Goal: Task Accomplishment & Management: Use online tool/utility

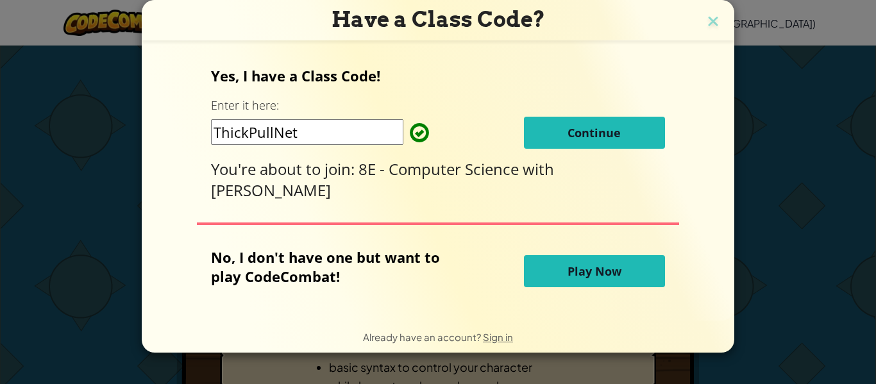
click at [568, 135] on span "Continue" at bounding box center [594, 132] width 53 height 15
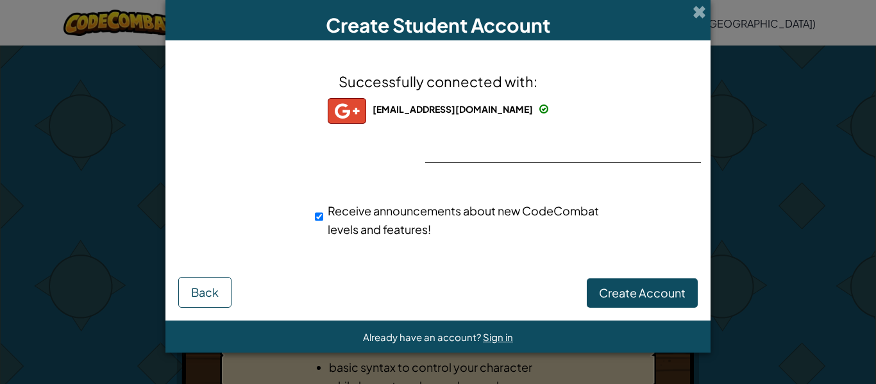
click at [470, 253] on div "santanaa@gtps.k12.nj.us santanaa+gplus Receive announcements about new CodeComb…" at bounding box center [438, 225] width 513 height 60
click at [633, 285] on span "Create Account" at bounding box center [642, 292] width 87 height 15
click at [633, 282] on button "Create Account" at bounding box center [642, 293] width 111 height 30
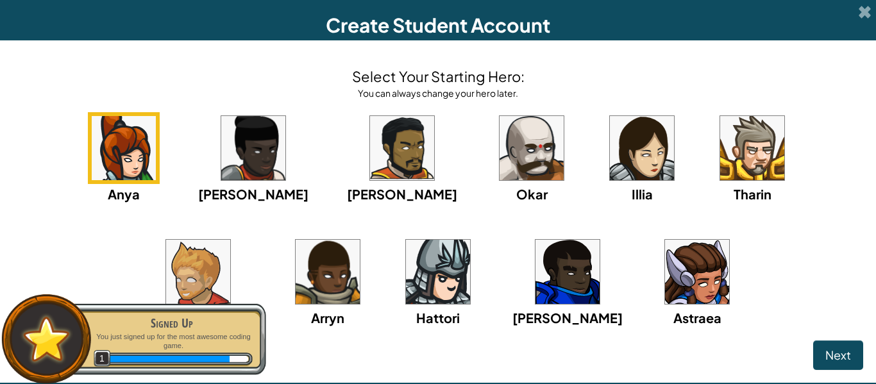
click at [665, 294] on img at bounding box center [697, 272] width 64 height 64
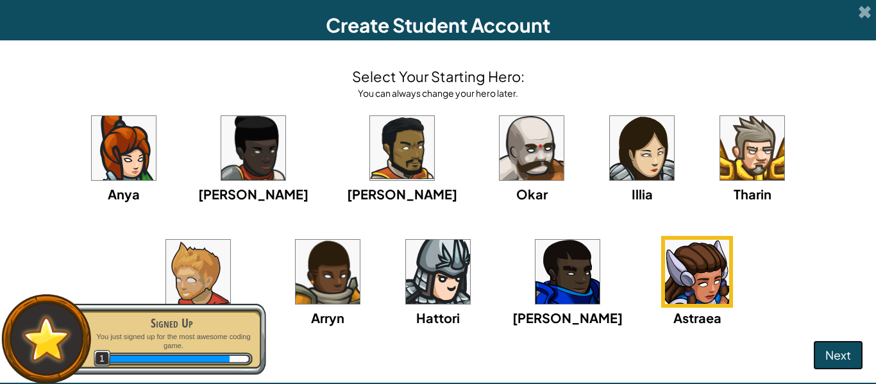
click at [844, 360] on span "Next" at bounding box center [839, 355] width 26 height 15
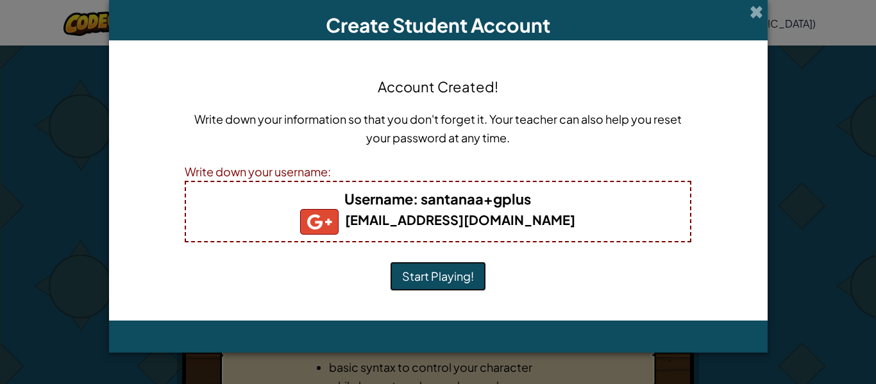
click at [457, 268] on button "Start Playing!" at bounding box center [438, 277] width 96 height 30
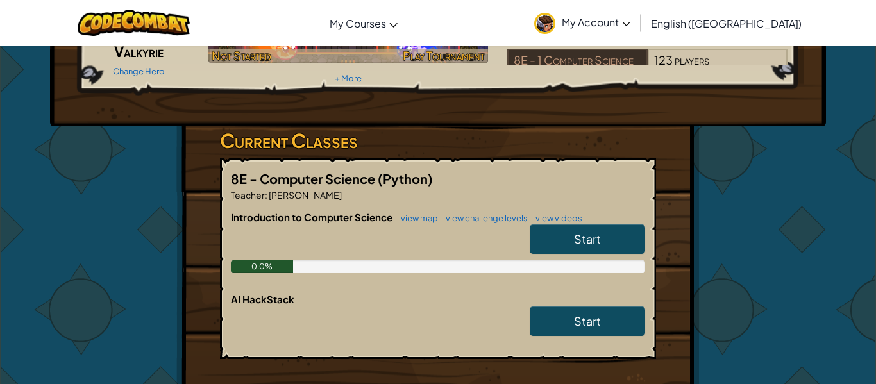
scroll to position [137, 0]
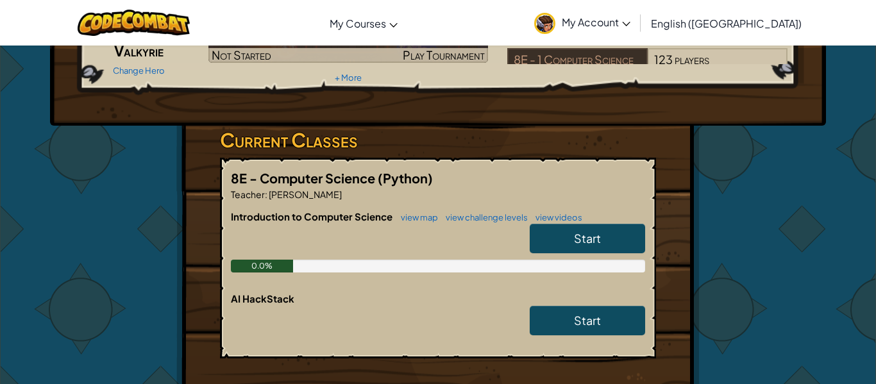
click at [544, 238] on link "Start" at bounding box center [587, 239] width 115 height 30
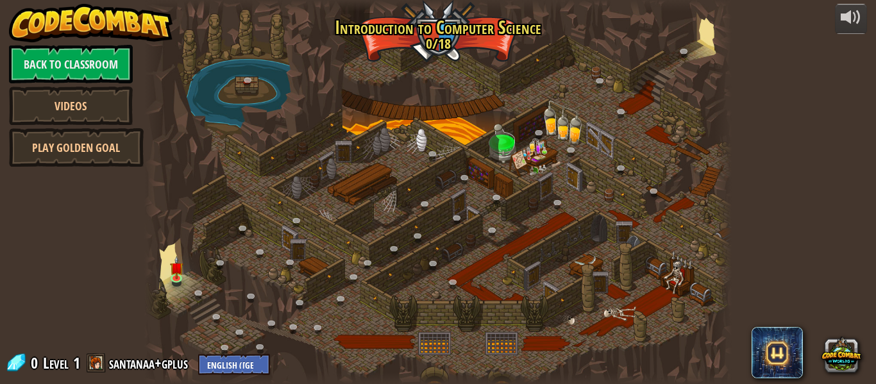
click at [94, 364] on span at bounding box center [96, 362] width 19 height 19
click at [127, 366] on link "santanaa+gplus" at bounding box center [150, 363] width 83 height 21
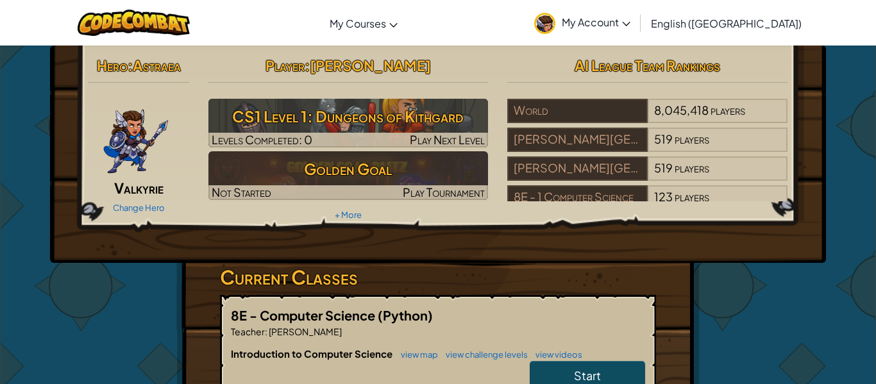
click at [606, 377] on link "Start" at bounding box center [587, 376] width 115 height 30
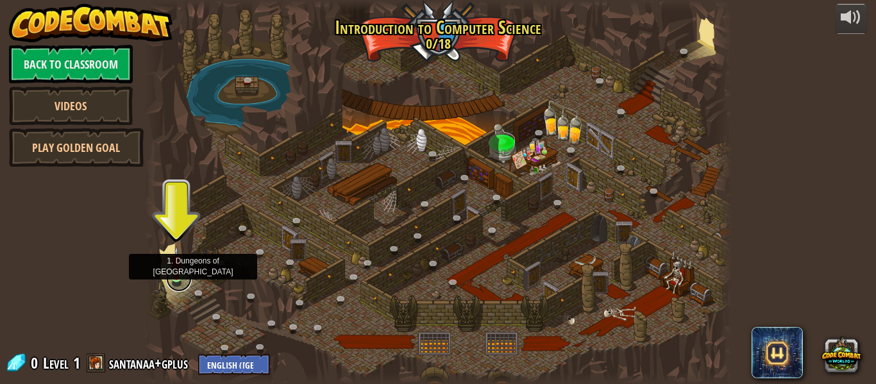
click at [174, 280] on link at bounding box center [179, 279] width 26 height 26
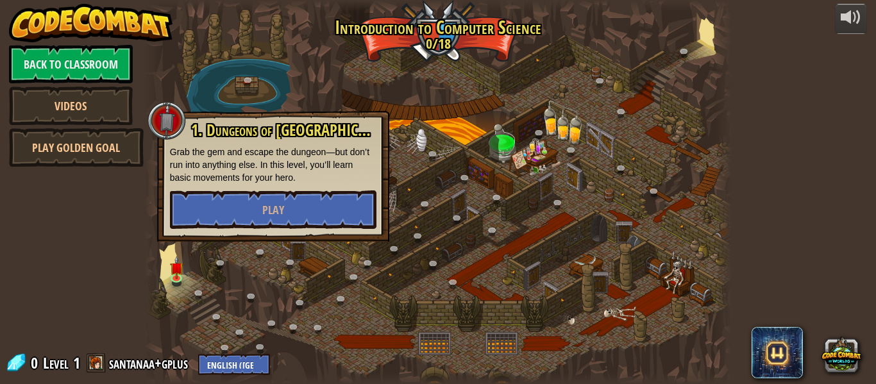
click at [259, 309] on div at bounding box center [438, 192] width 588 height 384
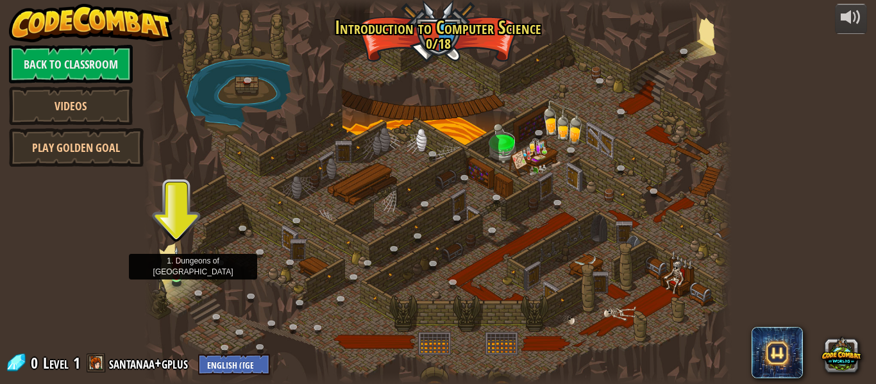
click at [174, 275] on img at bounding box center [176, 261] width 13 height 31
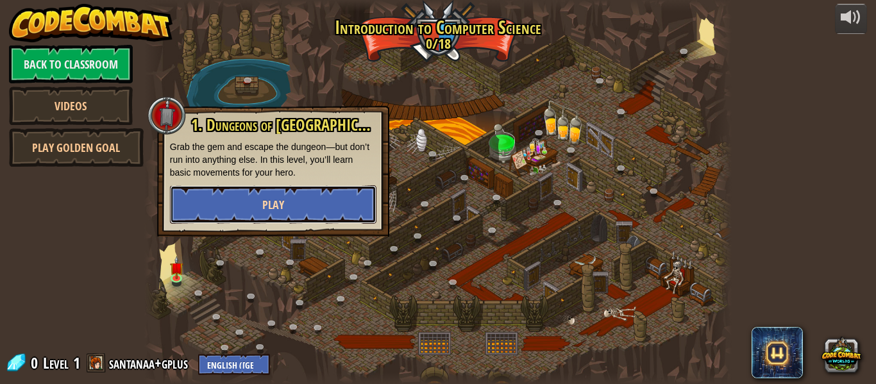
click at [248, 201] on button "Play" at bounding box center [273, 204] width 207 height 38
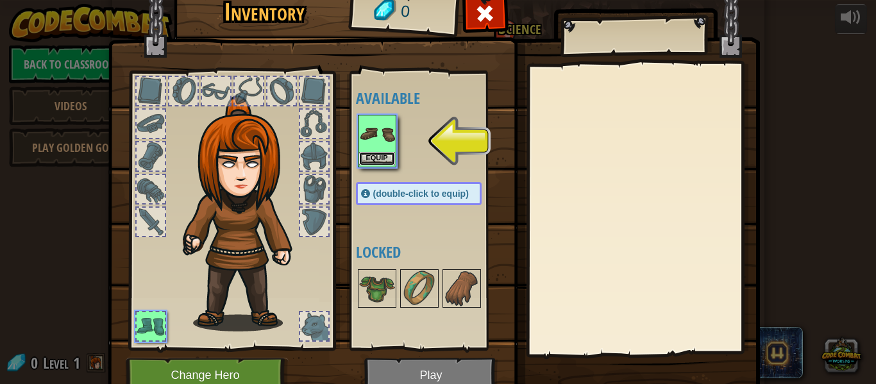
click at [374, 155] on button "Equip" at bounding box center [377, 158] width 36 height 13
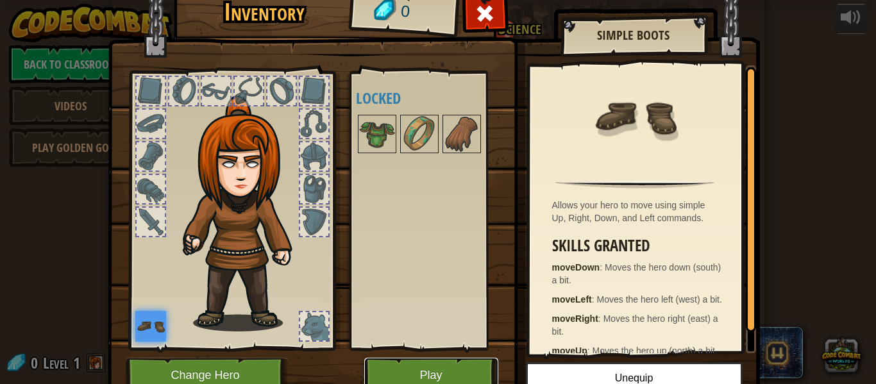
drag, startPoint x: 409, startPoint y: 365, endPoint x: 273, endPoint y: 190, distance: 221.7
click at [273, 190] on div "Inventory 0 Available Equip (double-click to equip) Locked Simple Boots Allows …" at bounding box center [438, 195] width 652 height 423
click at [216, 367] on button "Change Hero" at bounding box center [207, 375] width 163 height 35
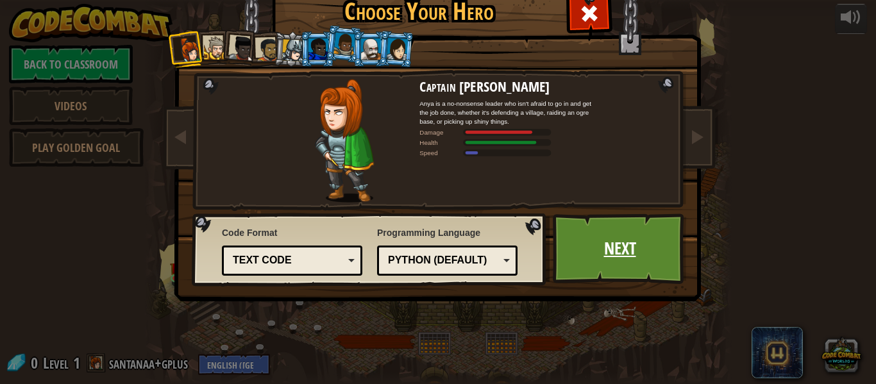
click at [631, 222] on link "Next" at bounding box center [620, 249] width 134 height 71
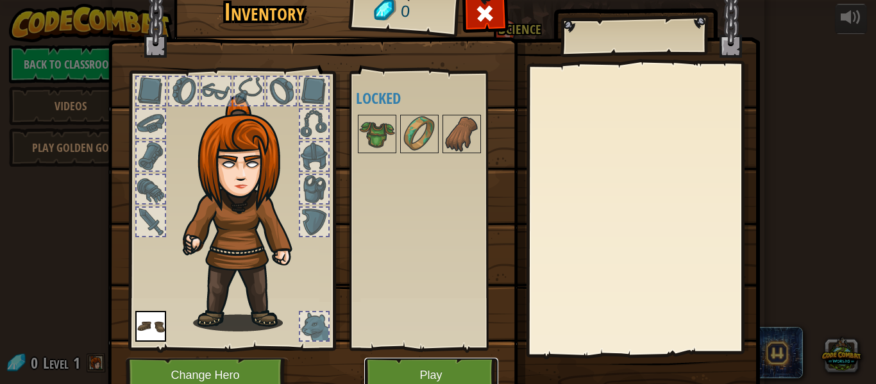
click at [434, 369] on button "Play" at bounding box center [431, 375] width 134 height 35
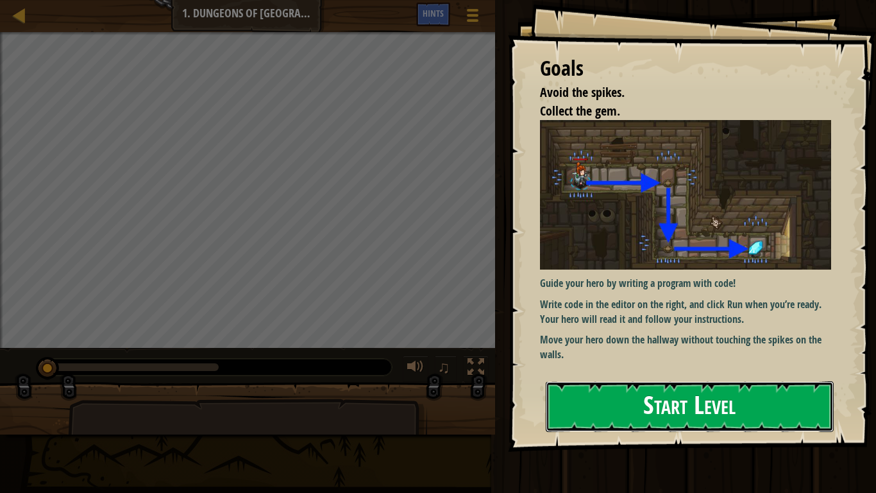
click at [753, 384] on button "Start Level" at bounding box center [690, 406] width 288 height 51
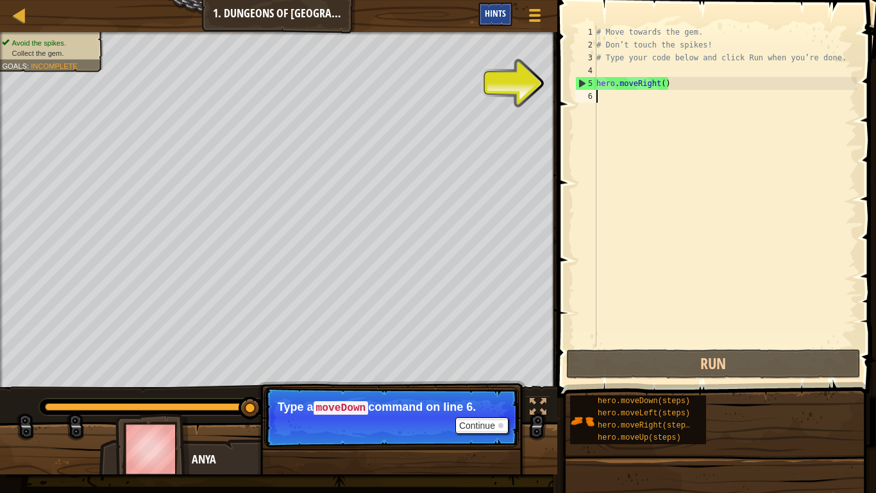
click at [485, 15] on span "Hints" at bounding box center [495, 13] width 21 height 12
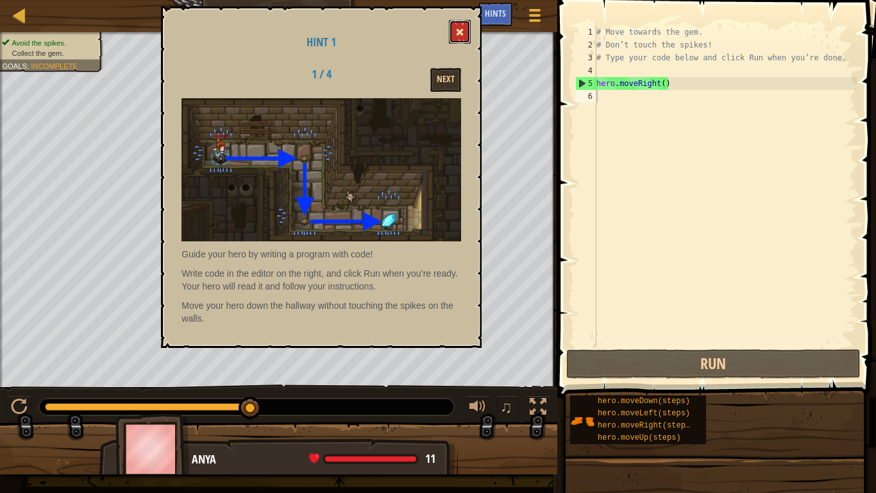
click at [403, 130] on div "Hint 1 1 / 4 Next Guide your hero by writing a program with code! Write code in…" at bounding box center [321, 176] width 321 height 341
click at [441, 86] on button "Next" at bounding box center [445, 80] width 31 height 24
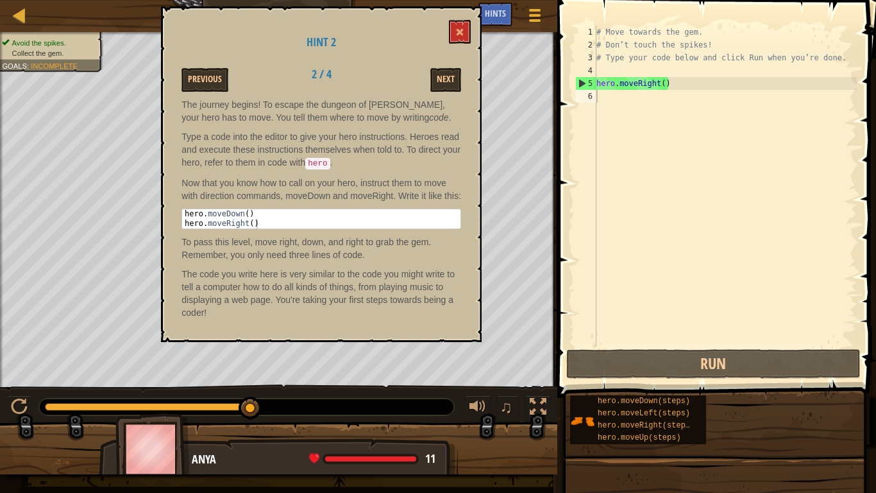
click at [441, 86] on button "Next" at bounding box center [445, 80] width 31 height 24
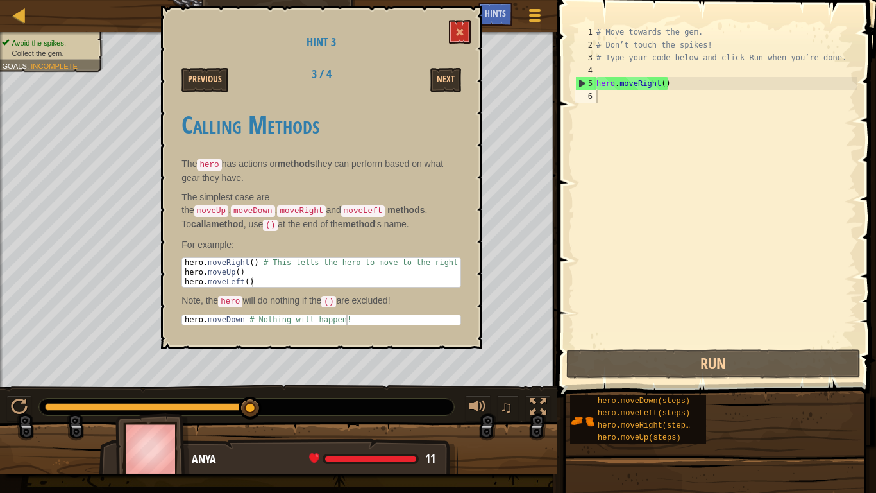
click at [441, 86] on button "Next" at bounding box center [445, 80] width 31 height 24
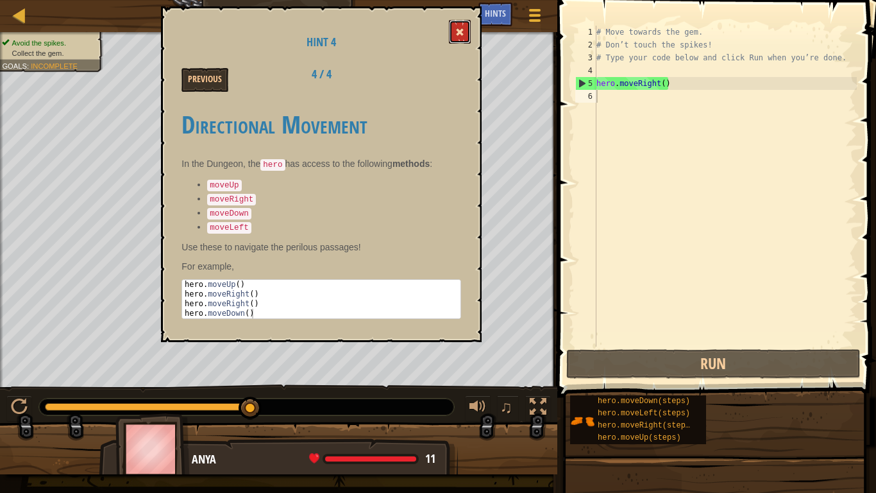
click at [452, 31] on button at bounding box center [460, 32] width 22 height 24
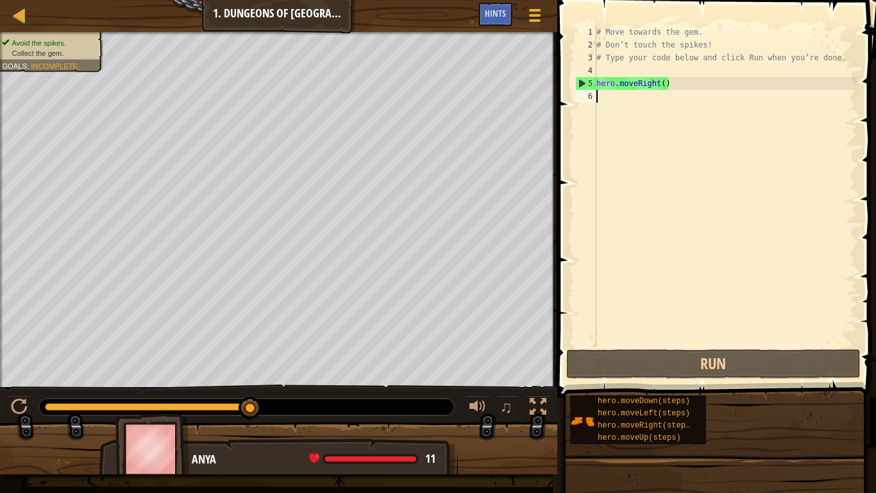
click at [610, 104] on div "# Move towards the gem. # Don’t touch the spikes! # Type your code below and cl…" at bounding box center [725, 199] width 263 height 346
click at [600, 69] on div "# Move towards the gem. # Don’t touch the spikes! # Type your code below and cl…" at bounding box center [725, 199] width 263 height 346
click at [598, 102] on div "# Move towards the gem. # Don’t touch the spikes! # Type your code below and cl…" at bounding box center [725, 199] width 263 height 346
click at [689, 92] on div "# Move towards the gem. # Don’t touch the spikes! # Type your code below and cl…" at bounding box center [725, 199] width 263 height 346
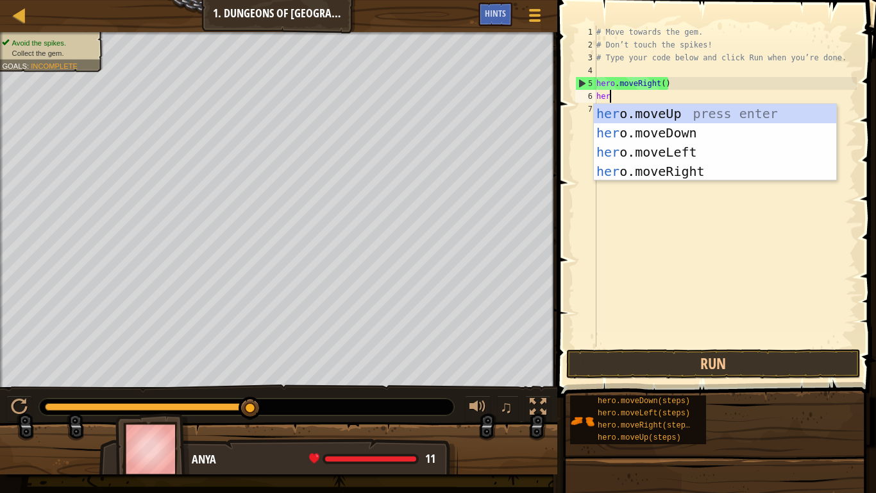
type textarea "hero"
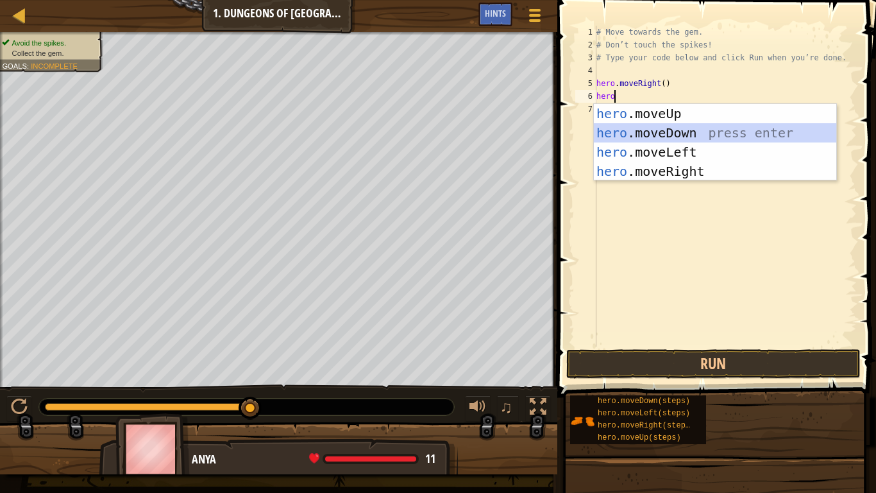
click at [700, 126] on div "hero .moveUp press enter hero .moveDown press enter hero .moveLeft press enter …" at bounding box center [715, 161] width 242 height 115
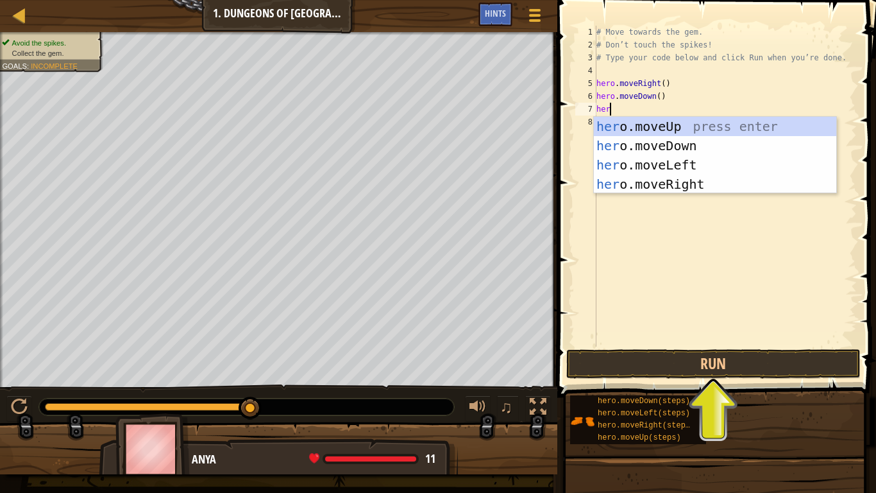
type textarea "hero"
click at [679, 183] on div "hero .moveUp press enter hero .moveDown press enter hero .moveLeft press enter …" at bounding box center [715, 174] width 242 height 115
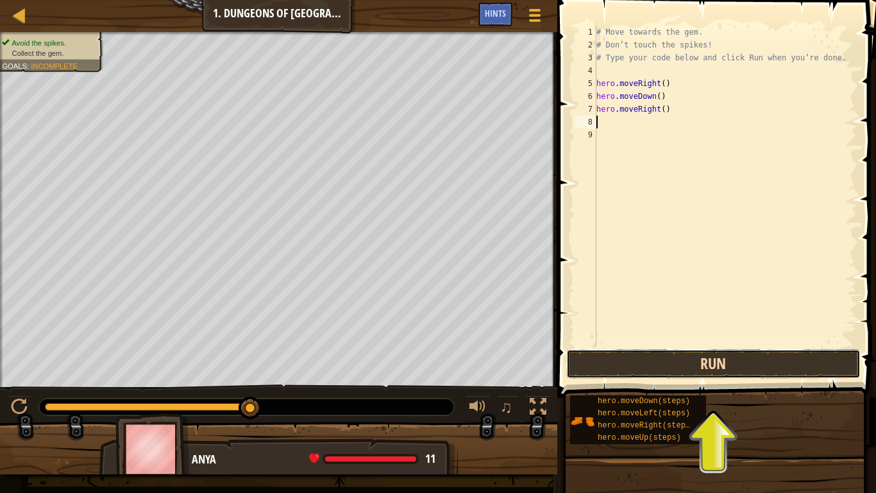
click at [692, 363] on button "Run" at bounding box center [713, 364] width 294 height 30
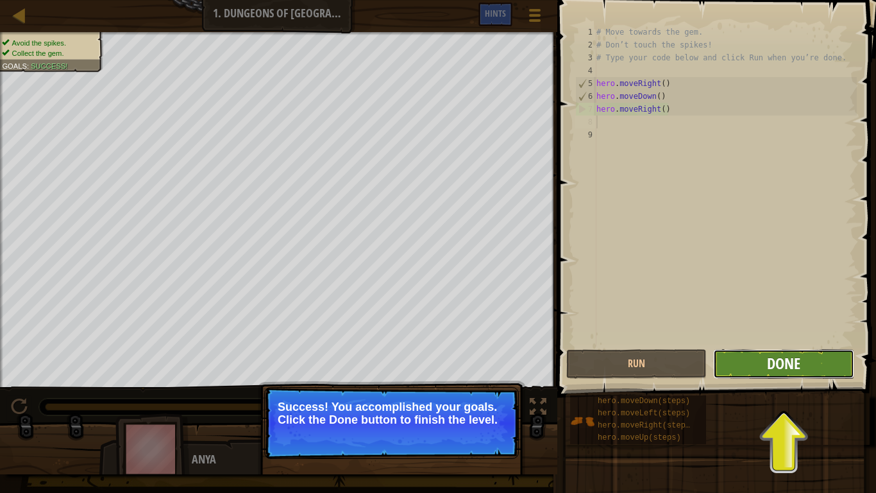
click at [779, 359] on span "Done" at bounding box center [783, 363] width 33 height 21
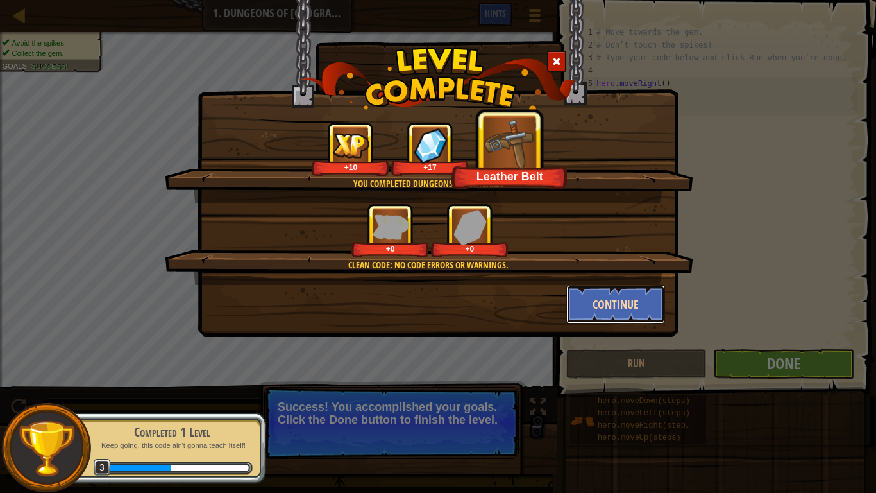
click at [609, 313] on button "Continue" at bounding box center [615, 304] width 99 height 38
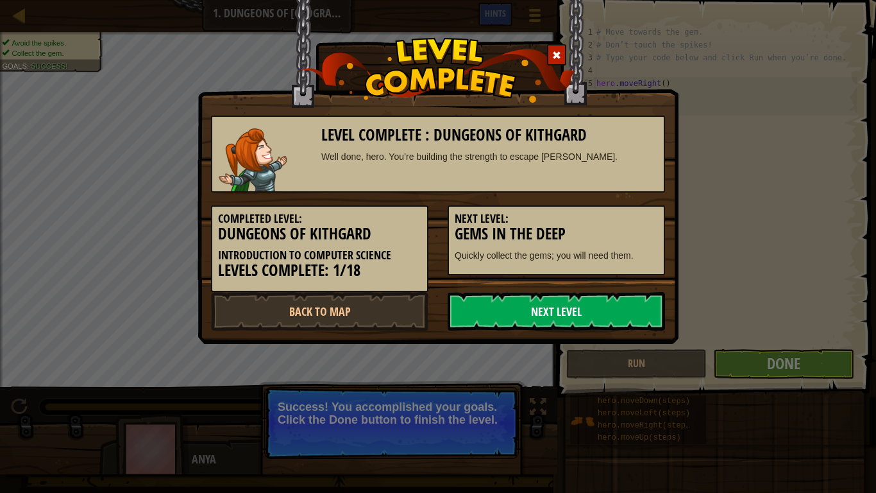
click at [610, 313] on link "Next Level" at bounding box center [556, 311] width 217 height 38
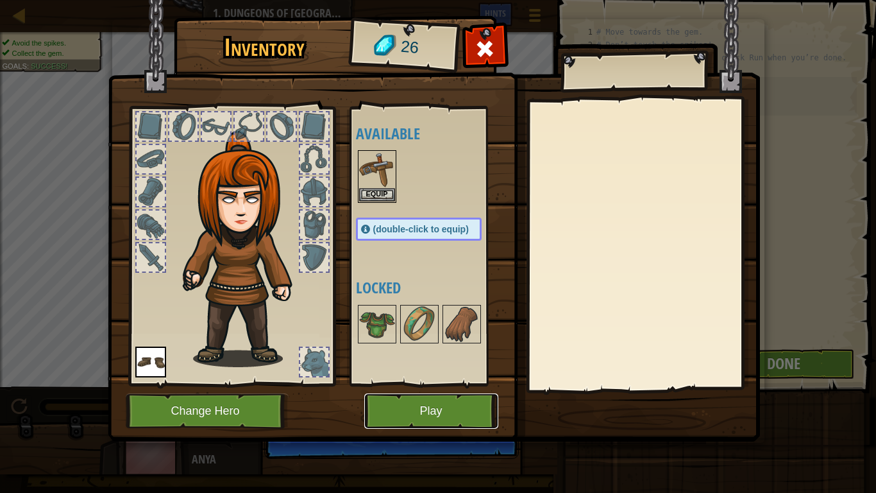
click at [430, 384] on button "Play" at bounding box center [431, 410] width 134 height 35
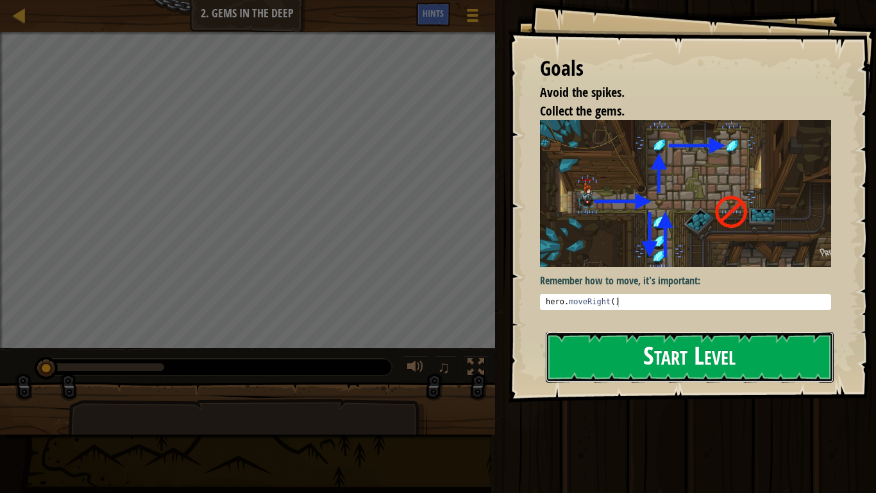
click at [625, 363] on button "Start Level" at bounding box center [690, 357] width 288 height 51
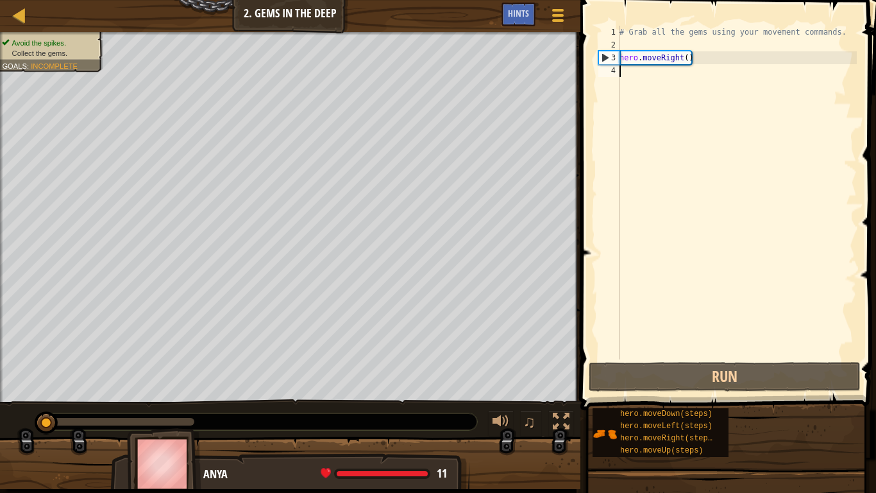
scroll to position [6, 0]
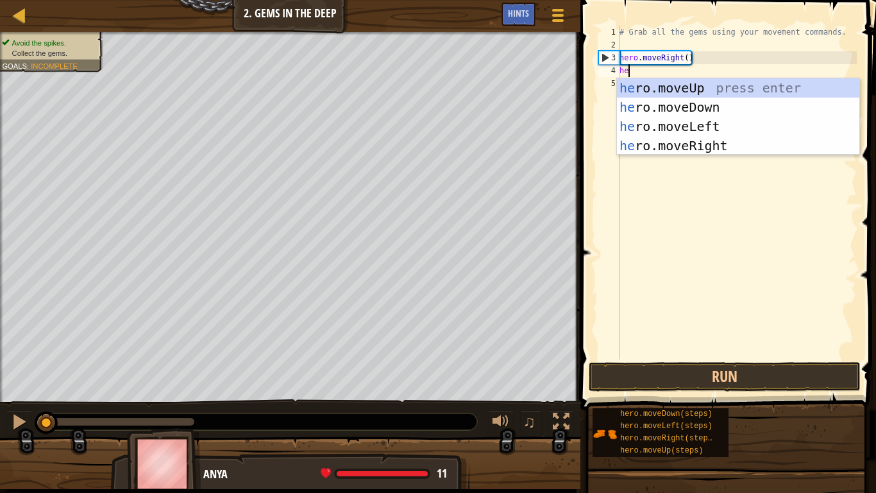
type textarea "hero"
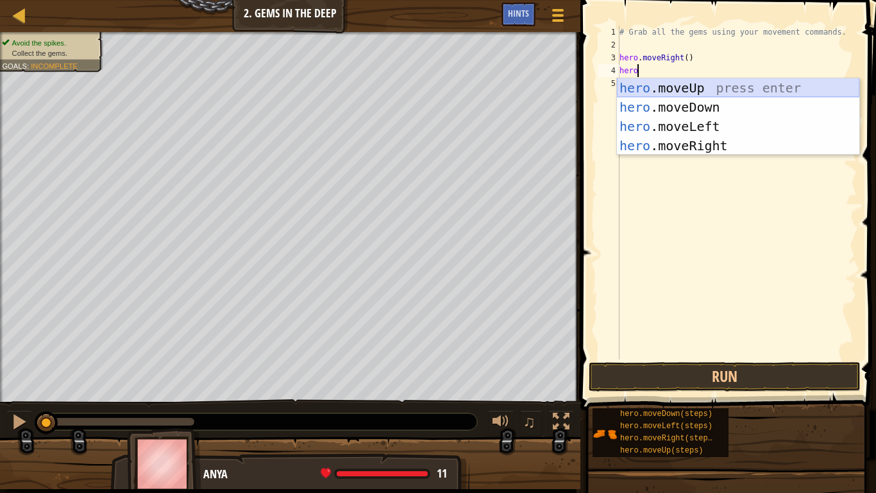
click at [732, 85] on div "hero .moveUp press enter hero .moveDown press enter hero .moveLeft press enter …" at bounding box center [738, 135] width 242 height 115
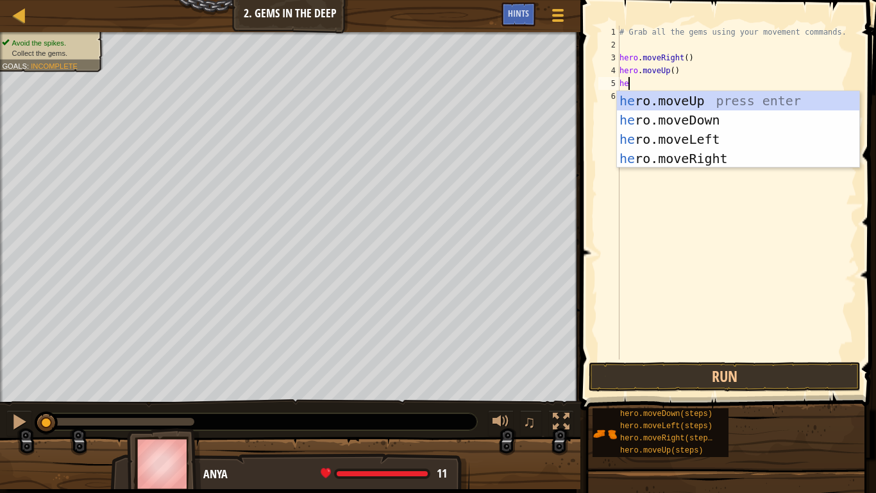
type textarea "her"
click at [712, 158] on div "her o.moveUp press enter her o.moveDown press enter her o.moveLeft press enter …" at bounding box center [738, 148] width 242 height 115
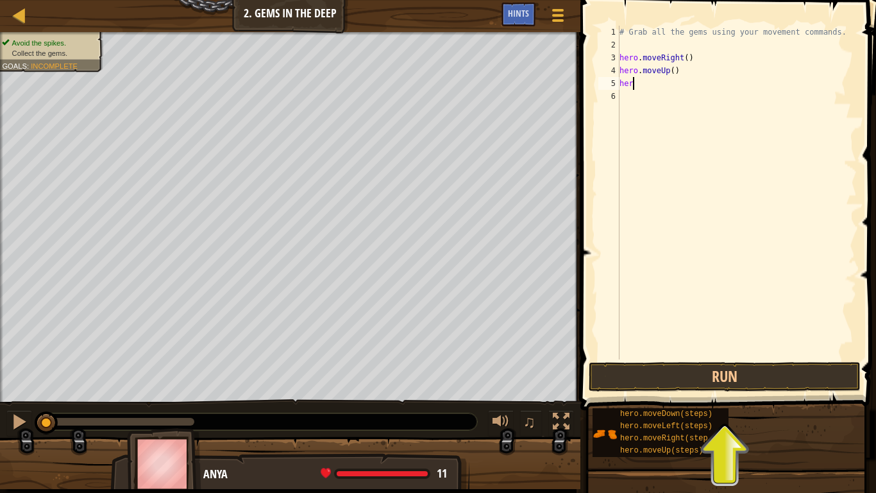
scroll to position [6, 0]
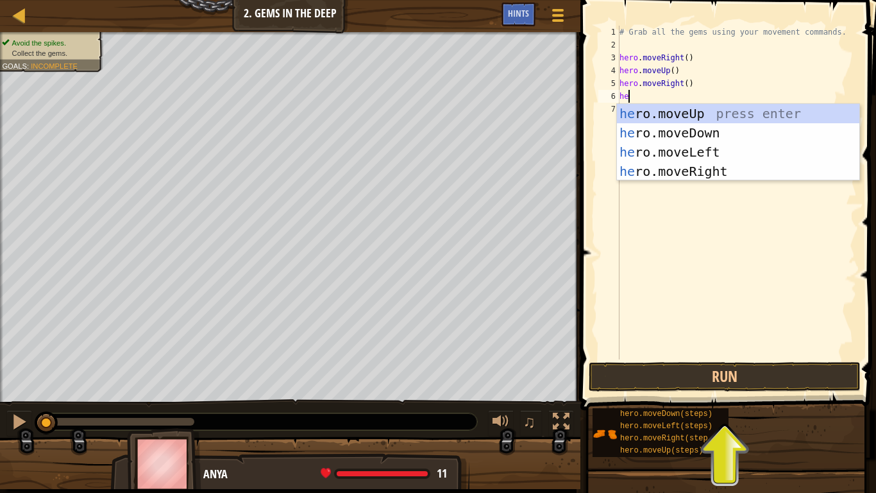
type textarea "her"
click at [713, 130] on div "her o.moveUp press enter her o.moveDown press enter her o.moveLeft press enter …" at bounding box center [738, 161] width 242 height 115
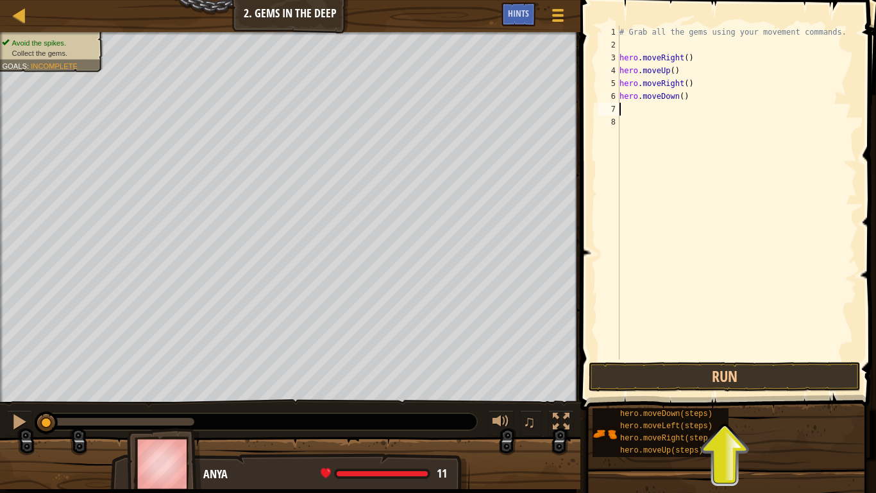
scroll to position [6, 0]
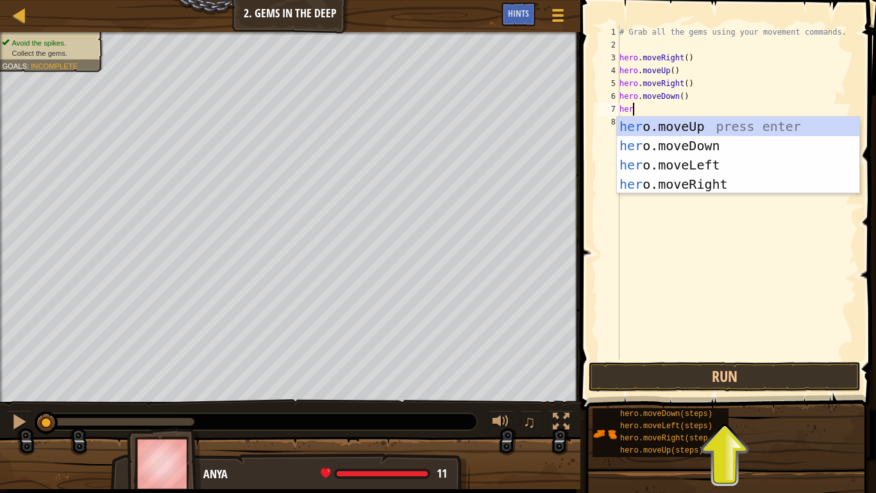
type textarea "hero"
click at [690, 170] on div "hero .moveUp press enter hero .moveDown press enter hero .moveLeft press enter …" at bounding box center [738, 174] width 242 height 115
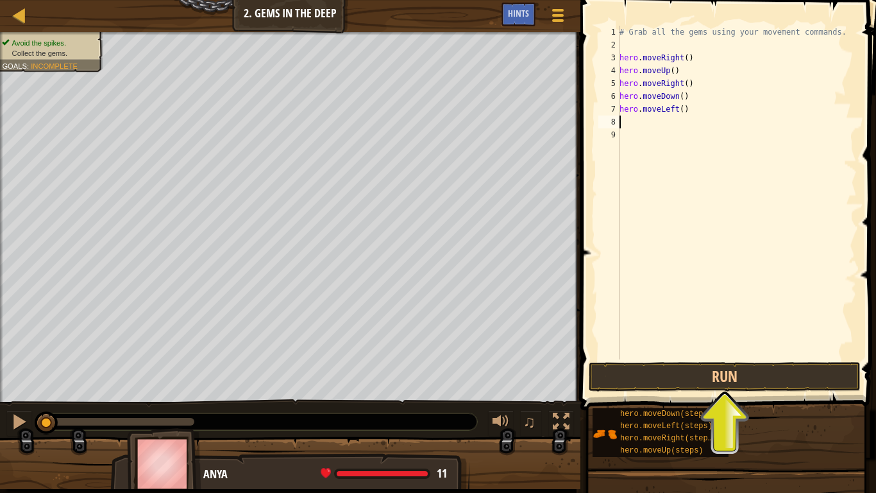
scroll to position [6, 0]
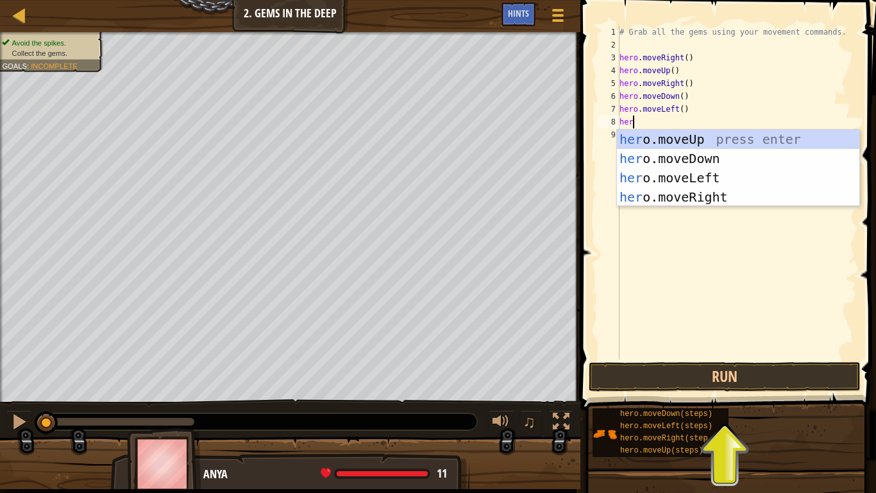
type textarea "hero"
click at [682, 158] on div "hero .moveUp press enter hero .moveDown press enter hero .moveLeft press enter …" at bounding box center [738, 187] width 242 height 115
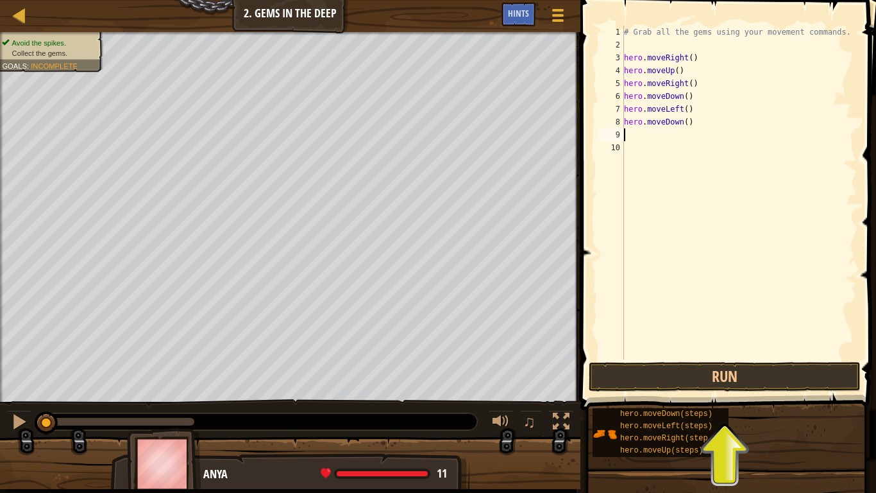
scroll to position [6, 0]
click at [694, 381] on button "Run" at bounding box center [725, 377] width 272 height 30
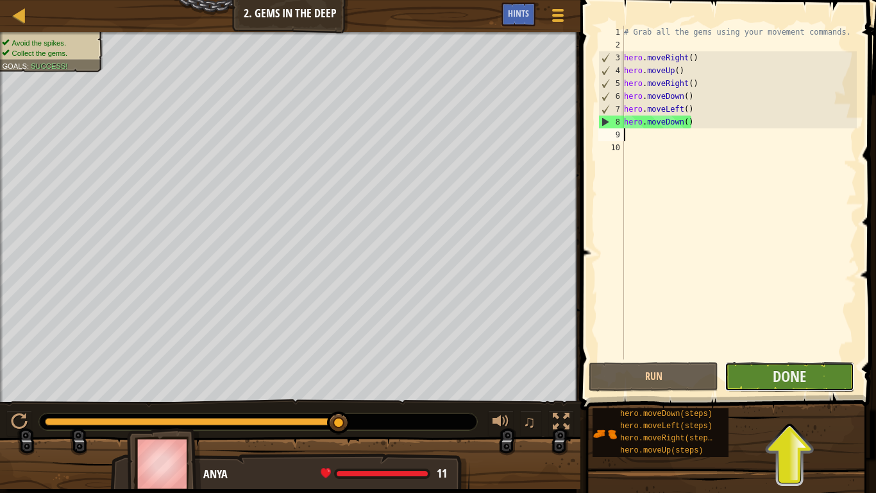
click at [827, 384] on button "Done" at bounding box center [790, 377] width 130 height 30
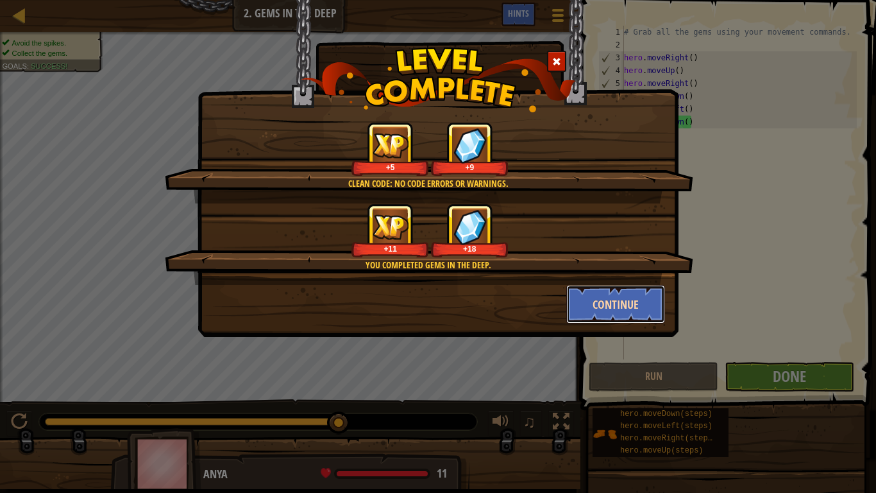
click at [593, 310] on button "Continue" at bounding box center [615, 304] width 99 height 38
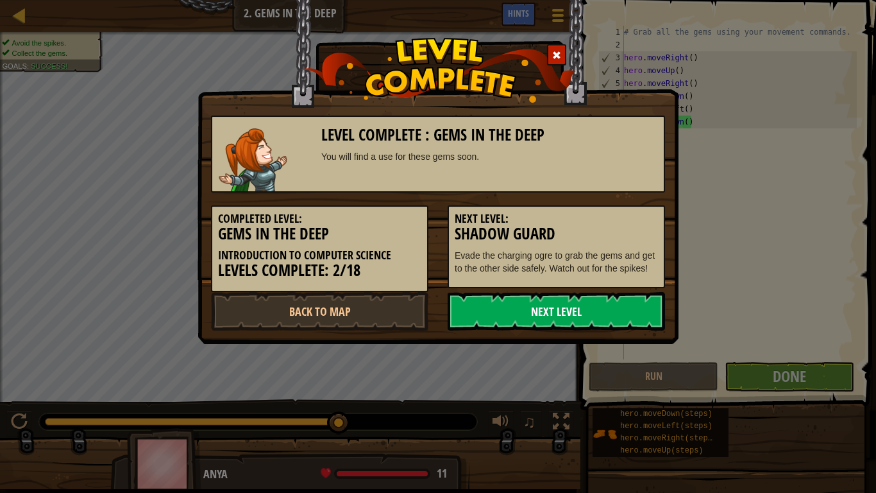
click at [503, 309] on link "Next Level" at bounding box center [556, 311] width 217 height 38
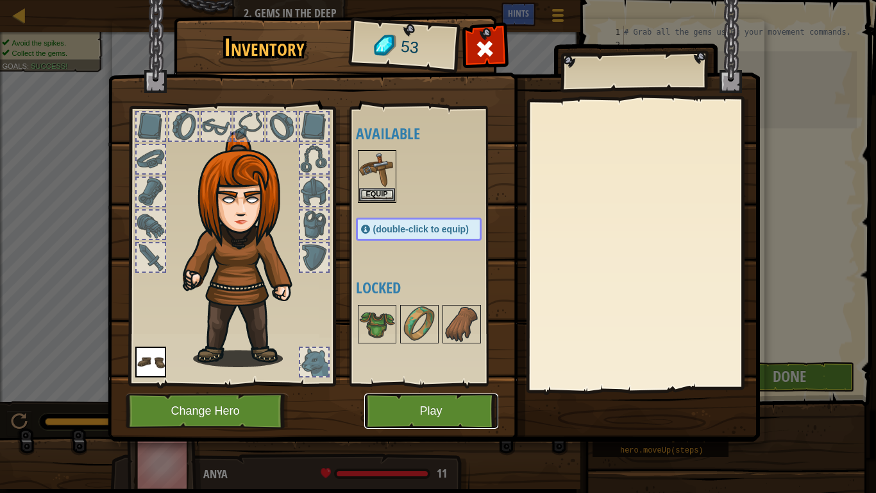
click at [439, 384] on button "Play" at bounding box center [431, 410] width 134 height 35
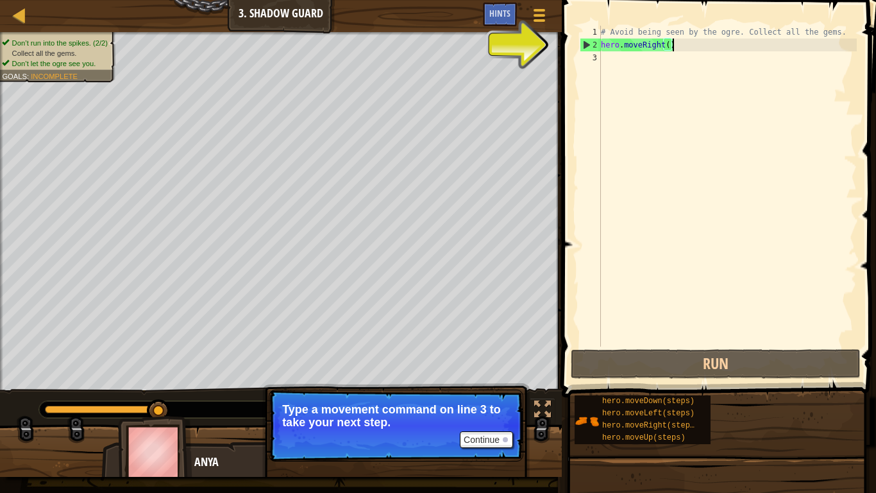
click at [697, 43] on div "# Avoid being seen by the ogre. Collect all the gems. hero . moveRight ( )" at bounding box center [728, 199] width 259 height 346
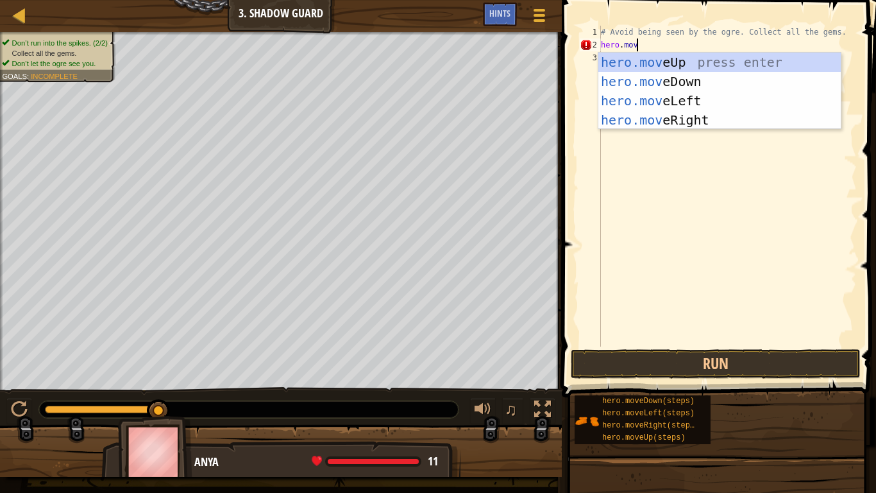
type textarea "hero.move"
click at [703, 115] on div "hero.move Up press enter hero.move Down press enter hero.move Left press enter …" at bounding box center [720, 110] width 242 height 115
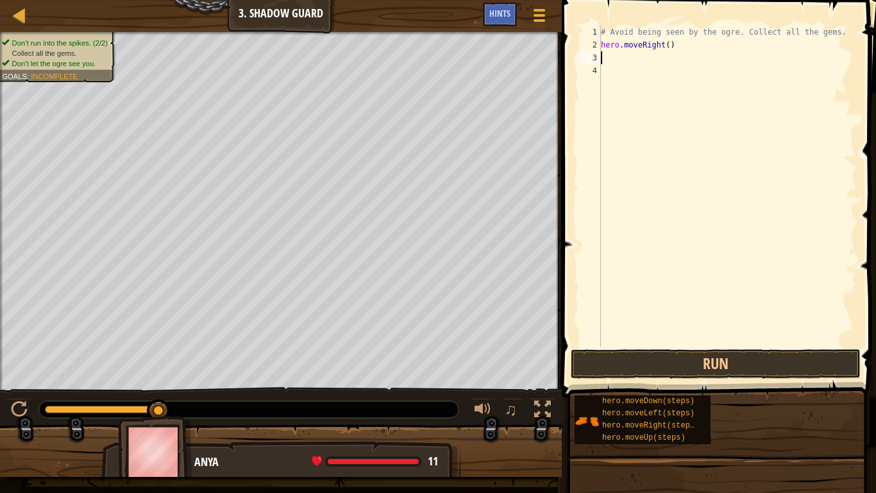
click at [613, 58] on div "# Avoid being seen by the ogre. Collect all the gems. hero . moveRight ( )" at bounding box center [728, 199] width 259 height 346
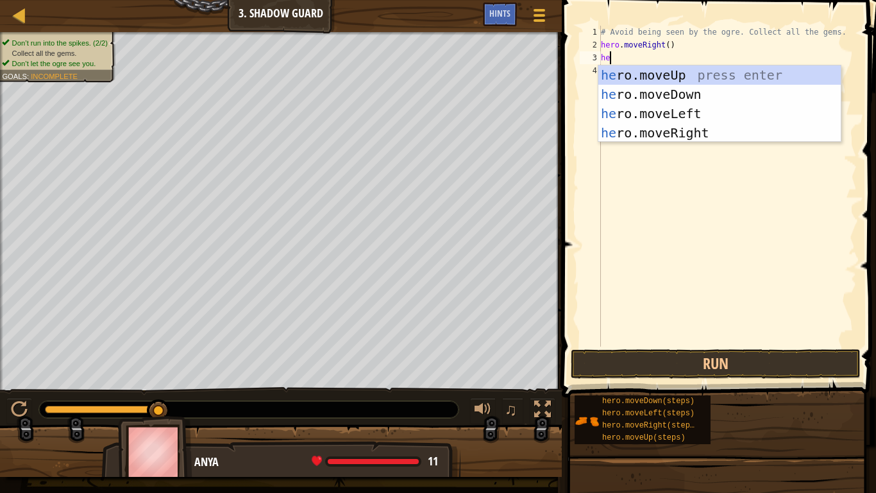
type textarea "hero"
click at [668, 108] on div "hero .moveUp press enter hero .moveDown press enter hero .moveLeft press enter …" at bounding box center [720, 122] width 242 height 115
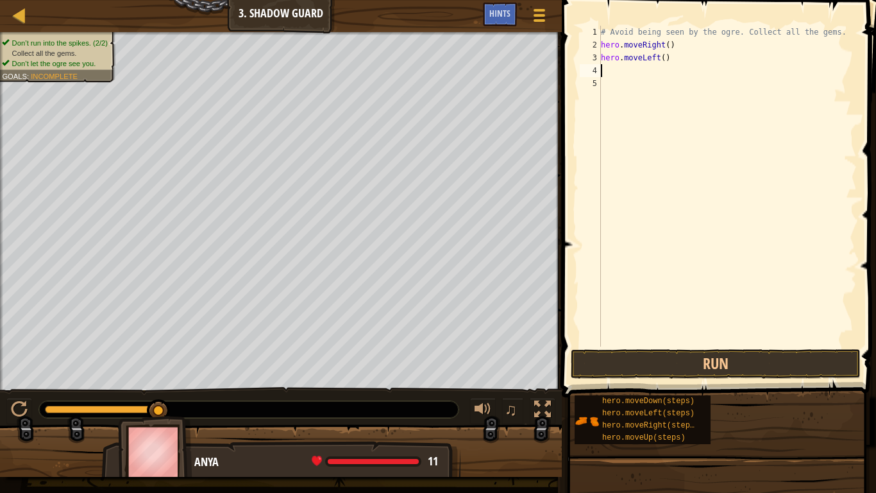
scroll to position [6, 0]
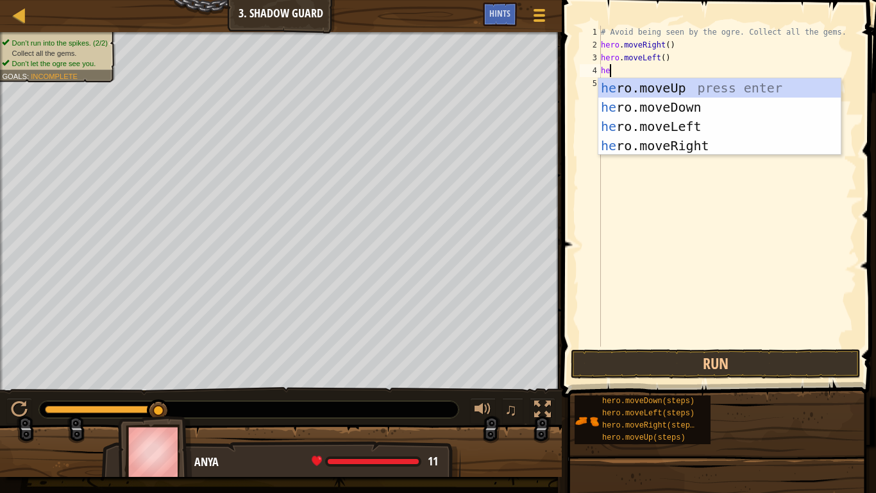
type textarea "hero"
click at [693, 90] on div "hero .moveUp press enter hero .moveDown press enter hero .moveLeft press enter …" at bounding box center [720, 135] width 242 height 115
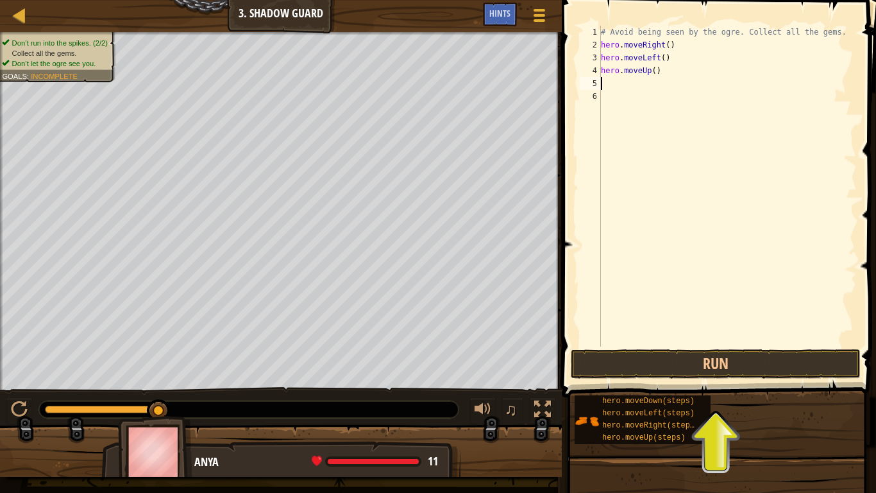
scroll to position [6, 0]
click at [693, 90] on div "# Avoid being seen by the ogre. Collect all the gems. hero . moveRight ( ) hero…" at bounding box center [728, 199] width 259 height 346
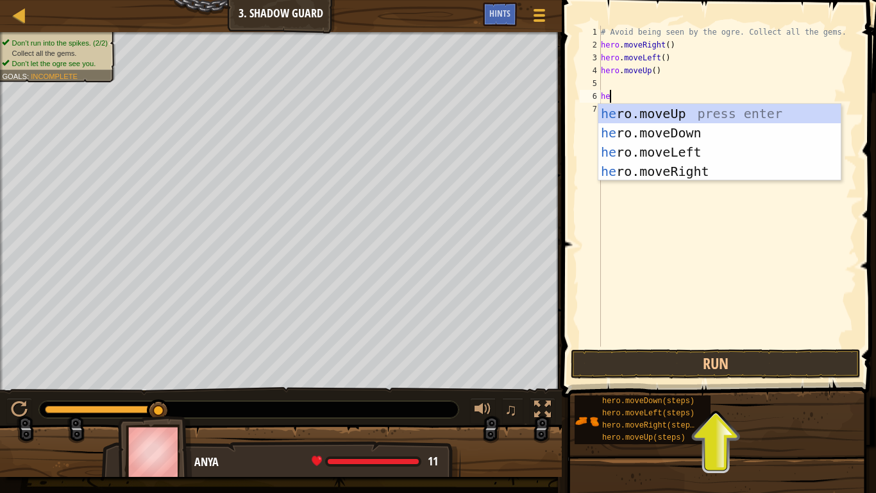
type textarea "hero"
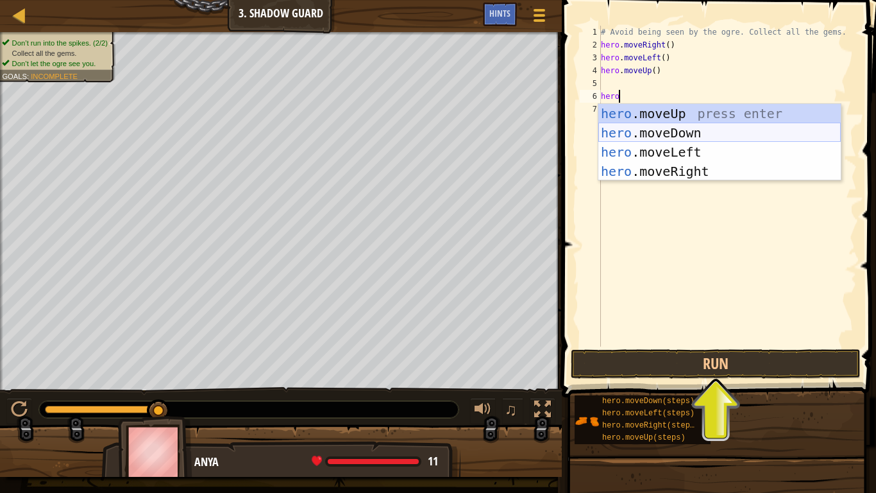
click at [691, 134] on div "hero .moveUp press enter hero .moveDown press enter hero .moveLeft press enter …" at bounding box center [720, 161] width 242 height 115
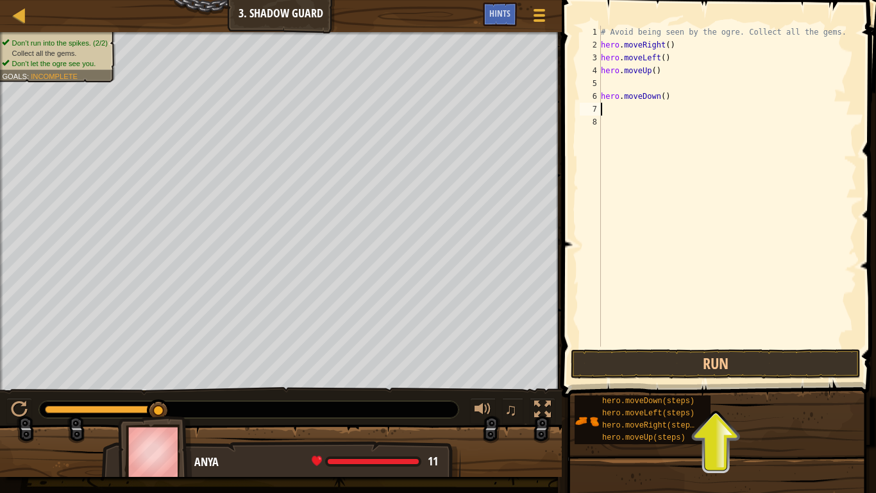
scroll to position [6, 0]
click at [671, 97] on div "# Avoid being seen by the ogre. Collect all the gems. hero . moveRight ( ) hero…" at bounding box center [728, 199] width 259 height 346
type textarea "h"
click at [607, 81] on div "# Avoid being seen by the ogre. Collect all the gems. hero . moveRight ( ) hero…" at bounding box center [728, 199] width 259 height 346
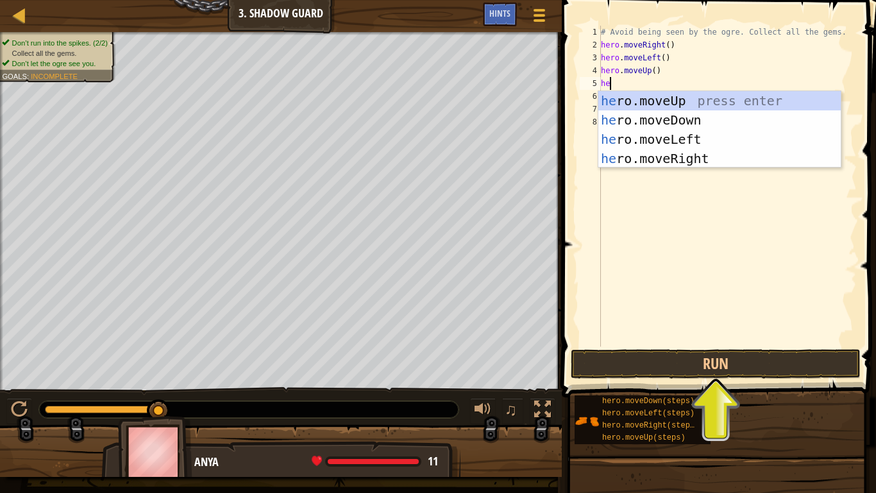
type textarea "hero"
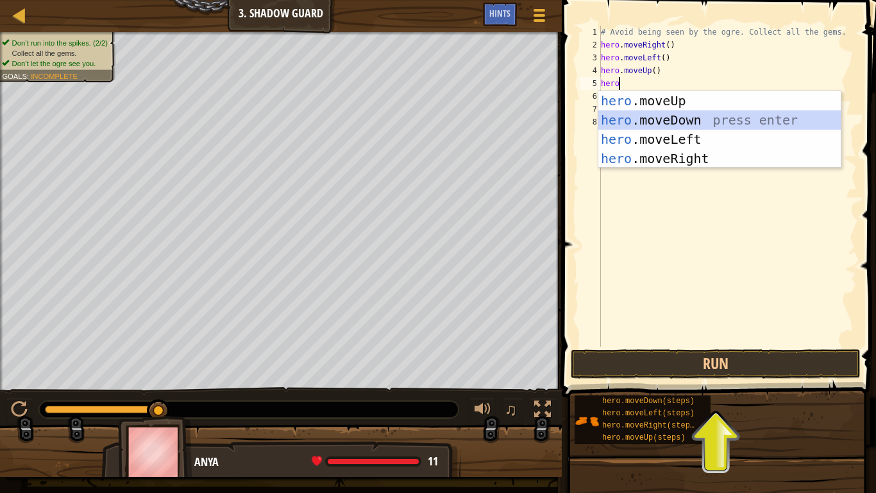
click at [625, 119] on div "hero .moveUp press enter hero .moveDown press enter hero .moveLeft press enter …" at bounding box center [720, 148] width 242 height 115
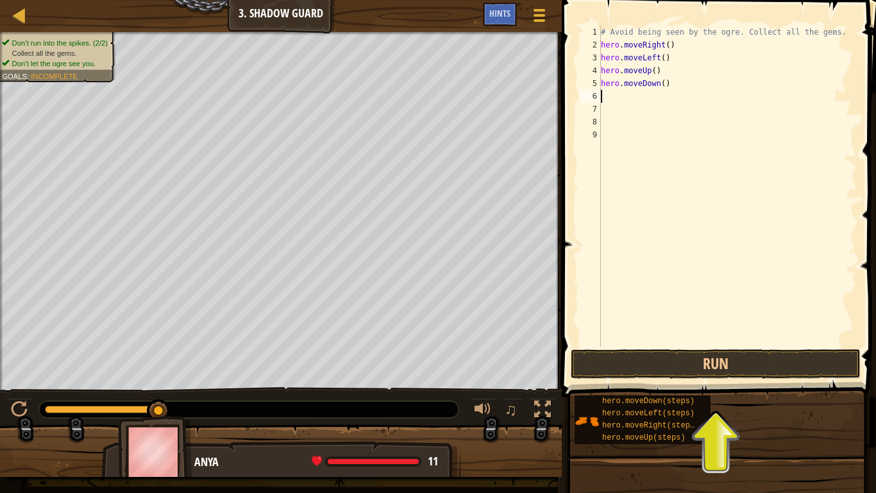
click at [670, 83] on div "# Avoid being seen by the ogre. Collect all the gems. hero . moveRight ( ) hero…" at bounding box center [728, 199] width 259 height 346
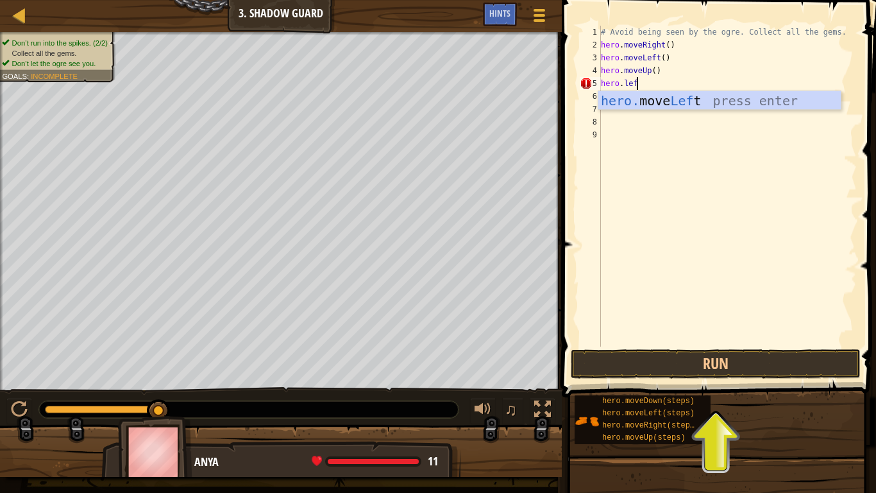
type textarea "hero.left"
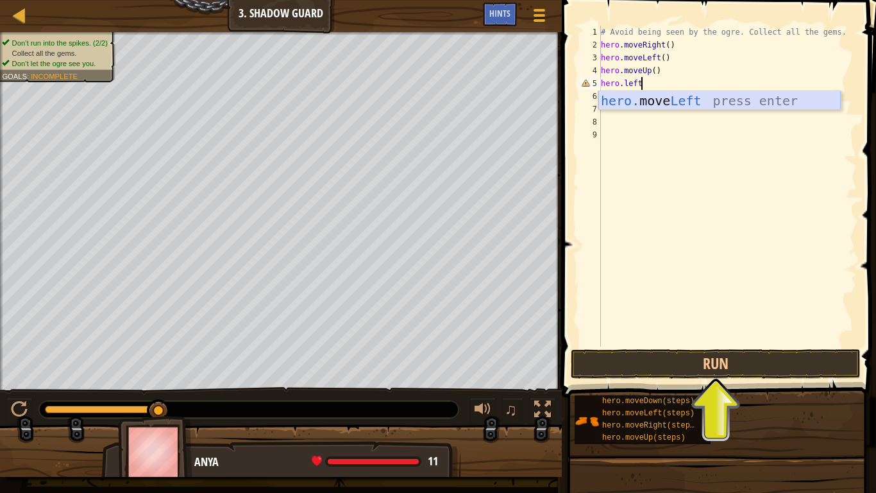
click at [662, 101] on div "hero. move Left press enter" at bounding box center [720, 120] width 242 height 58
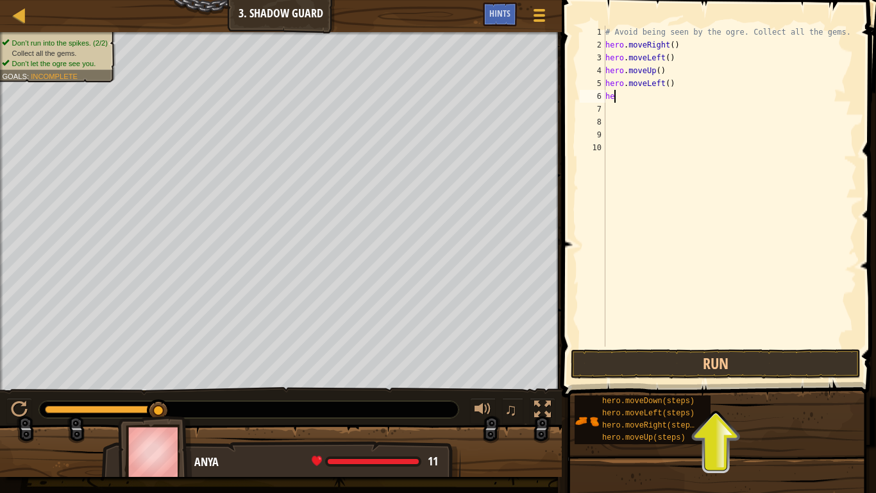
scroll to position [6, 1]
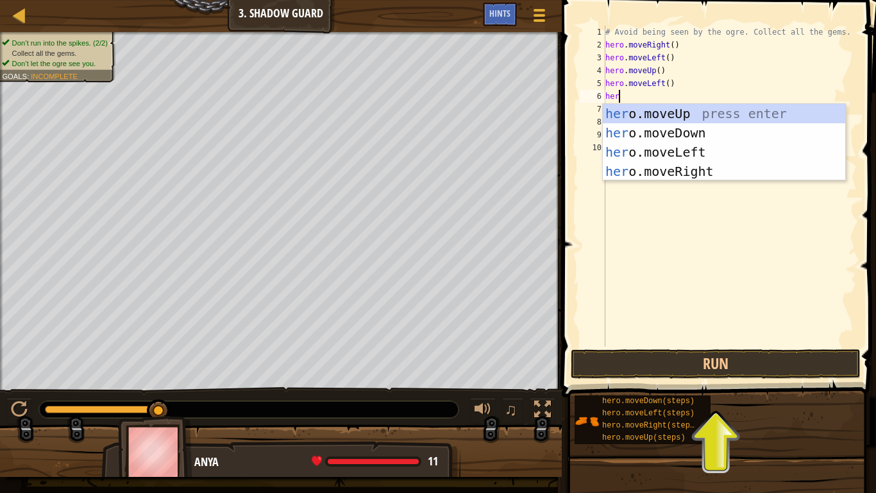
type textarea "hero"
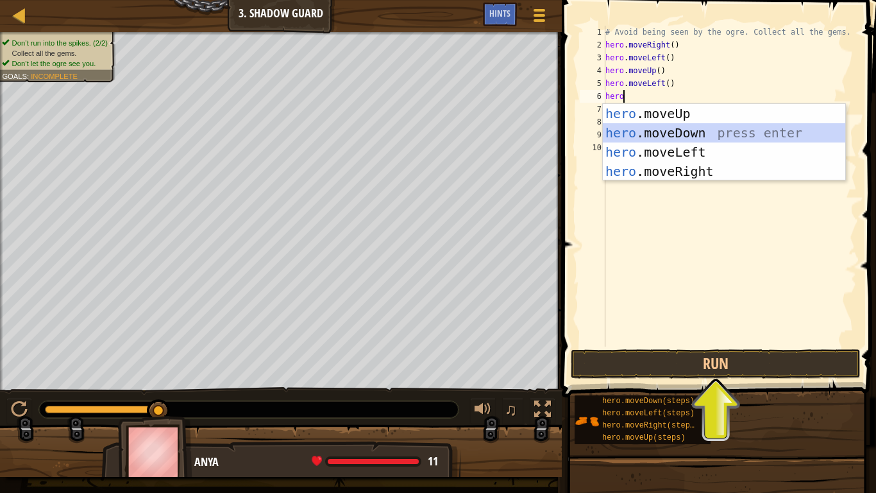
click at [624, 131] on div "hero .moveUp press enter hero .moveDown press enter hero .moveLeft press enter …" at bounding box center [724, 161] width 242 height 115
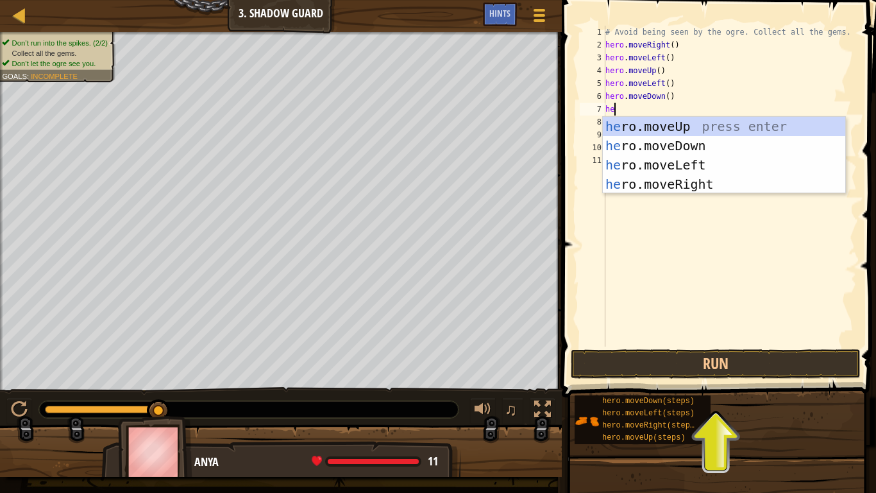
type textarea "hero"
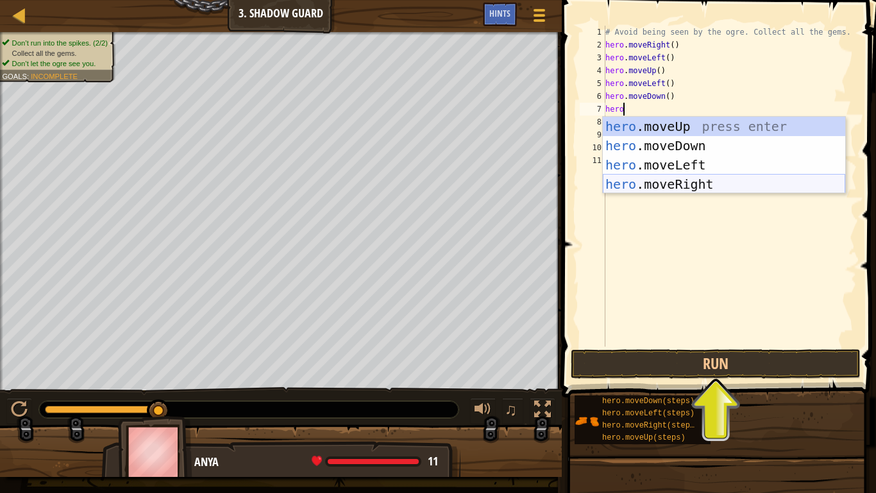
click at [676, 185] on div "hero .moveUp press enter hero .moveDown press enter hero .moveLeft press enter …" at bounding box center [724, 174] width 242 height 115
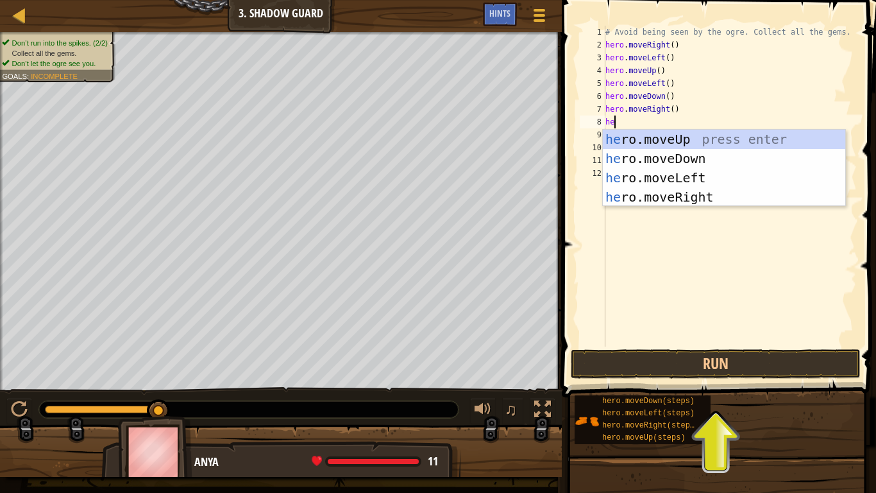
scroll to position [6, 1]
type textarea "h"
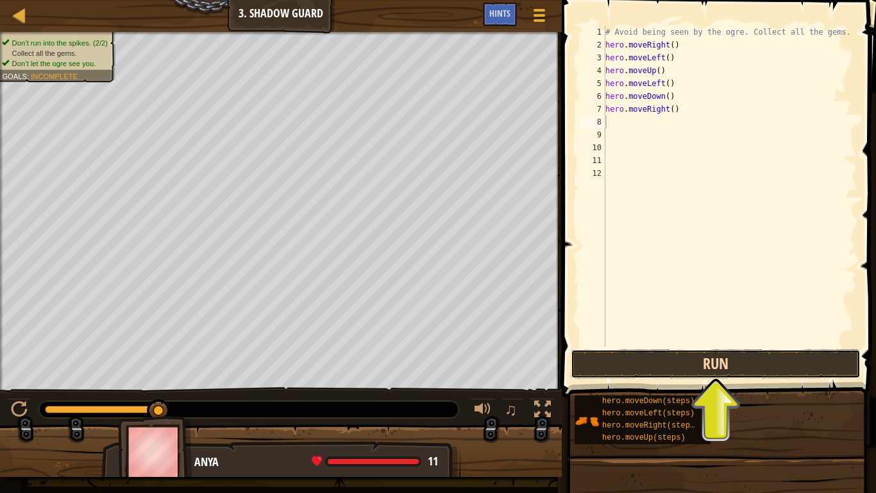
click at [681, 353] on button "Run" at bounding box center [716, 364] width 290 height 30
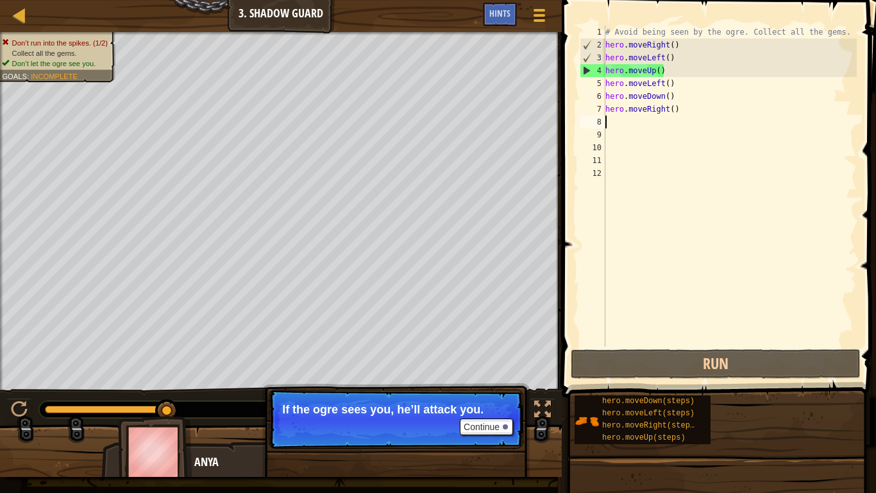
click at [690, 111] on div "# Avoid being seen by the ogre. Collect all the gems. hero . moveRight ( ) hero…" at bounding box center [730, 199] width 254 height 346
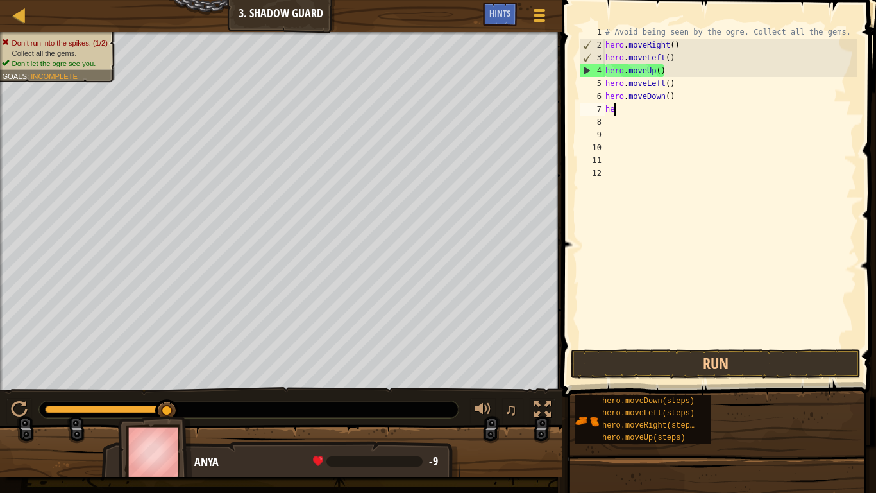
type textarea "h"
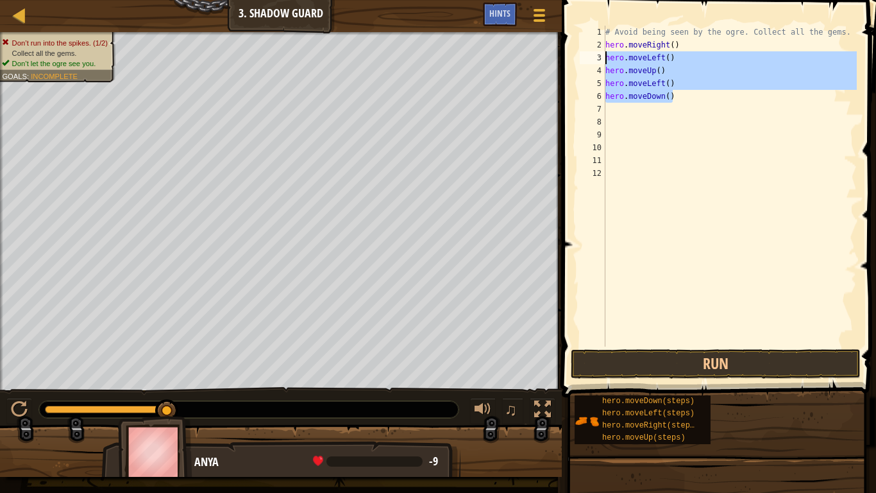
drag, startPoint x: 676, startPoint y: 97, endPoint x: 603, endPoint y: 60, distance: 81.2
click at [603, 60] on div "1 2 3 4 5 6 7 8 9 10 11 12 # Avoid being seen by the ogre. Collect all the gems…" at bounding box center [717, 186] width 280 height 321
click at [603, 60] on div "3" at bounding box center [593, 57] width 26 height 13
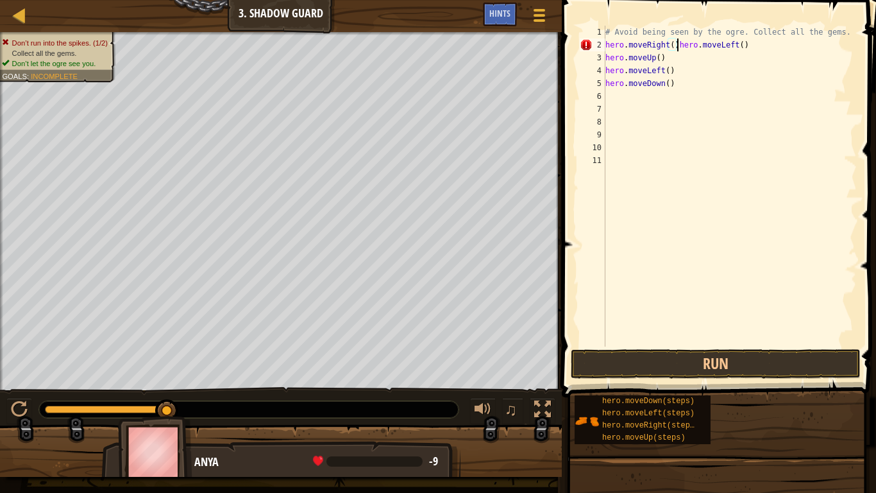
click at [681, 88] on div "# Avoid being seen by the ogre. Collect all the gems. hero . moveRight ( ) hero…" at bounding box center [730, 199] width 254 height 346
type textarea "h"
click at [677, 78] on div "# Avoid being seen by the ogre. Collect all the gems. hero . moveRight ( ) hero…" at bounding box center [730, 199] width 254 height 346
click at [24, 384] on div at bounding box center [19, 409] width 17 height 17
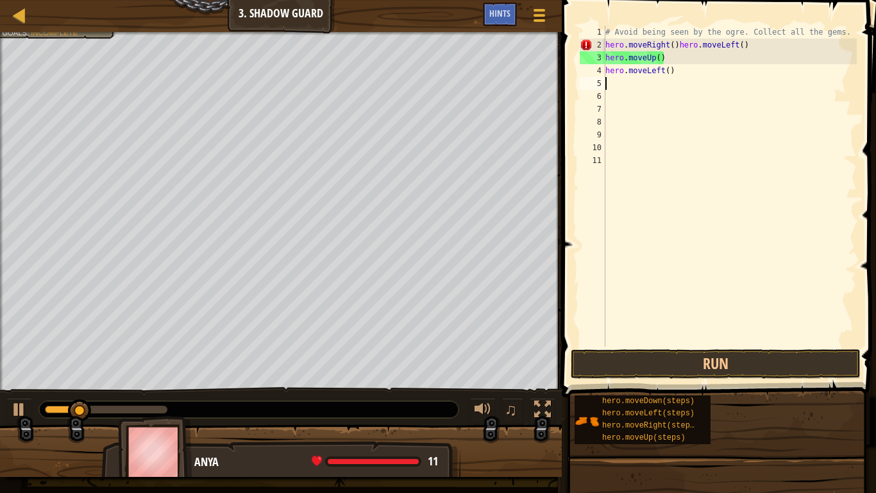
click at [677, 76] on div "# Avoid being seen by the ogre. Collect all the gems. hero . moveRight ( ) hero…" at bounding box center [730, 199] width 254 height 346
type textarea "h"
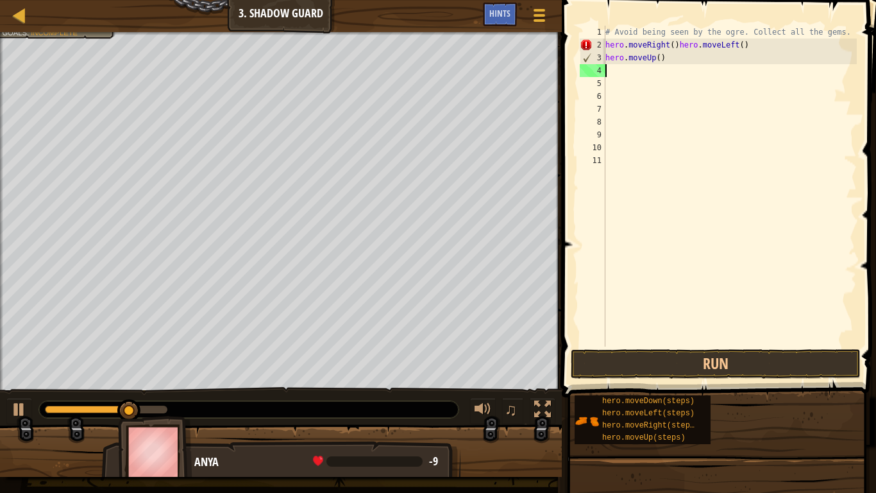
click at [673, 58] on div "# Avoid being seen by the ogre. Collect all the gems. hero . moveRight ( ) hero…" at bounding box center [730, 199] width 254 height 346
type textarea "h"
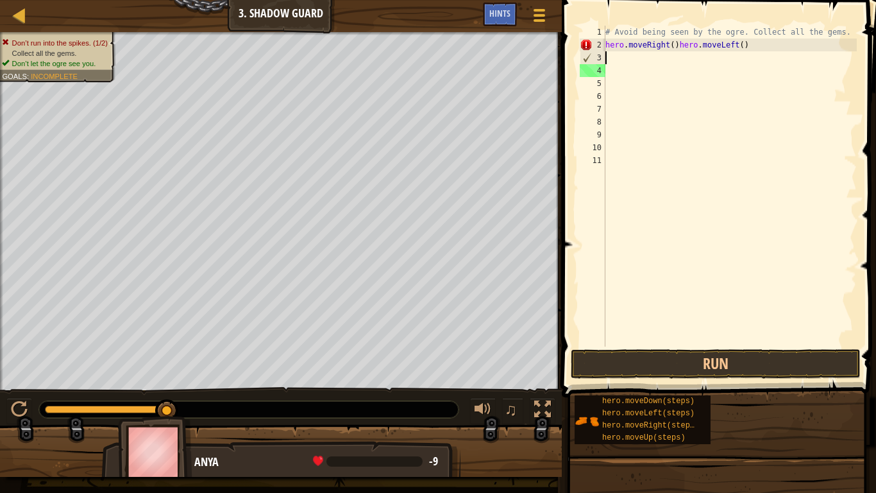
click at [749, 47] on div "# Avoid being seen by the ogre. Collect all the gems. hero . moveRight ( ) hero…" at bounding box center [730, 199] width 254 height 346
type textarea "hero.moveRight()"
click at [633, 60] on div "# Avoid being seen by the ogre. Collect all the gems. hero . moveRight ( )" at bounding box center [730, 199] width 254 height 346
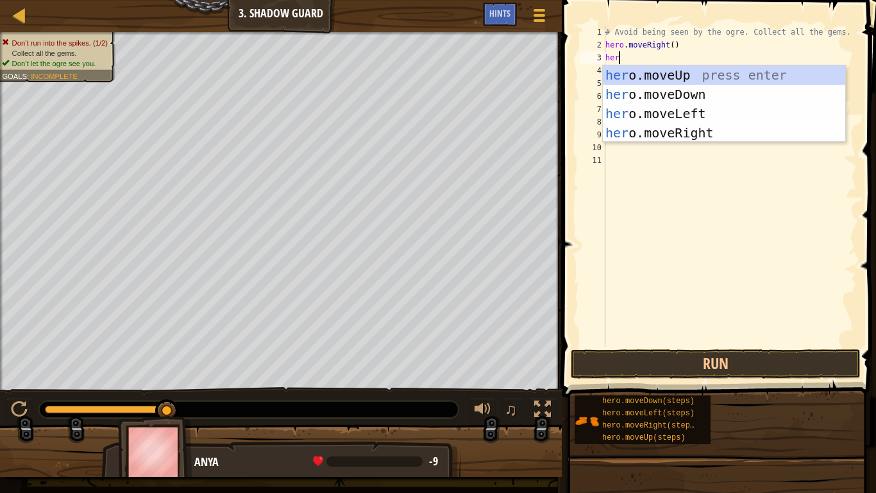
scroll to position [6, 1]
type textarea "h"
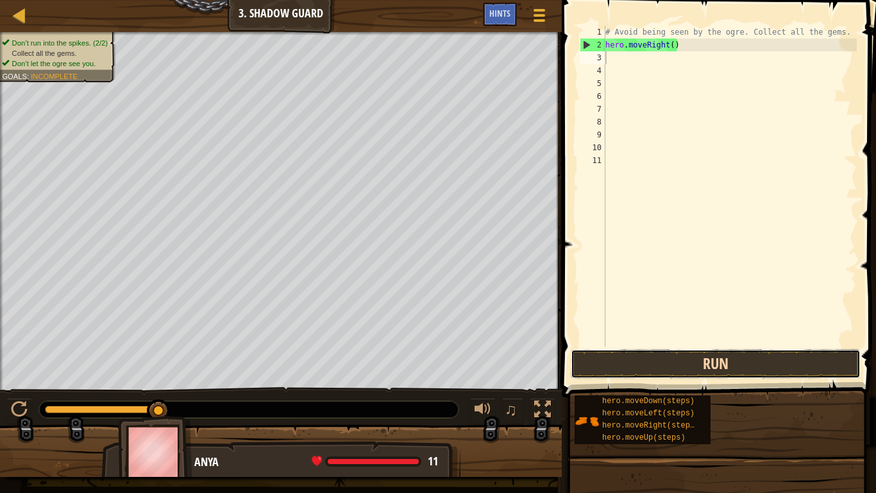
click at [713, 371] on button "Run" at bounding box center [716, 364] width 290 height 30
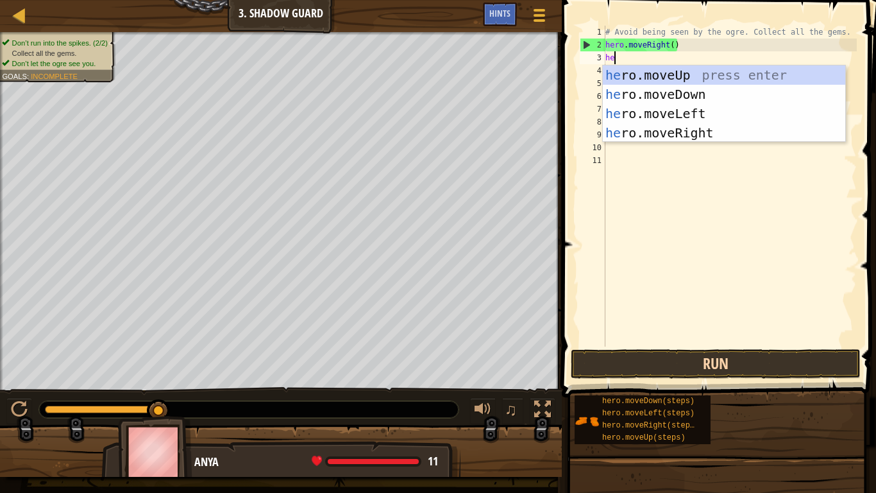
type textarea "hero"
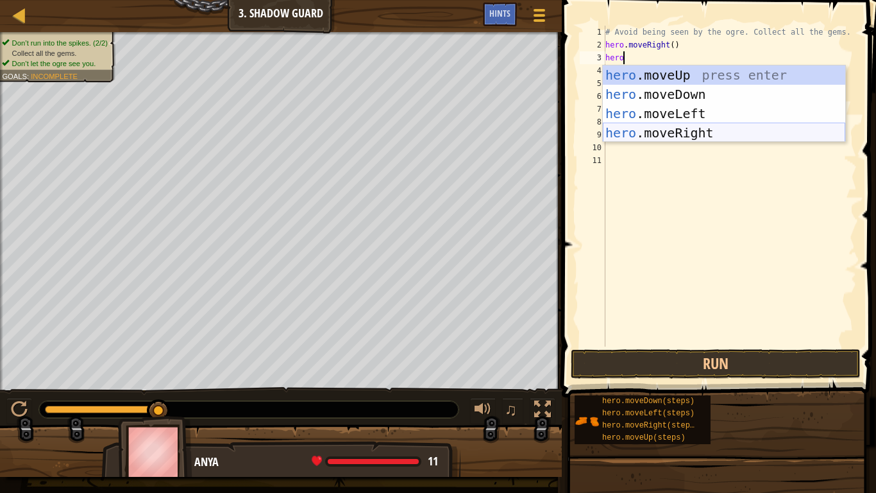
click at [692, 133] on div "hero .moveUp press enter hero .moveDown press enter hero .moveLeft press enter …" at bounding box center [724, 122] width 242 height 115
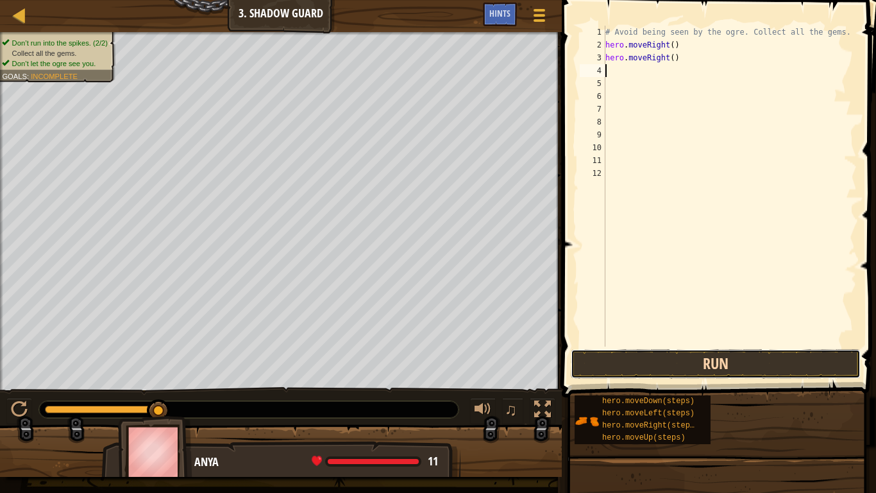
click at [659, 367] on button "Run" at bounding box center [716, 364] width 290 height 30
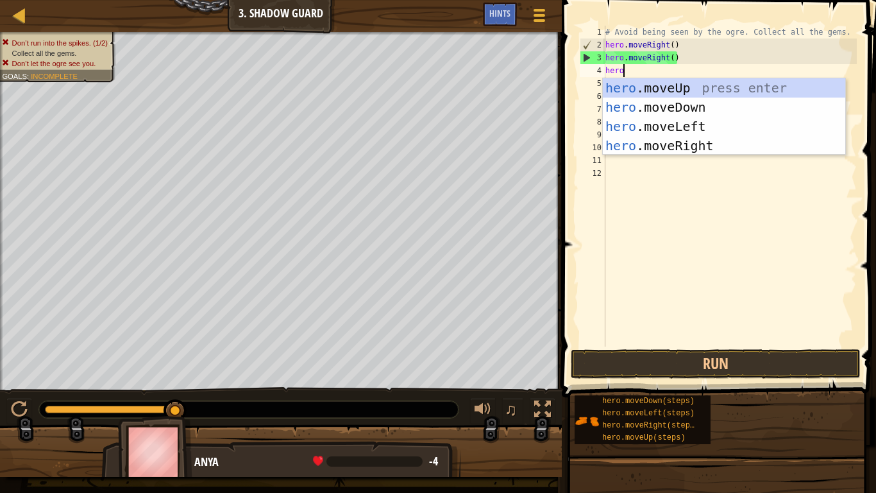
type textarea "h"
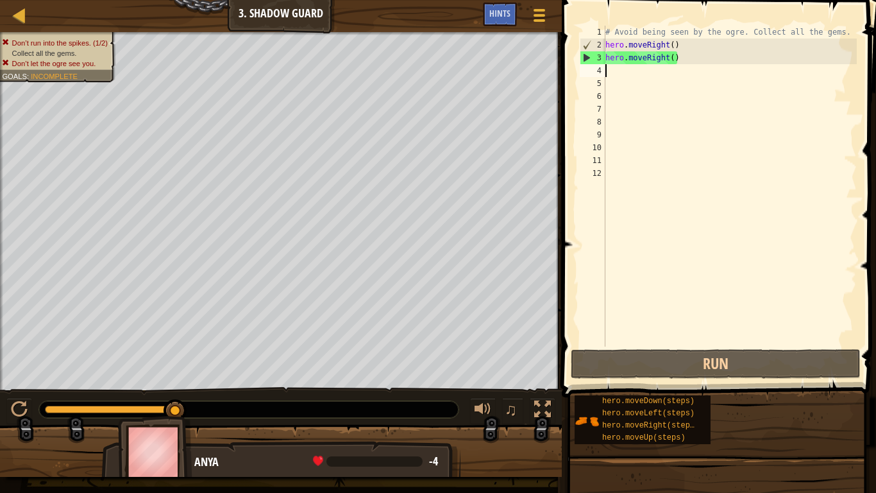
click at [686, 58] on div "# Avoid being seen by the ogre. Collect all the gems. hero . moveRight ( ) hero…" at bounding box center [730, 199] width 254 height 346
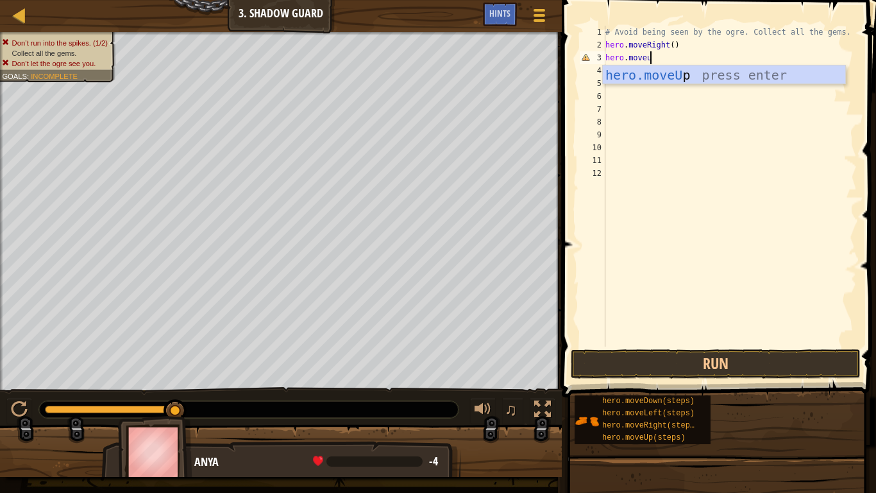
type textarea "hero.moveup"
click at [692, 77] on div "hero.moveUp press enter" at bounding box center [724, 94] width 242 height 58
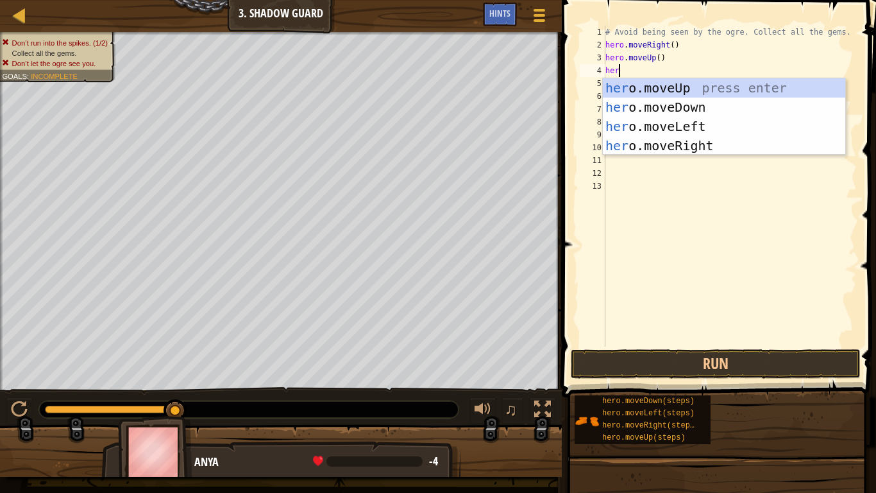
scroll to position [6, 2]
type textarea "hero"
click at [654, 145] on div "hero .moveUp press enter hero .moveDown press enter hero .moveLeft press enter …" at bounding box center [724, 135] width 242 height 115
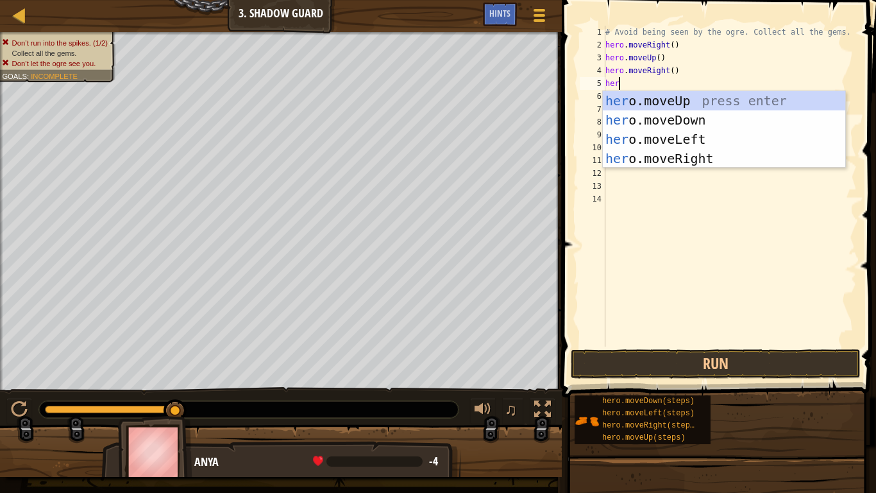
type textarea "hero"
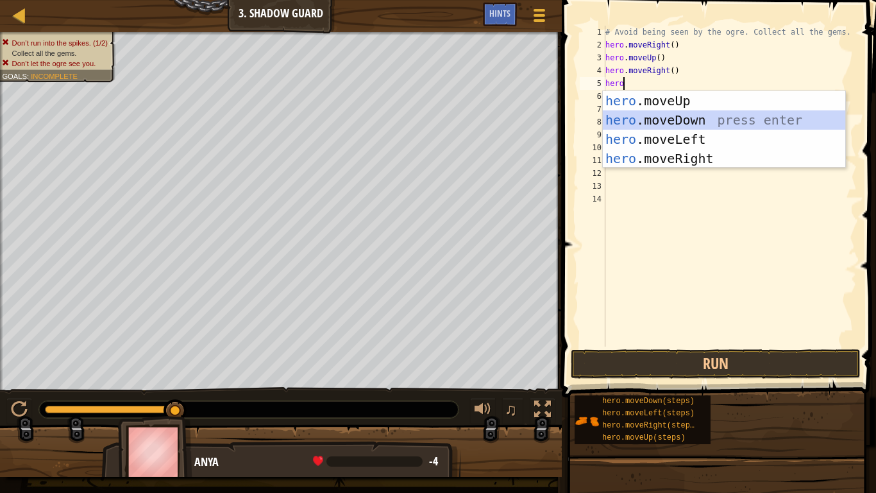
click at [774, 120] on div "hero .moveUp press enter hero .moveDown press enter hero .moveLeft press enter …" at bounding box center [724, 148] width 242 height 115
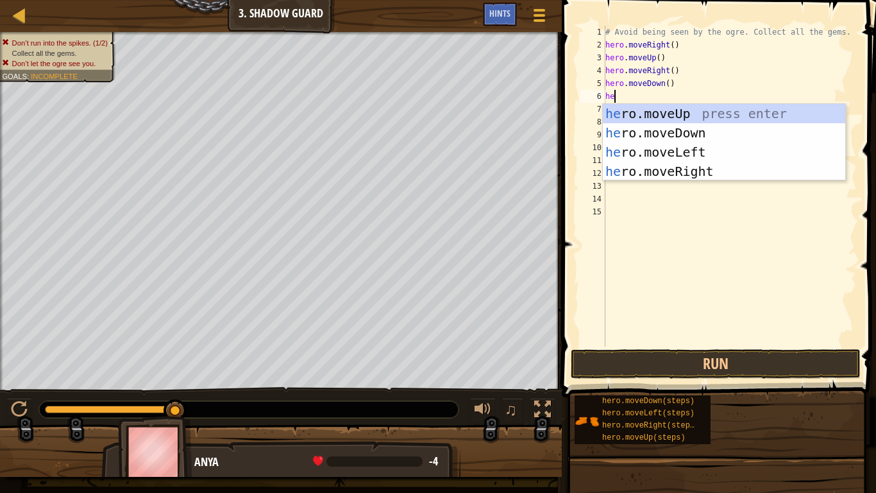
type textarea "her"
click at [801, 171] on div "her o.moveUp press enter her o.moveDown press enter her o.moveLeft press enter …" at bounding box center [724, 161] width 242 height 115
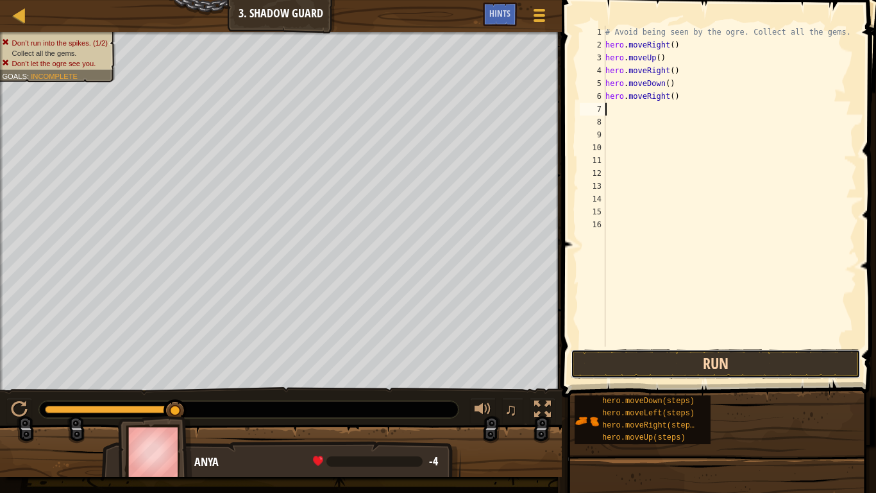
click at [648, 350] on button "Run" at bounding box center [716, 364] width 290 height 30
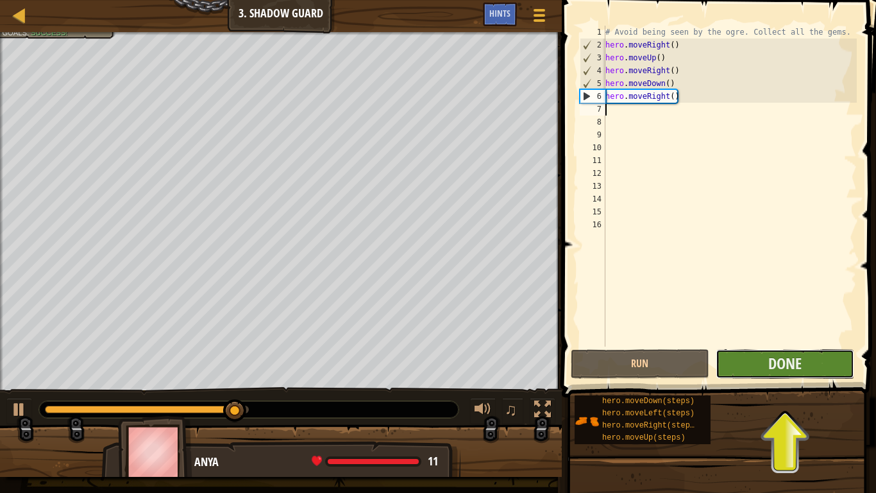
click at [758, 370] on button "Done" at bounding box center [785, 364] width 139 height 30
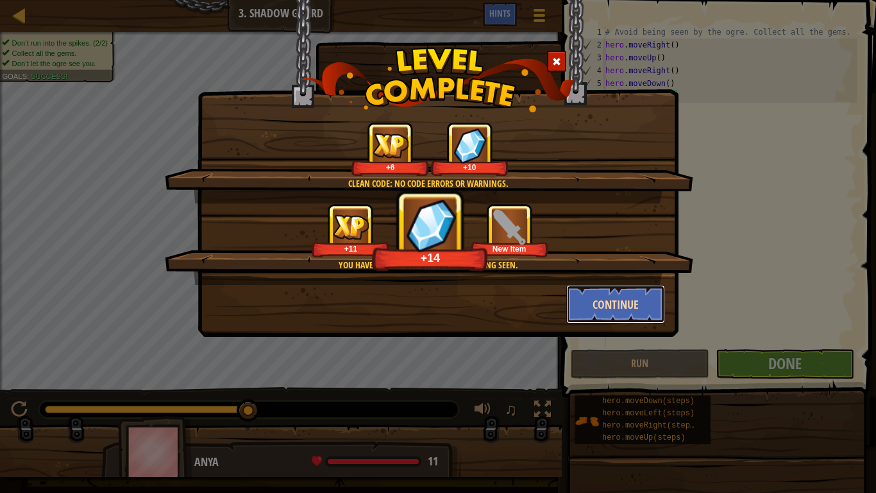
click at [600, 311] on button "Continue" at bounding box center [615, 304] width 99 height 38
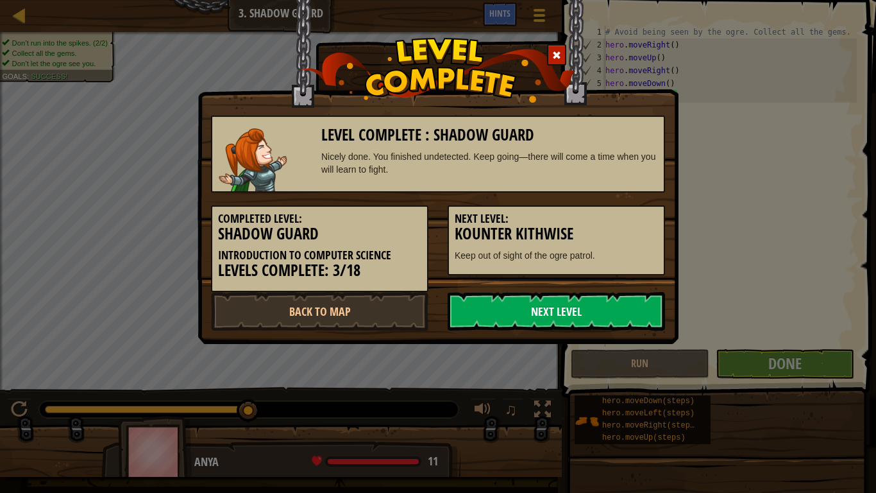
click at [580, 315] on link "Next Level" at bounding box center [556, 311] width 217 height 38
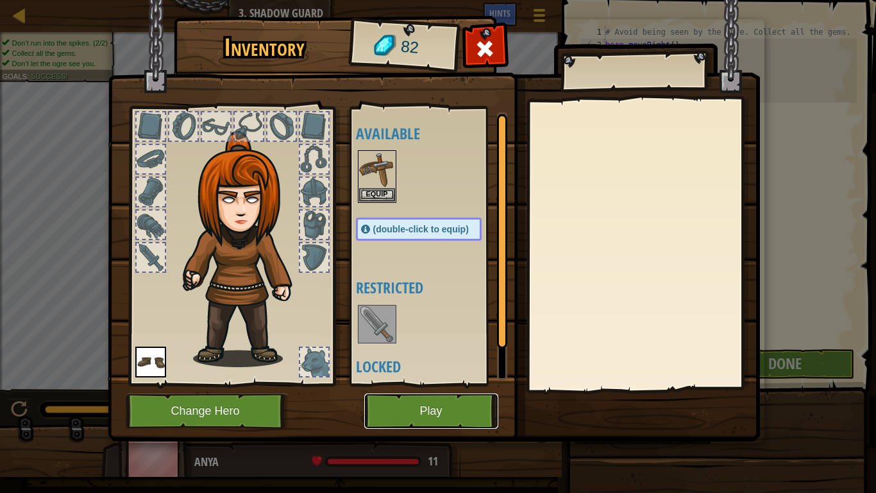
click at [463, 384] on button "Play" at bounding box center [431, 410] width 134 height 35
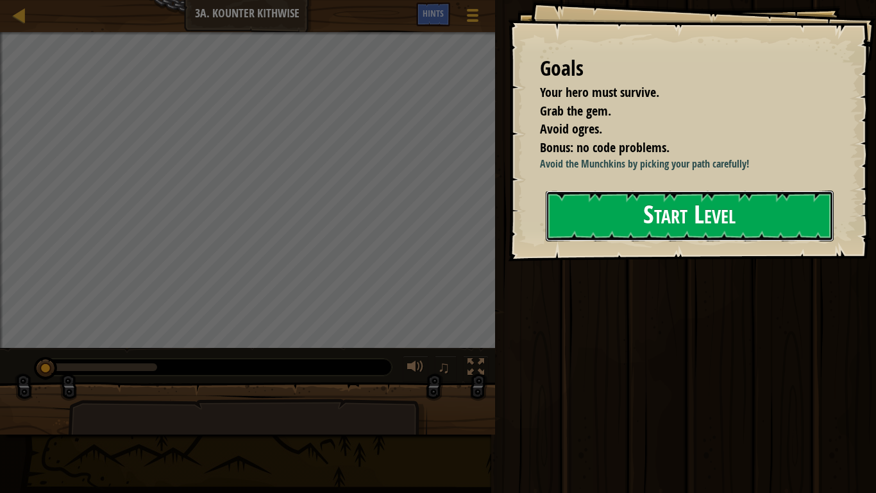
click at [625, 237] on button "Start Level" at bounding box center [690, 216] width 288 height 51
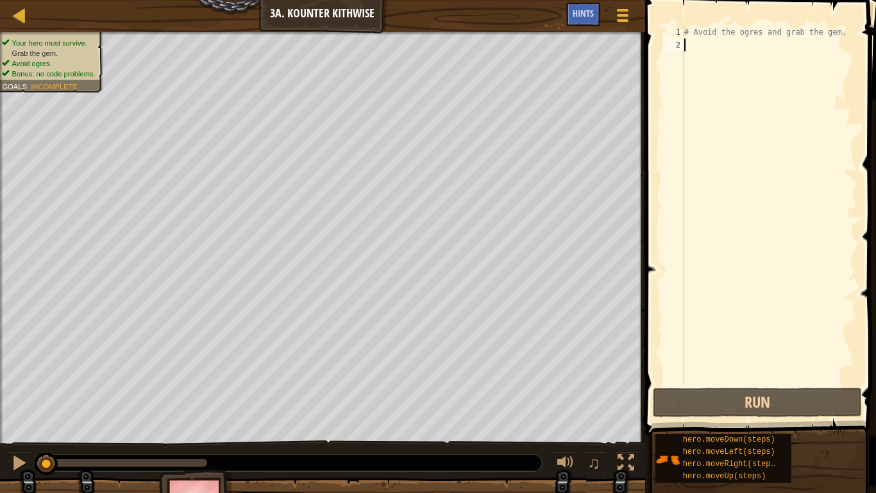
scroll to position [6, 0]
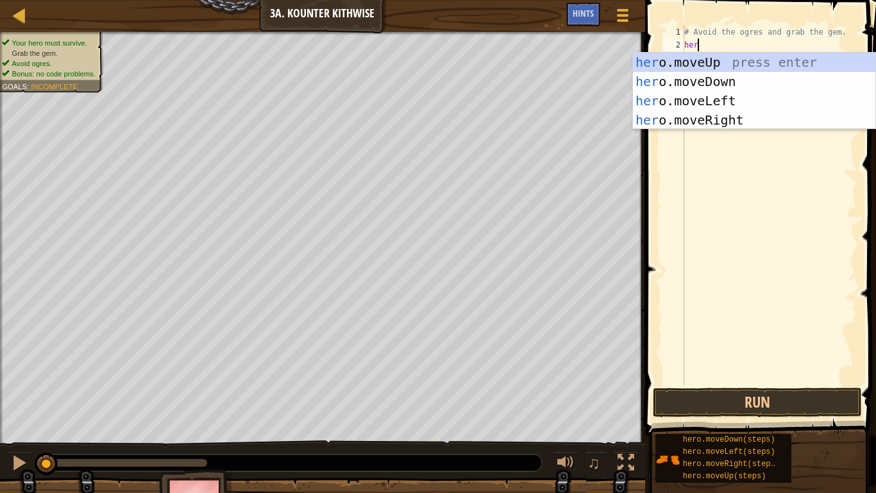
type textarea "hero"
click at [706, 79] on div "hero .moveUp press enter hero .moveDown press enter hero .moveLeft press enter …" at bounding box center [754, 110] width 242 height 115
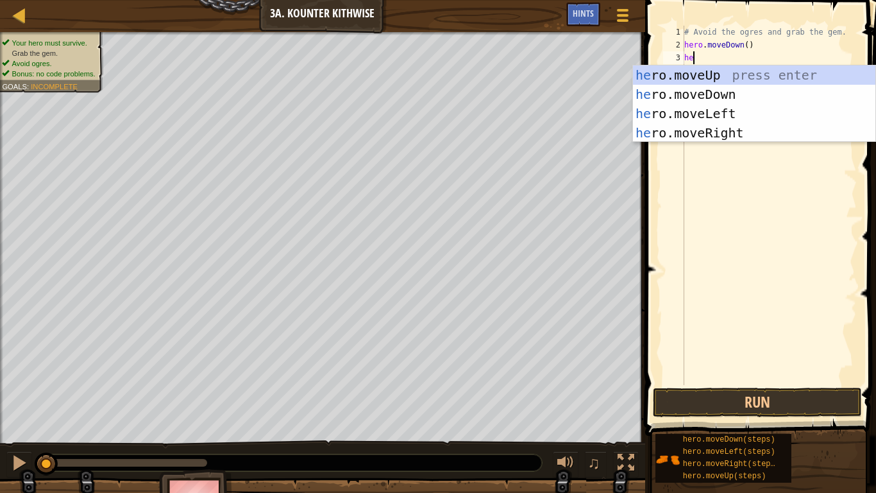
type textarea "hero"
click at [771, 108] on div "hero .moveUp press enter hero .moveDown press enter hero .moveLeft press enter …" at bounding box center [754, 122] width 242 height 115
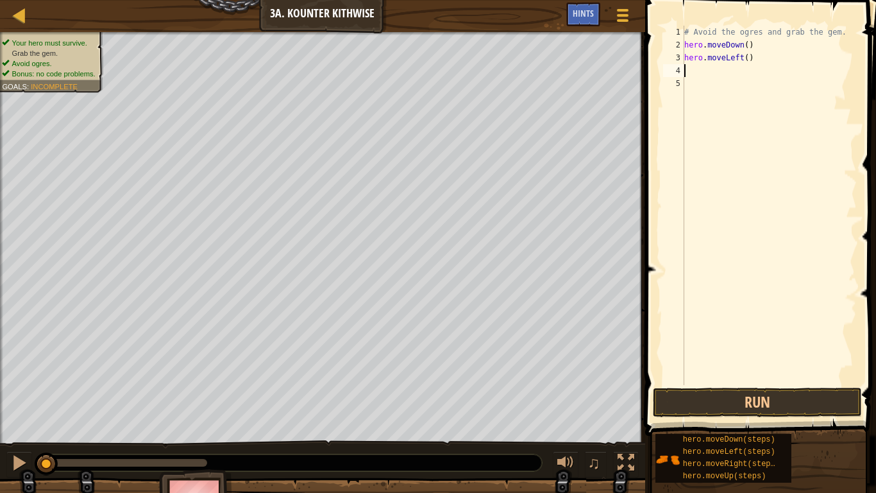
scroll to position [6, 0]
click at [802, 384] on button "Run" at bounding box center [757, 402] width 209 height 30
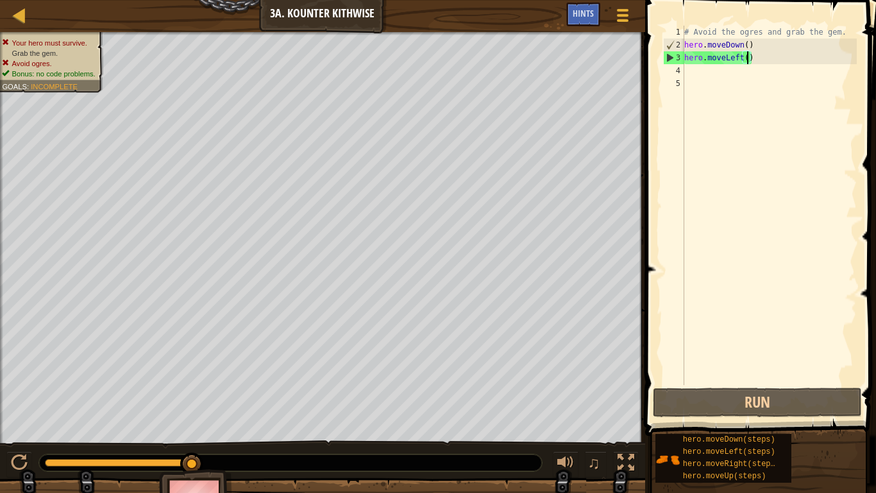
click at [749, 60] on div "# Avoid the ogres and grab the gem. hero . moveDown ( ) hero . moveLeft ( )" at bounding box center [769, 218] width 175 height 385
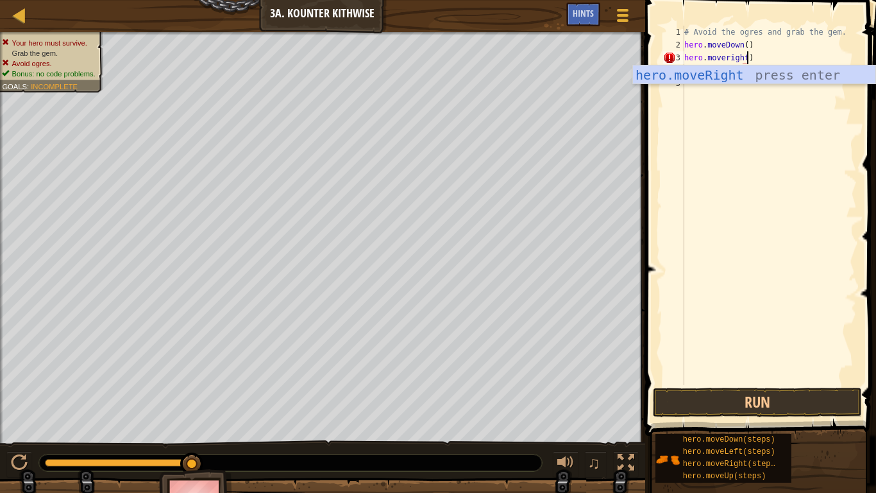
scroll to position [6, 9]
click at [749, 67] on div "hero.moveRight press enter" at bounding box center [754, 94] width 242 height 58
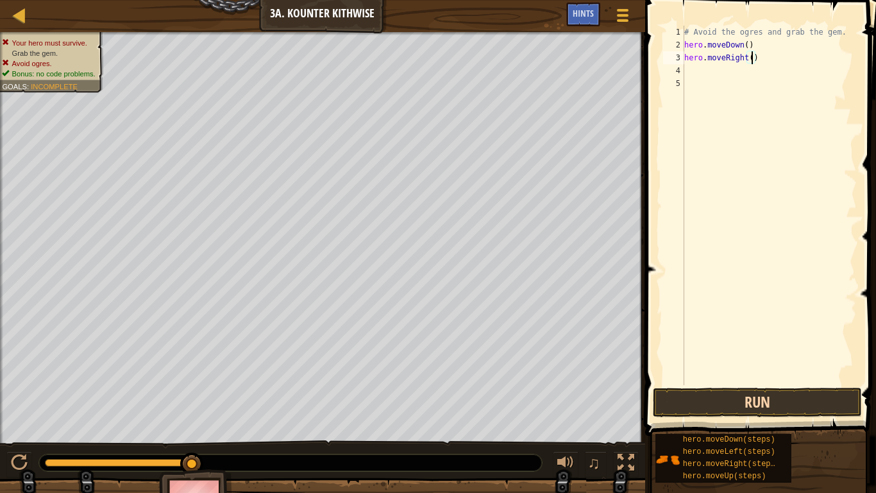
type textarea "hero.moveRight()"
click at [745, 384] on button "Run" at bounding box center [757, 402] width 209 height 30
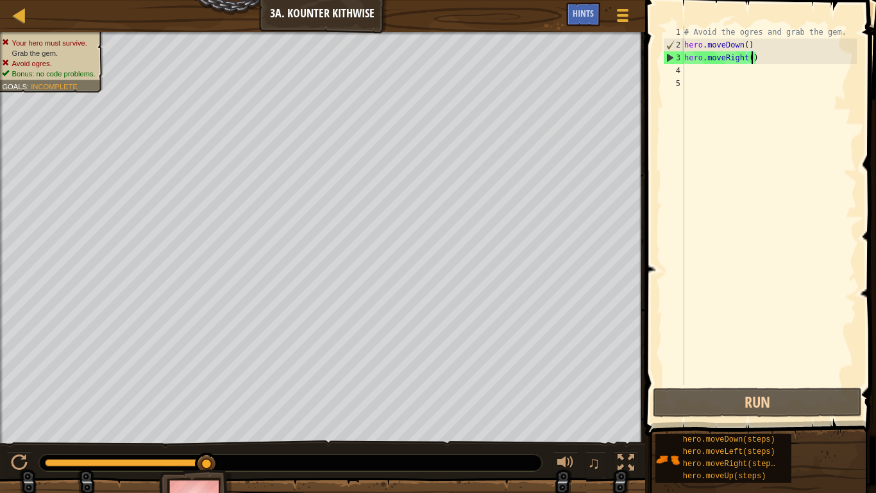
click at [693, 72] on div "# Avoid the ogres and grab the gem. hero . moveDown ( ) hero . moveRight ( )" at bounding box center [769, 218] width 175 height 385
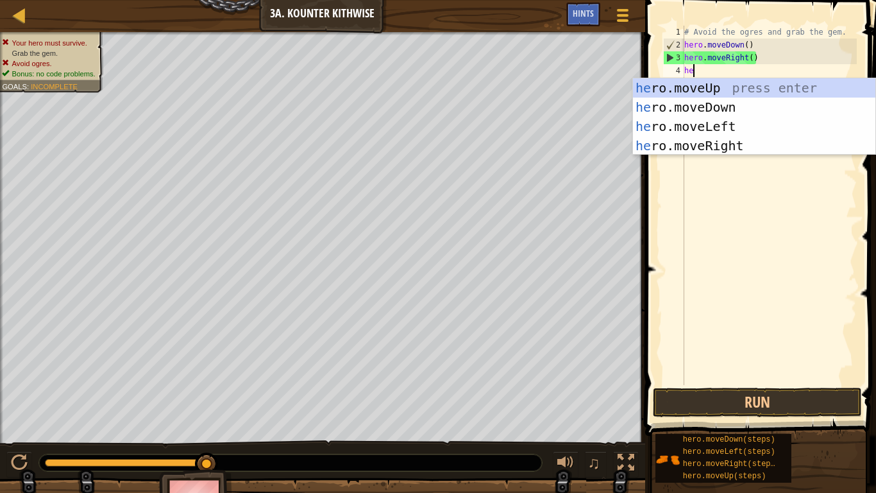
type textarea "hero"
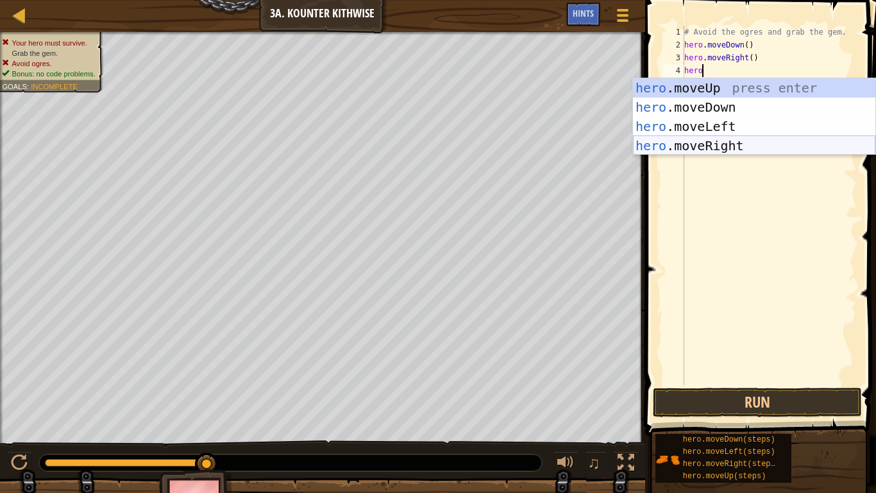
click at [760, 148] on div "hero .moveUp press enter hero .moveDown press enter hero .moveLeft press enter …" at bounding box center [754, 135] width 242 height 115
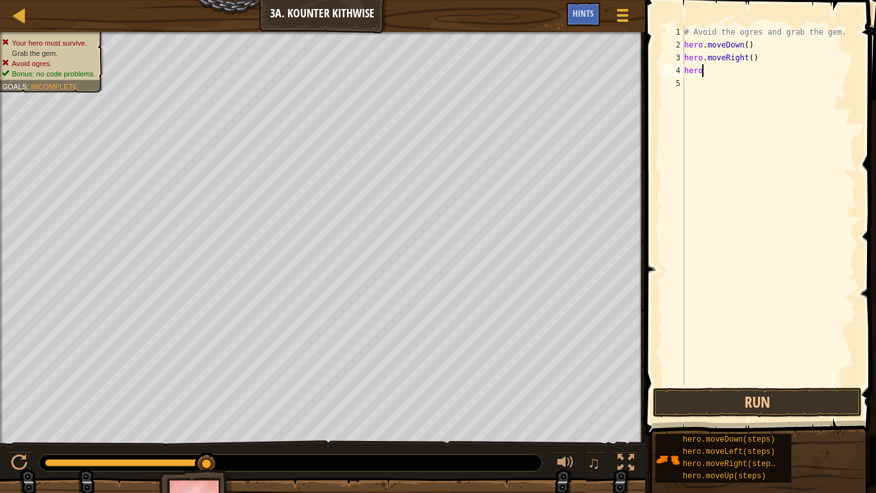
scroll to position [6, 0]
click at [711, 384] on button "Run" at bounding box center [757, 402] width 209 height 30
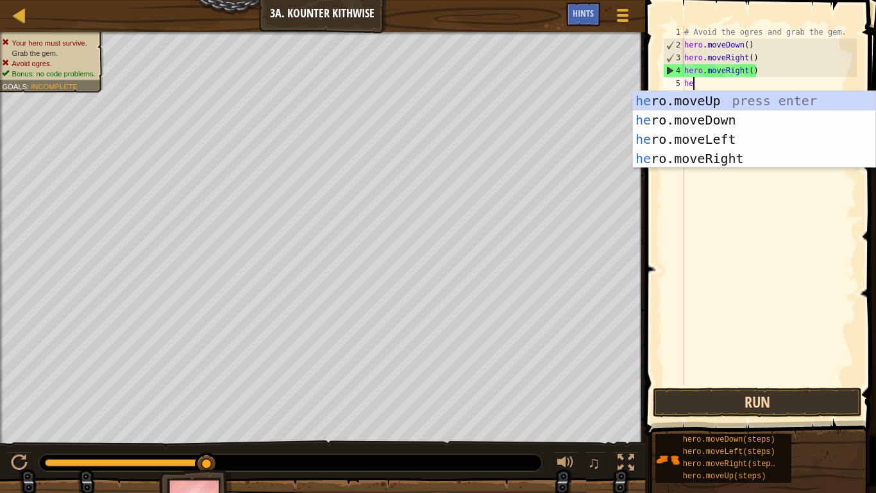
type textarea "hero"
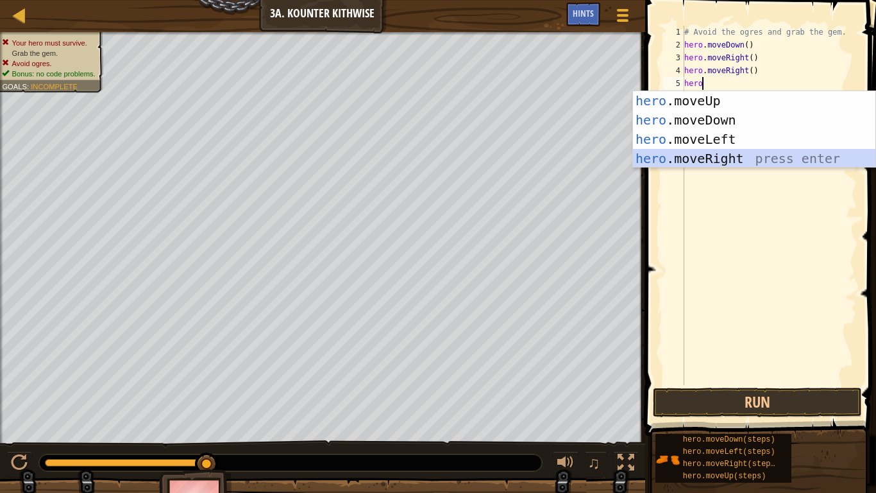
click at [758, 158] on div "hero .moveUp press enter hero .moveDown press enter hero .moveLeft press enter …" at bounding box center [754, 148] width 242 height 115
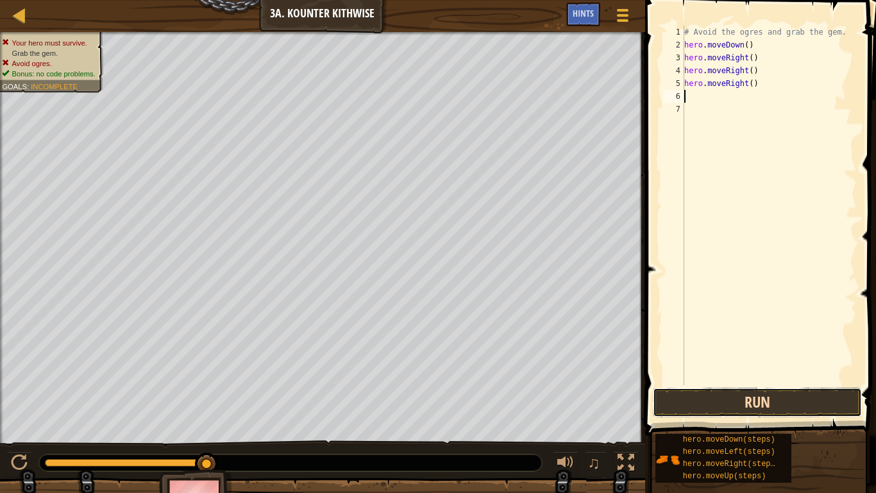
click at [736, 384] on button "Run" at bounding box center [757, 402] width 209 height 30
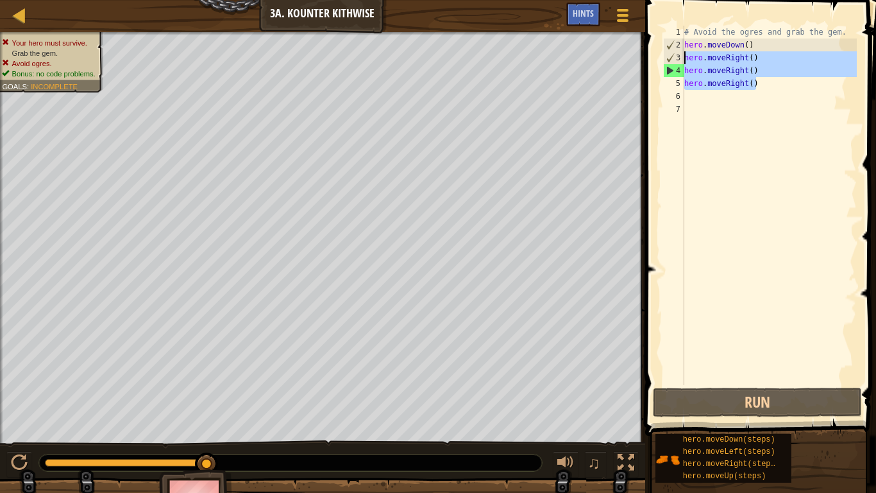
drag, startPoint x: 764, startPoint y: 85, endPoint x: 684, endPoint y: 60, distance: 83.8
click at [684, 60] on div "1 2 3 4 5 6 7 # Avoid the ogres and grab the gem. hero . moveDown ( ) hero . mo…" at bounding box center [759, 205] width 196 height 359
type textarea "hero.moveRight() hero.moveRight()"
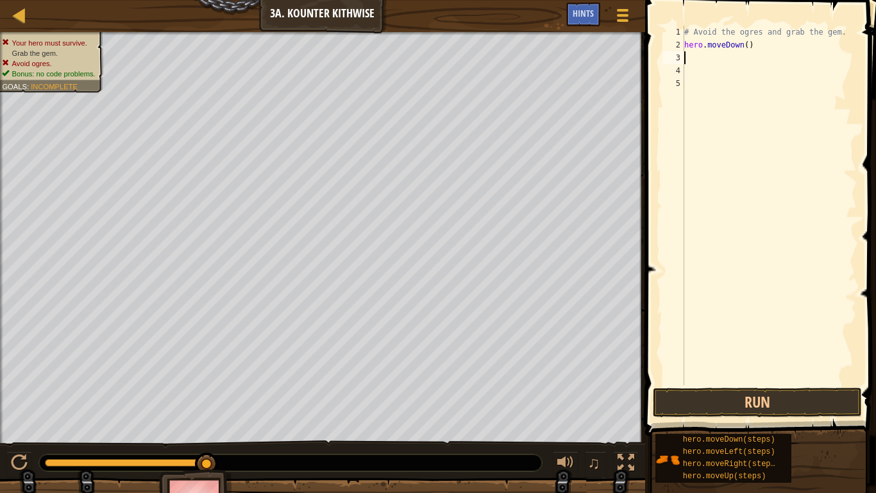
click at [762, 384] on button "Run" at bounding box center [757, 402] width 209 height 30
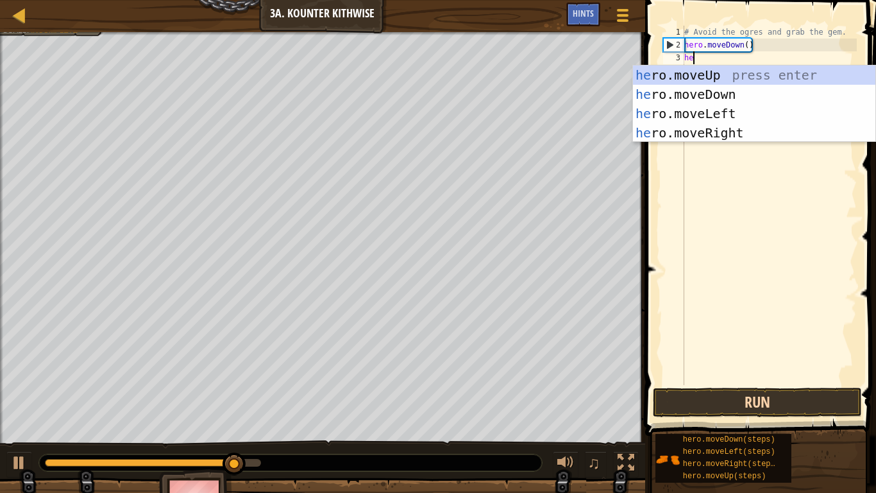
type textarea "hero"
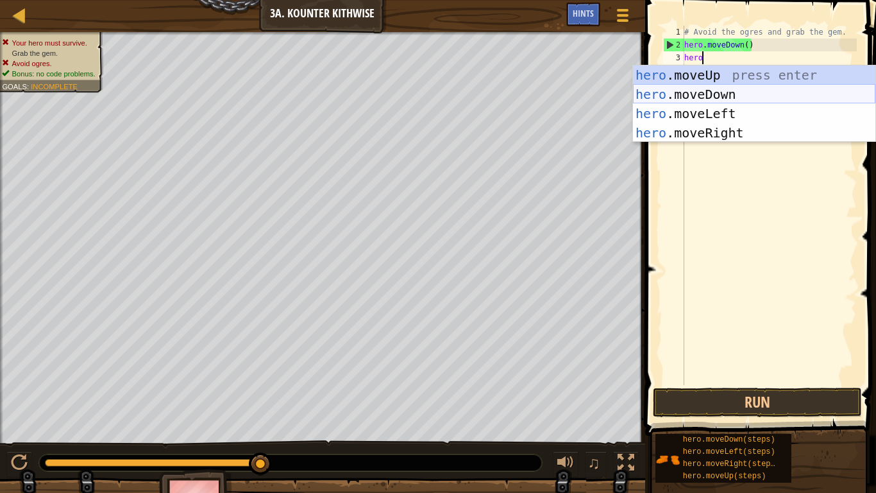
click at [747, 94] on div "hero .moveUp press enter hero .moveDown press enter hero .moveLeft press enter …" at bounding box center [754, 122] width 242 height 115
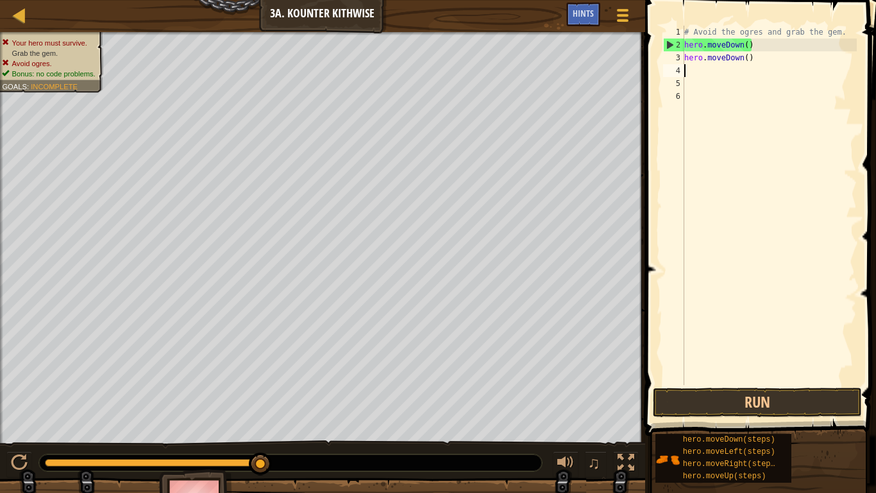
scroll to position [6, 0]
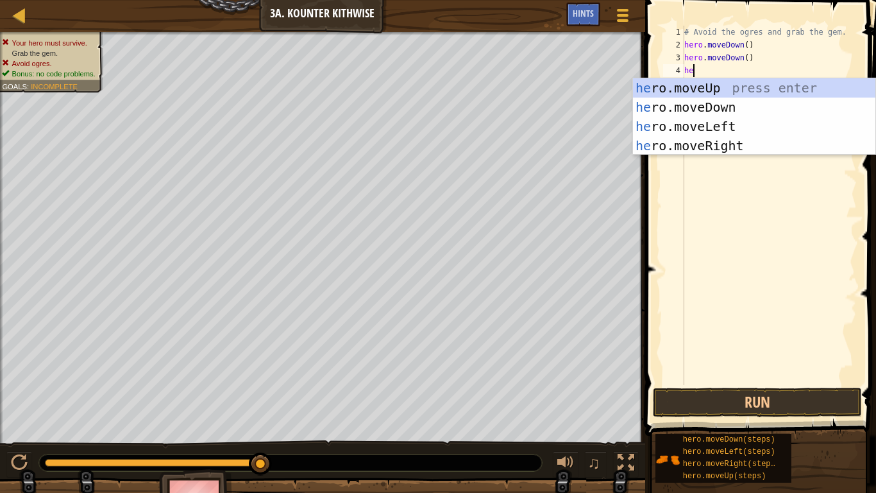
type textarea "hero"
click at [788, 144] on div "hero .moveUp press enter hero .moveDown press enter hero .moveLeft press enter …" at bounding box center [754, 135] width 242 height 115
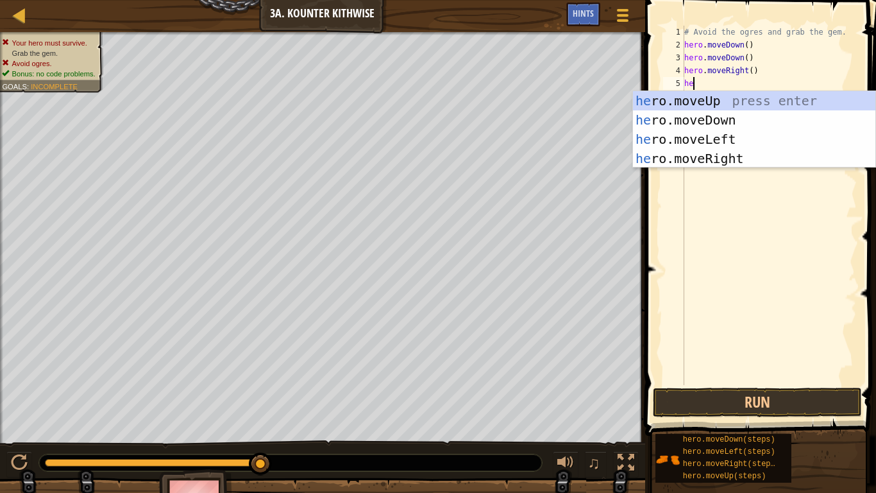
type textarea "hero"
click at [772, 103] on div "hero .moveUp press enter hero .moveDown press enter hero .moveLeft press enter …" at bounding box center [754, 148] width 242 height 115
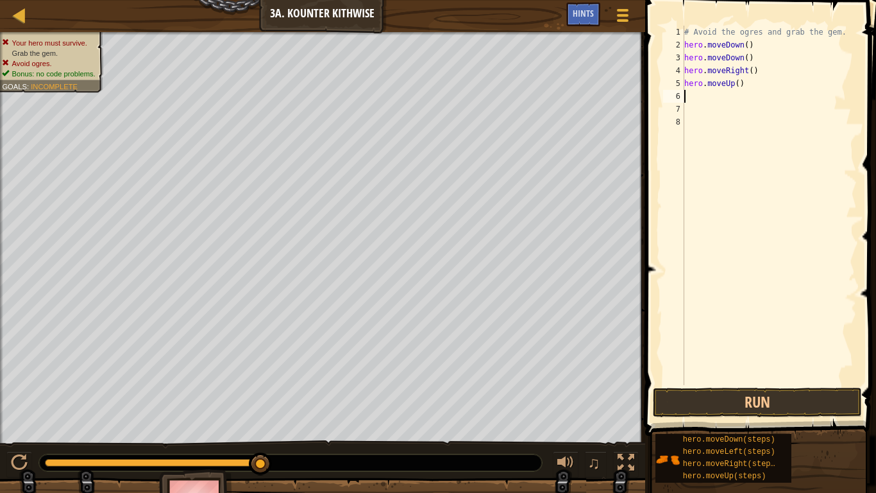
scroll to position [6, 0]
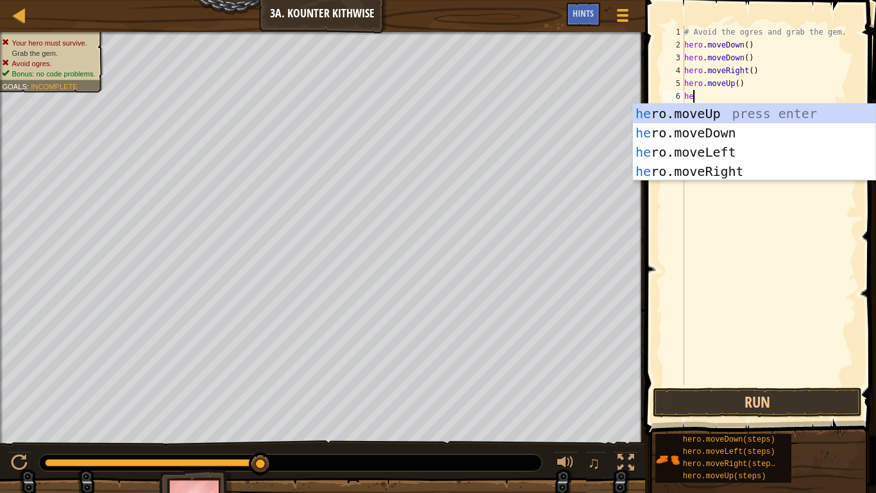
type textarea "hero"
click at [798, 174] on div "hero .moveUp press enter hero .moveDown press enter hero .moveLeft press enter …" at bounding box center [754, 161] width 242 height 115
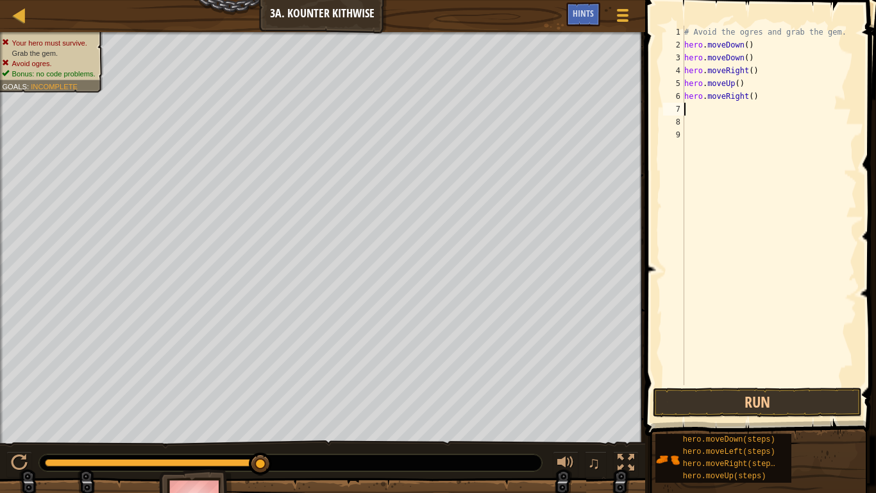
scroll to position [6, 0]
click at [752, 384] on button "Run" at bounding box center [757, 402] width 209 height 30
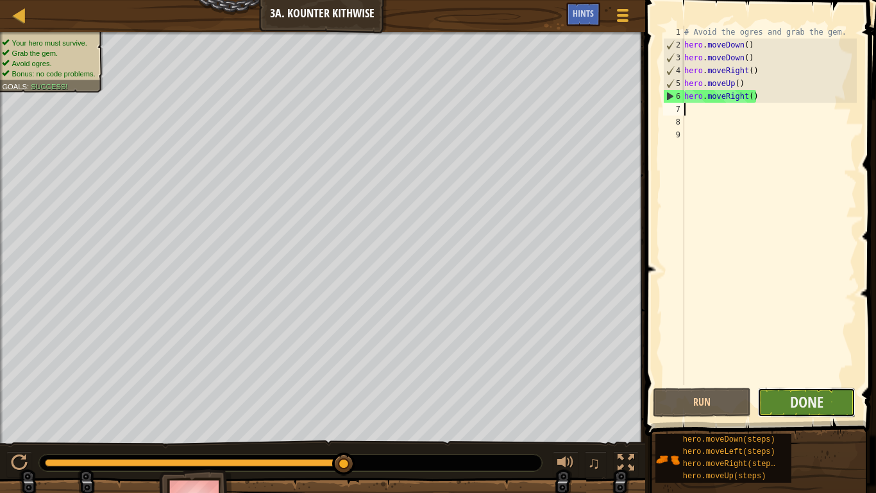
click at [790, 384] on button "Done" at bounding box center [807, 402] width 98 height 30
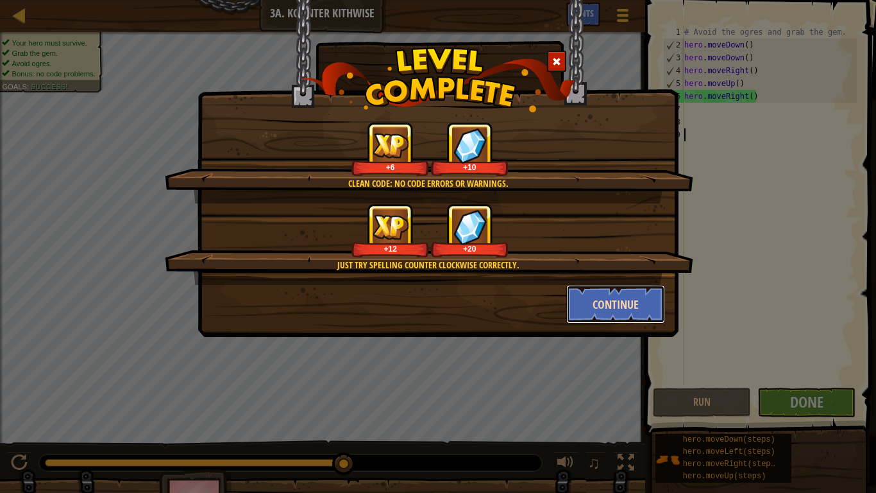
click at [633, 309] on button "Continue" at bounding box center [615, 304] width 99 height 38
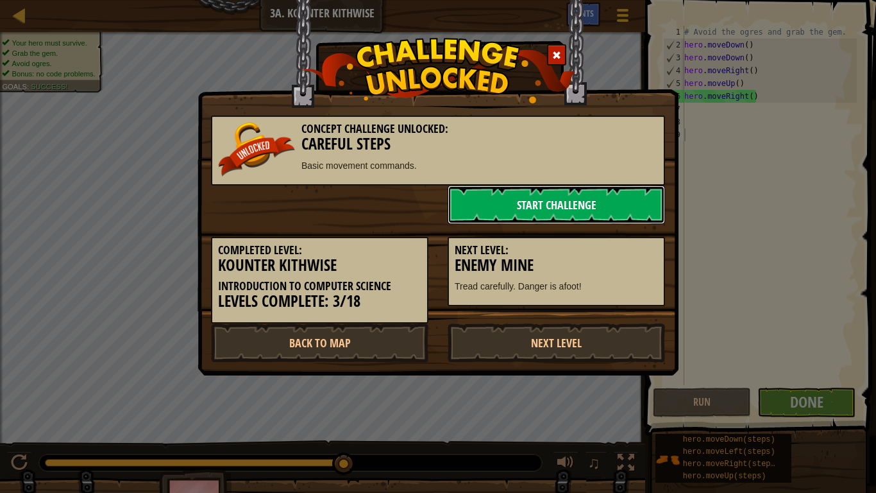
click at [532, 210] on link "Start Challenge" at bounding box center [556, 204] width 217 height 38
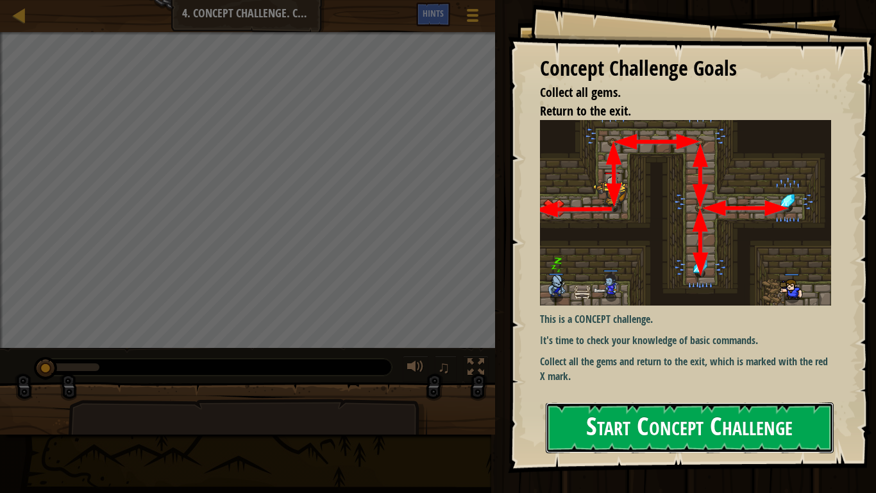
click at [711, 384] on button "Start Concept Challenge" at bounding box center [690, 427] width 288 height 51
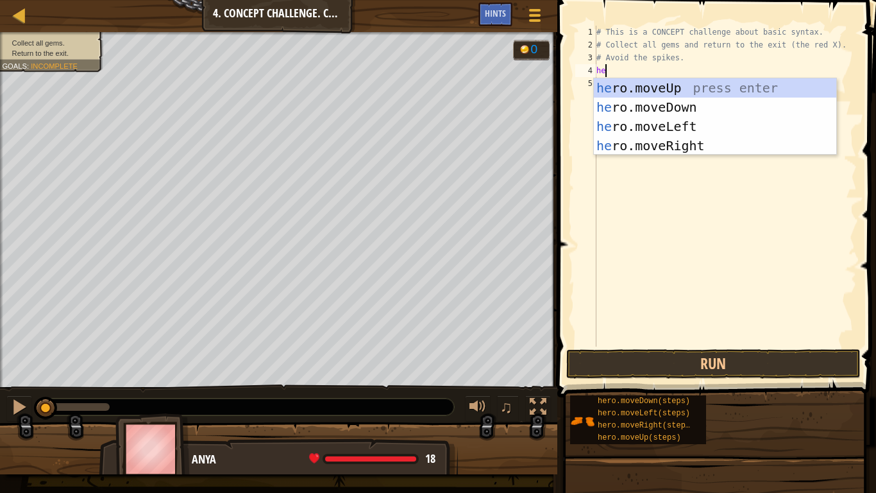
type textarea "hero"
click at [676, 84] on div "hero .moveUp press enter hero .moveDown press enter hero .moveLeft press enter …" at bounding box center [715, 135] width 242 height 115
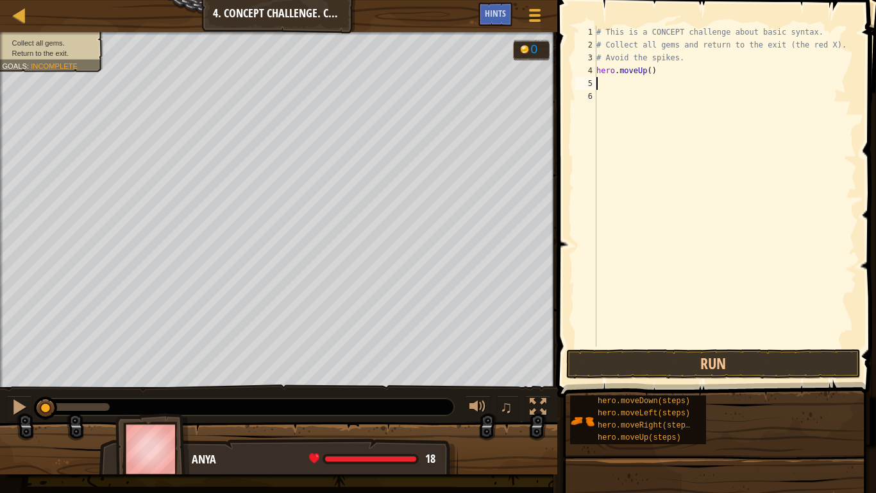
type textarea "h"
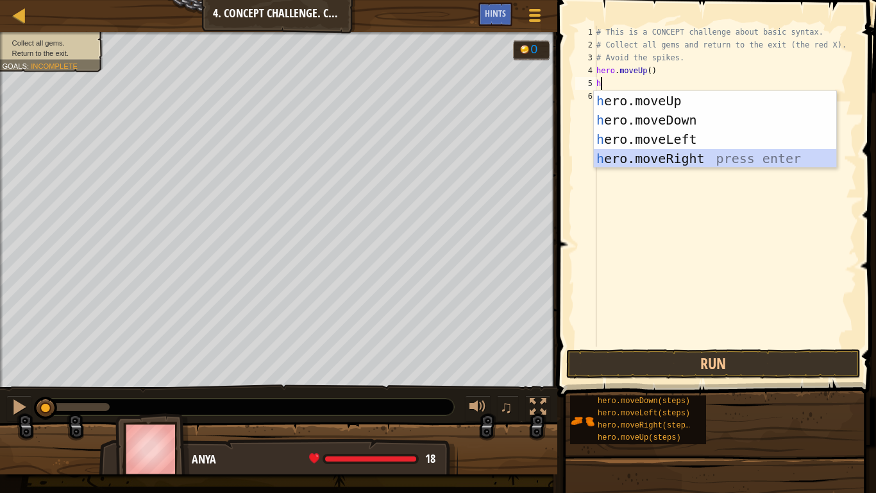
click at [677, 155] on div "h ero.moveUp press enter h ero.moveDown press enter h ero.moveLeft press enter …" at bounding box center [715, 148] width 242 height 115
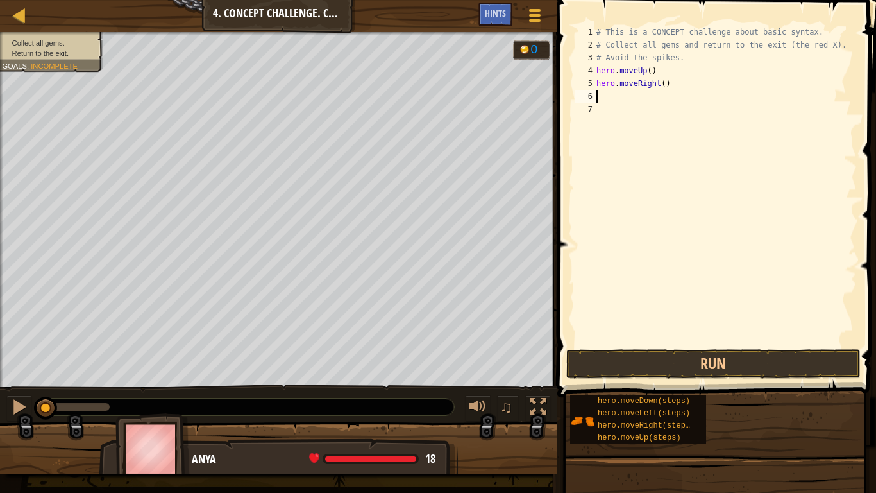
type textarea "h"
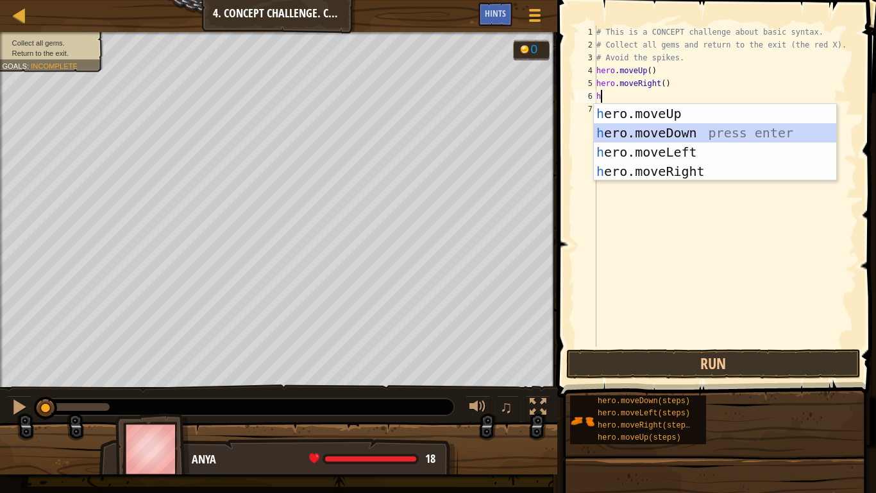
click at [655, 133] on div "h ero.moveUp press enter h ero.moveDown press enter h ero.moveLeft press enter …" at bounding box center [715, 161] width 242 height 115
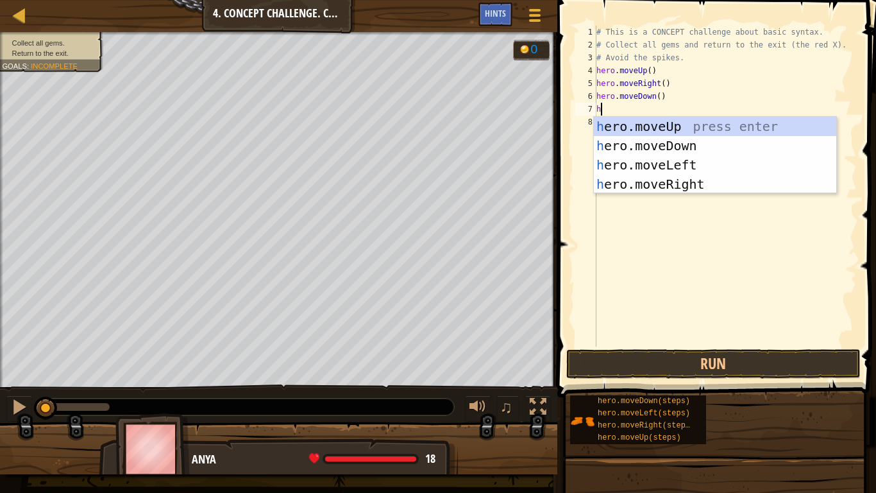
type textarea "he"
click at [660, 117] on div "he ro.moveUp press enter he ro.moveDown press enter he ro.moveLeft press enter …" at bounding box center [715, 174] width 242 height 115
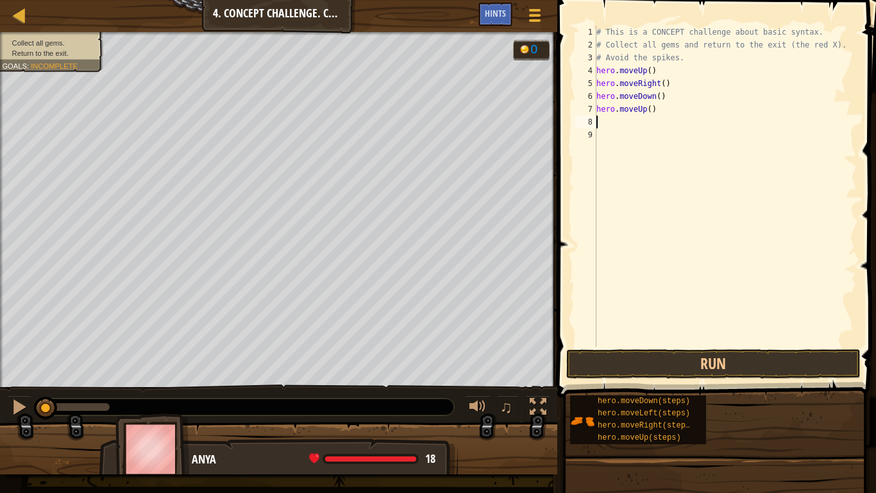
type textarea "h"
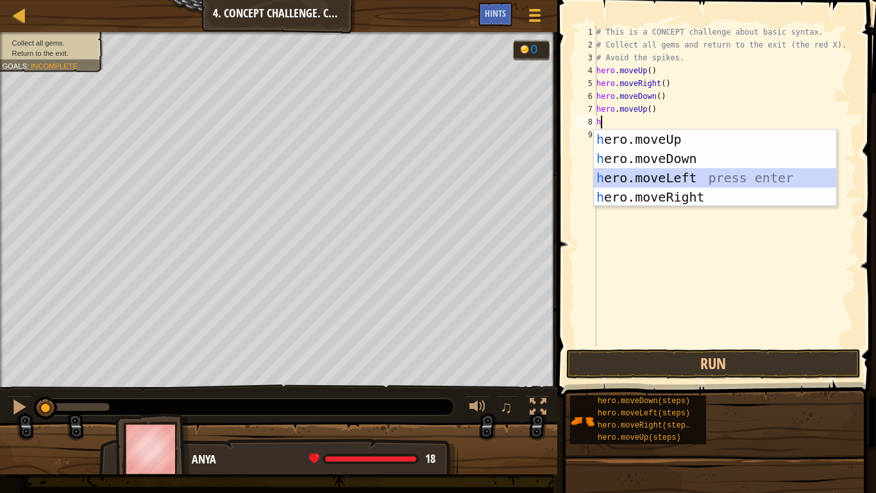
click at [685, 172] on div "h ero.moveUp press enter h ero.moveDown press enter h ero.moveLeft press enter …" at bounding box center [715, 187] width 242 height 115
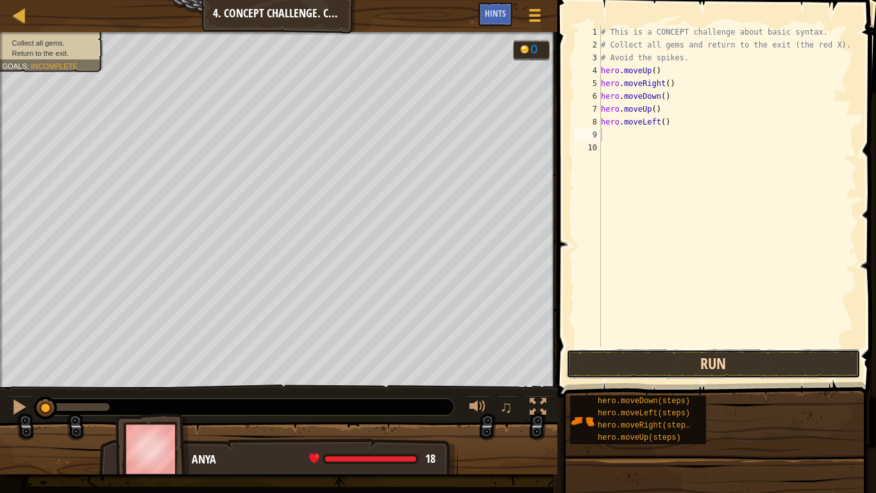
click at [665, 366] on button "Run" at bounding box center [713, 364] width 294 height 30
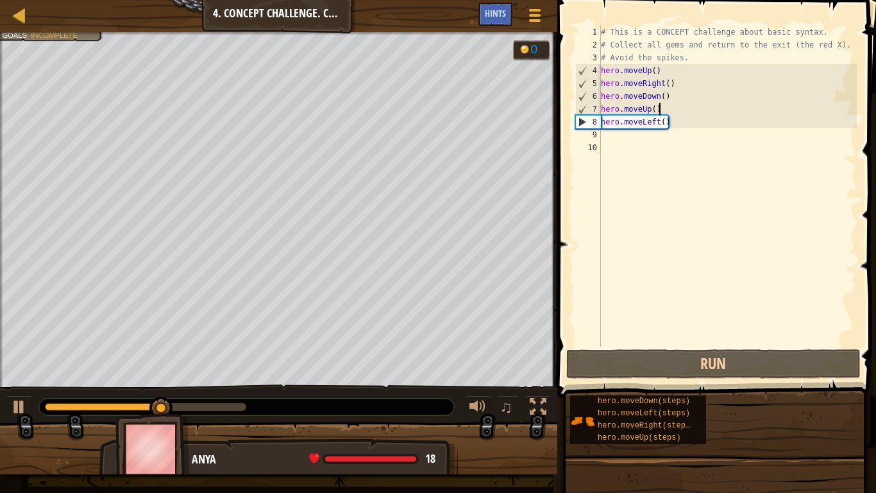
click at [660, 105] on div "# This is a CONCEPT challenge about basic syntax. # Collect all gems and return…" at bounding box center [728, 199] width 259 height 346
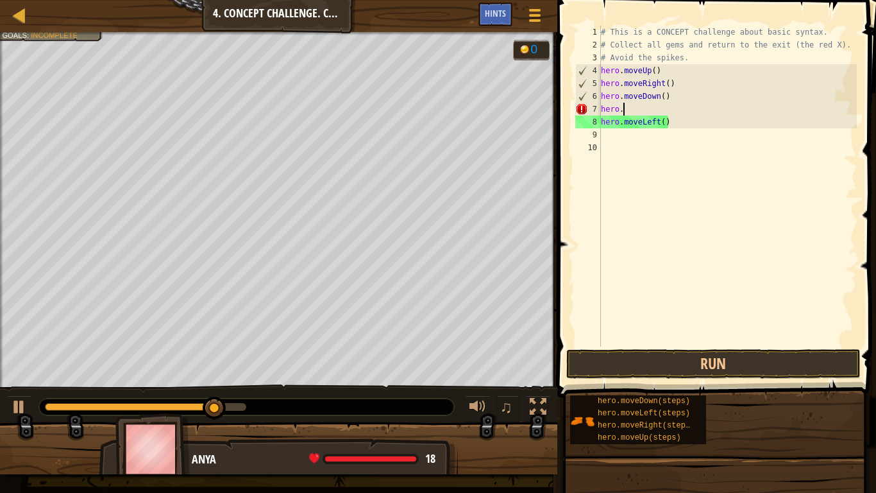
type textarea "hero.m"
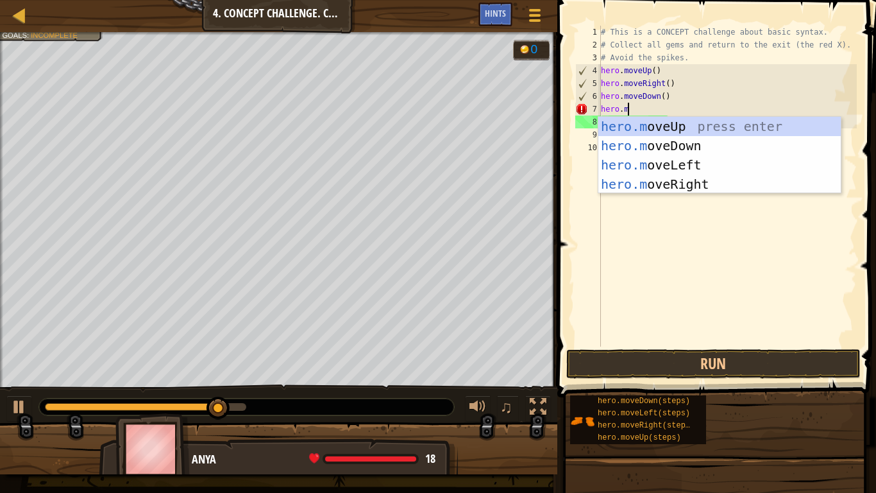
scroll to position [6, 3]
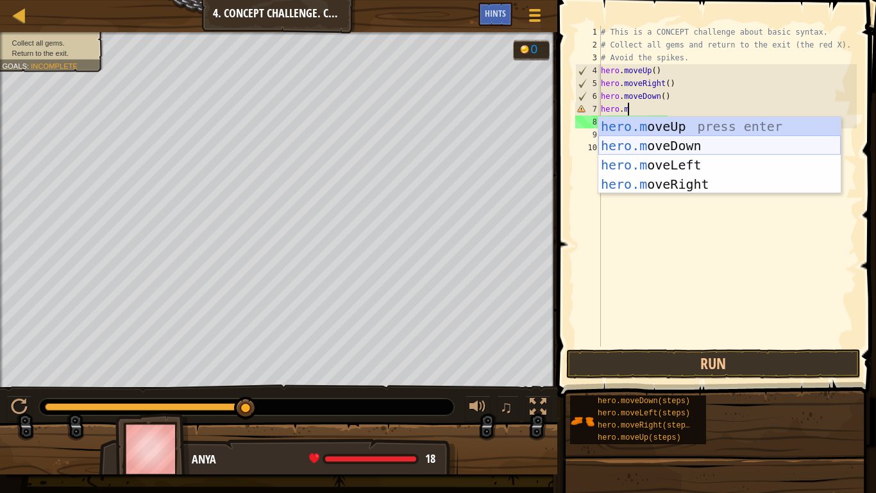
click at [618, 146] on div "hero.m oveUp press enter hero.m oveDown press enter hero.m oveLeft press enter …" at bounding box center [720, 174] width 242 height 115
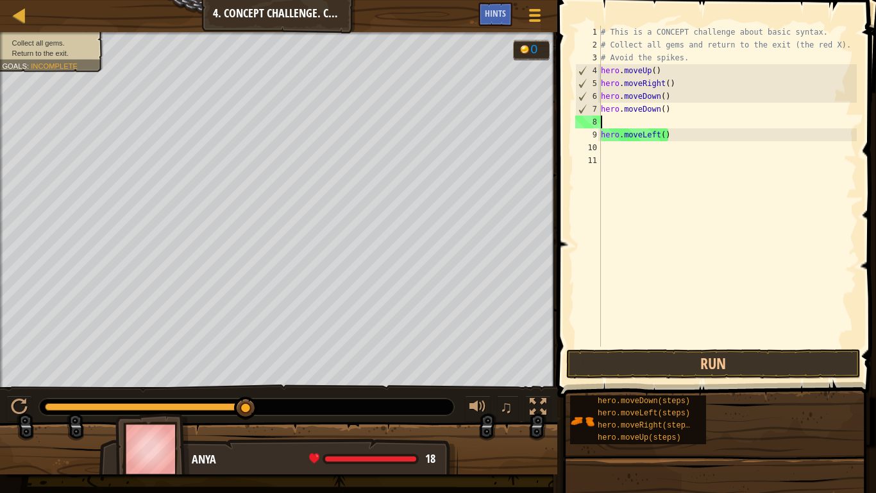
scroll to position [6, 0]
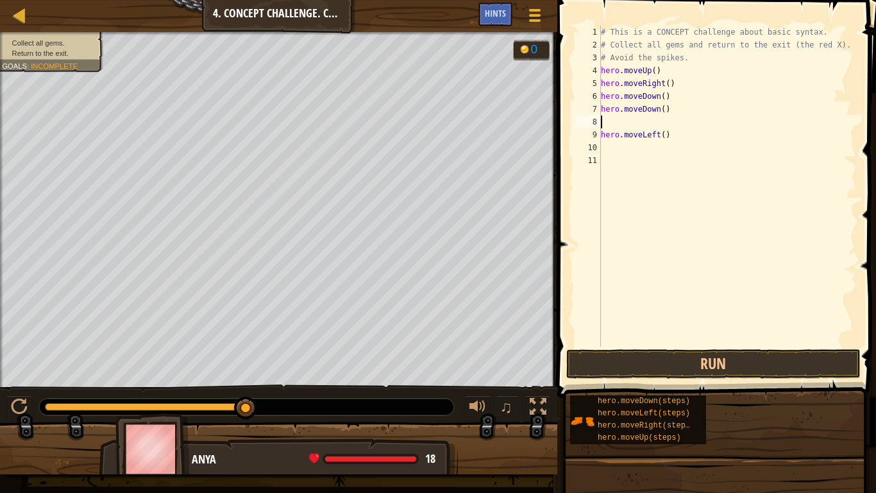
type textarea "h"
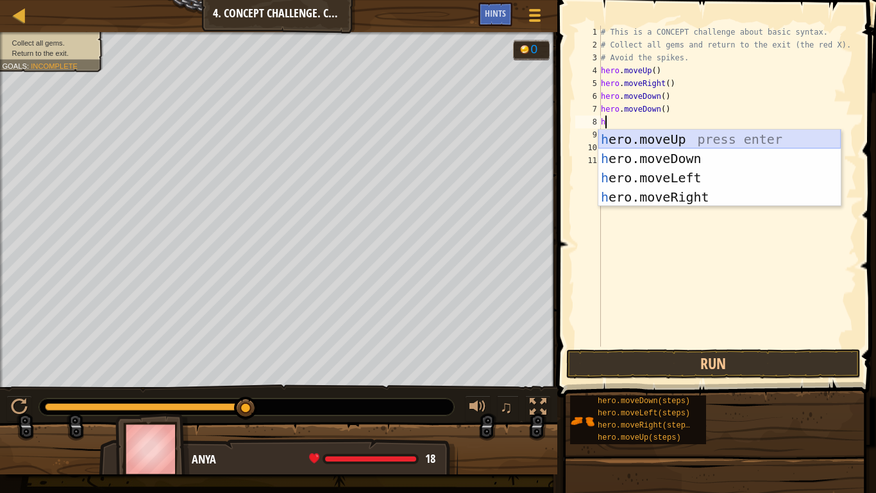
click at [611, 141] on div "h ero.moveUp press enter h ero.moveDown press enter h ero.moveLeft press enter …" at bounding box center [720, 187] width 242 height 115
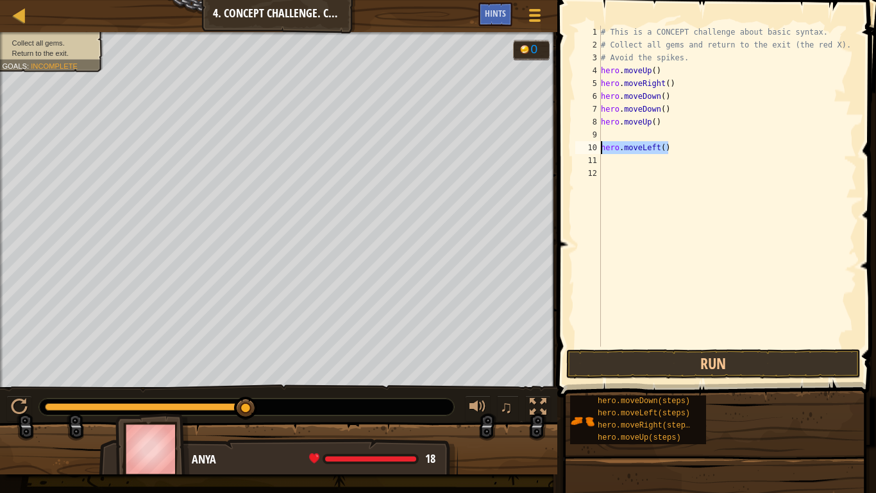
drag, startPoint x: 671, startPoint y: 147, endPoint x: 602, endPoint y: 150, distance: 69.4
click at [602, 150] on div "# This is a CONCEPT challenge about basic syntax. # Collect all gems and return…" at bounding box center [728, 199] width 259 height 346
type textarea "hero.moveLeft()"
click at [607, 132] on div "# This is a CONCEPT challenge about basic syntax. # Collect all gems and return…" at bounding box center [728, 199] width 259 height 346
type textarea "h"
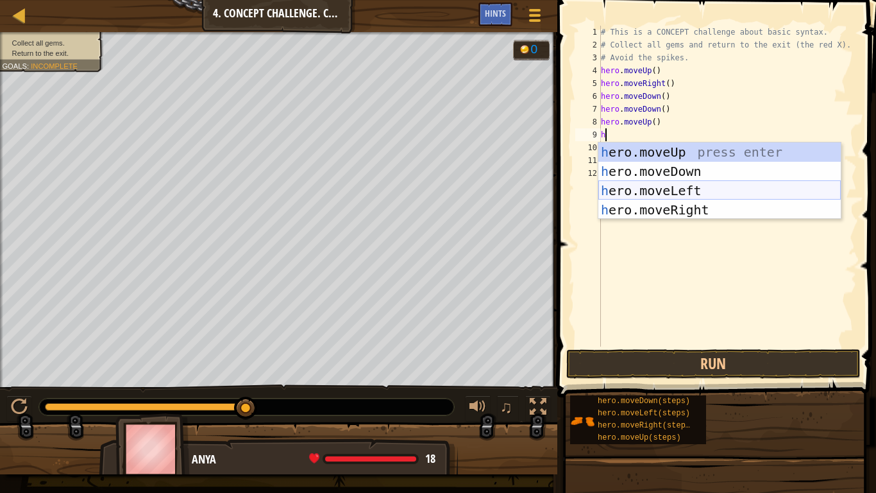
click at [608, 187] on div "h ero.moveUp press enter h ero.moveDown press enter h ero.moveLeft press enter …" at bounding box center [720, 199] width 242 height 115
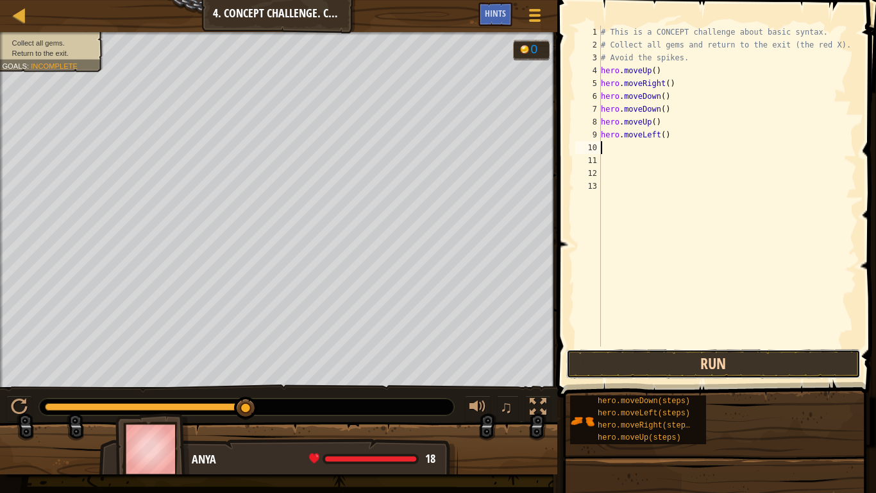
click at [634, 371] on button "Run" at bounding box center [713, 364] width 294 height 30
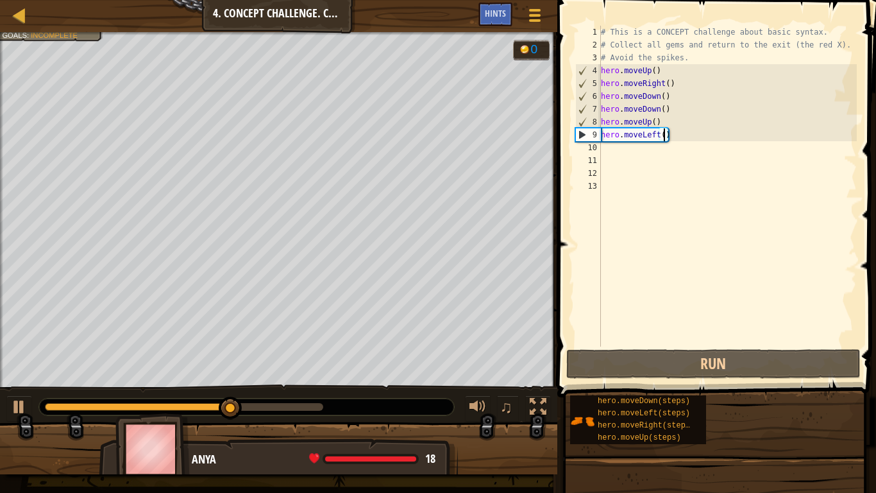
click at [663, 135] on div "# This is a CONCEPT challenge about basic syntax. # Collect all gems and return…" at bounding box center [728, 199] width 259 height 346
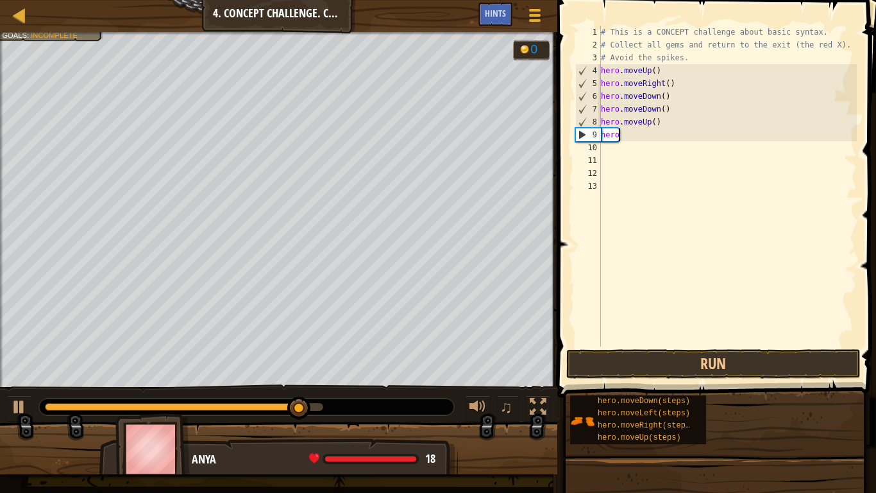
type textarea "hero."
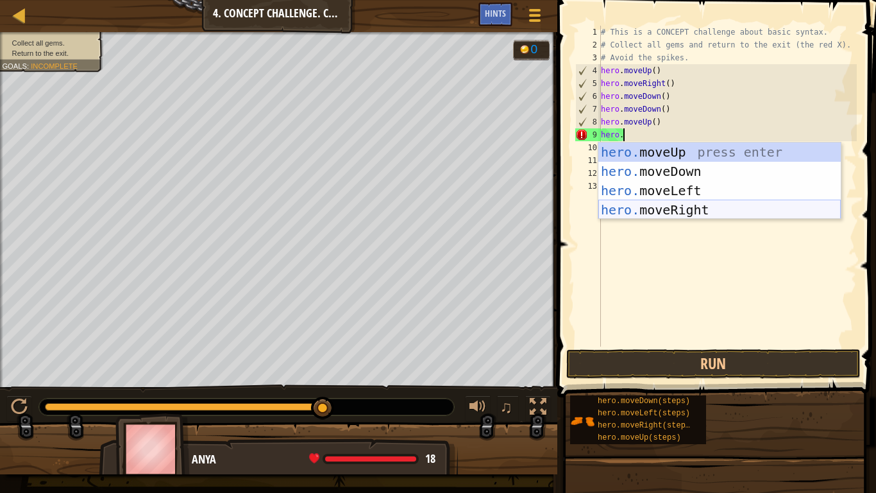
click at [762, 205] on div "hero. moveUp press enter hero. moveDown press enter hero. moveLeft press enter …" at bounding box center [720, 199] width 242 height 115
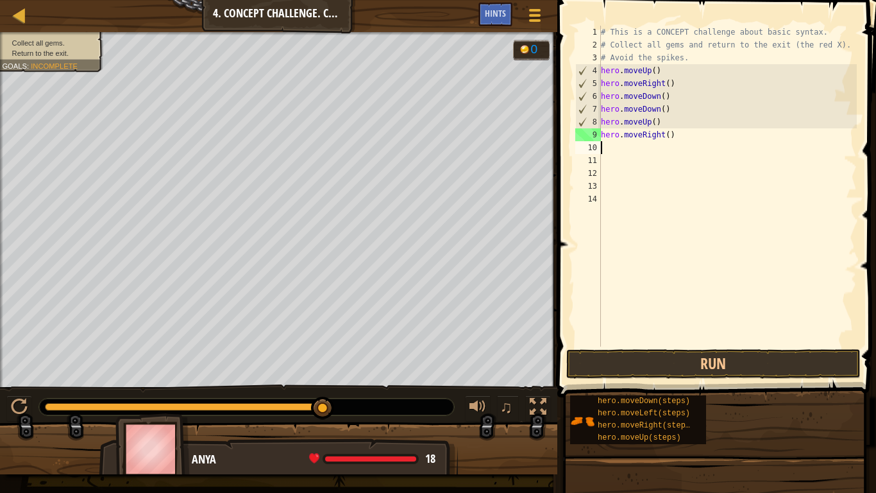
scroll to position [6, 0]
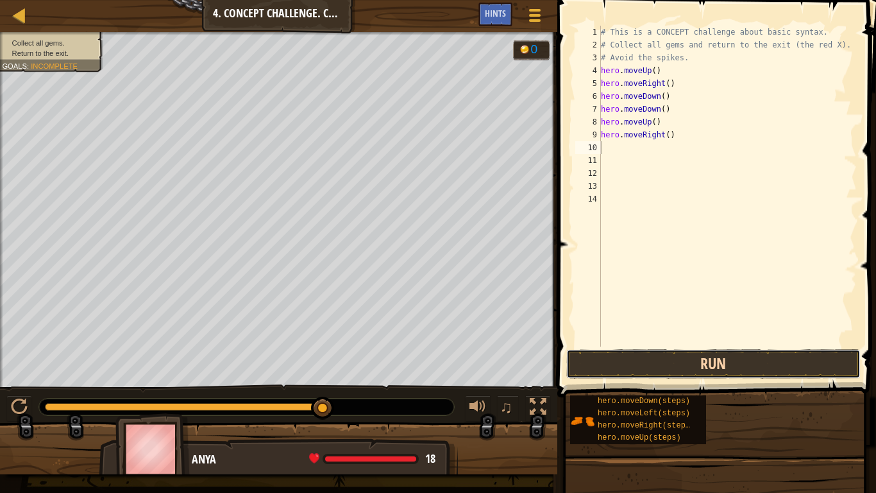
click at [735, 366] on button "Run" at bounding box center [713, 364] width 294 height 30
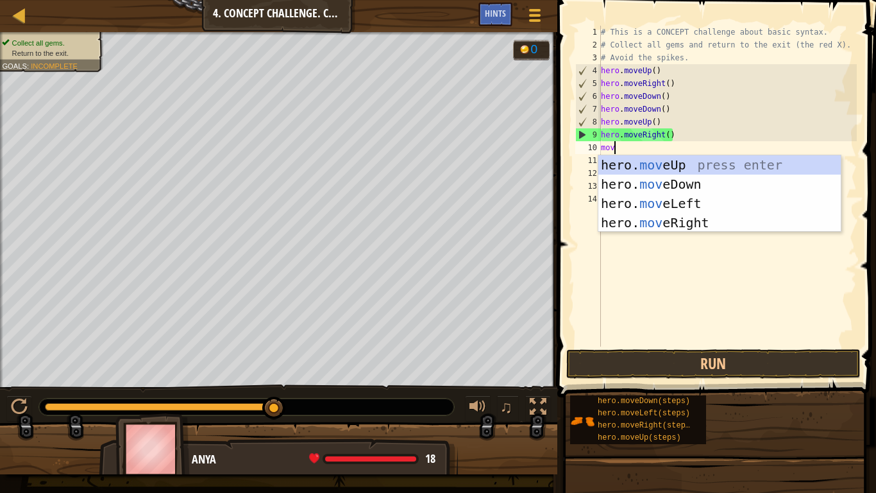
type textarea "move"
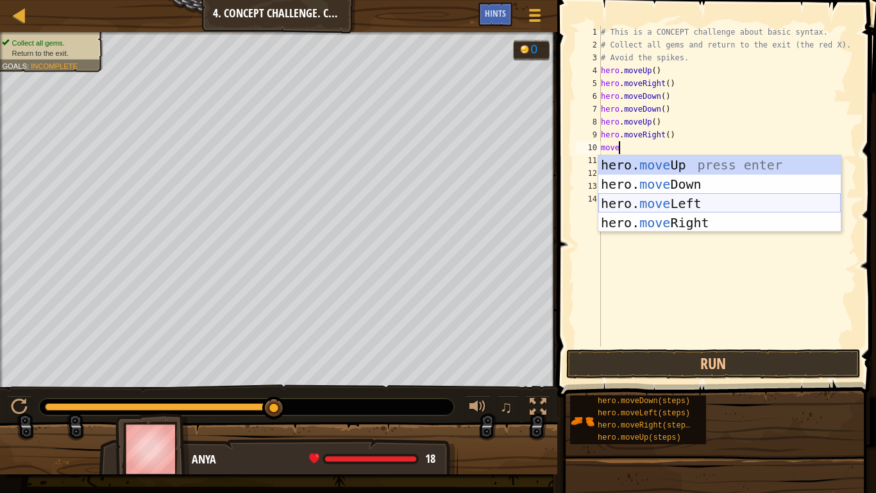
click at [645, 201] on div "hero. move Up press enter hero. move Down press enter hero. move Left press ent…" at bounding box center [720, 212] width 242 height 115
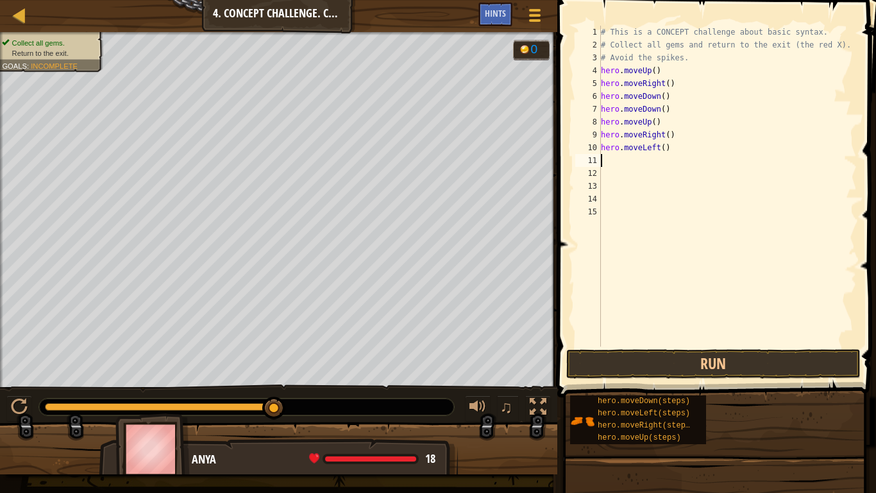
scroll to position [6, 0]
type textarea "h"
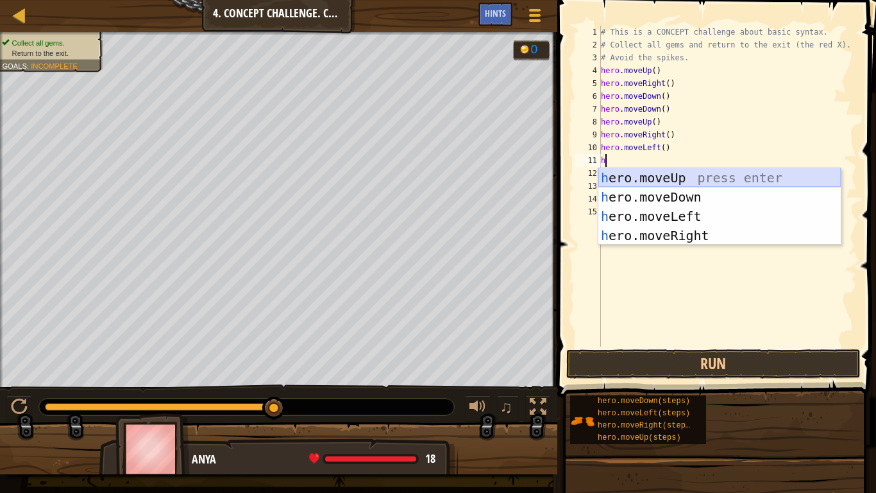
click at [752, 176] on div "h ero.moveUp press enter h ero.moveDown press enter h ero.moveLeft press enter …" at bounding box center [720, 225] width 242 height 115
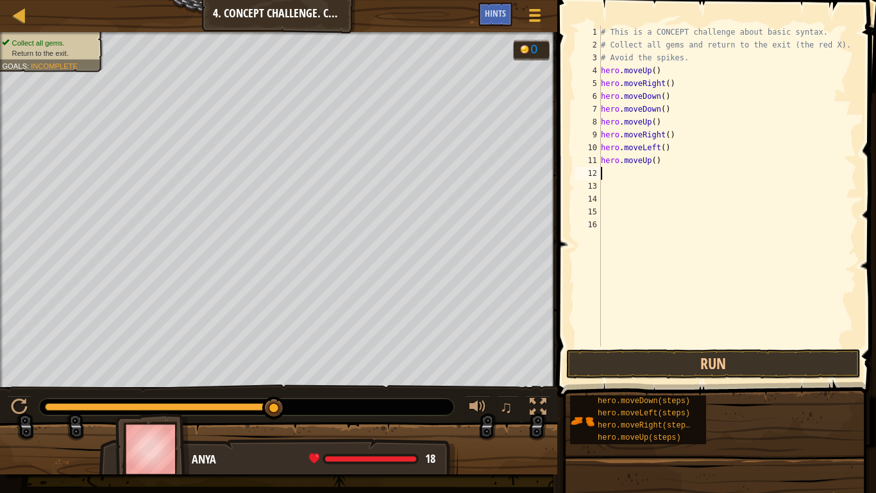
type textarea "h"
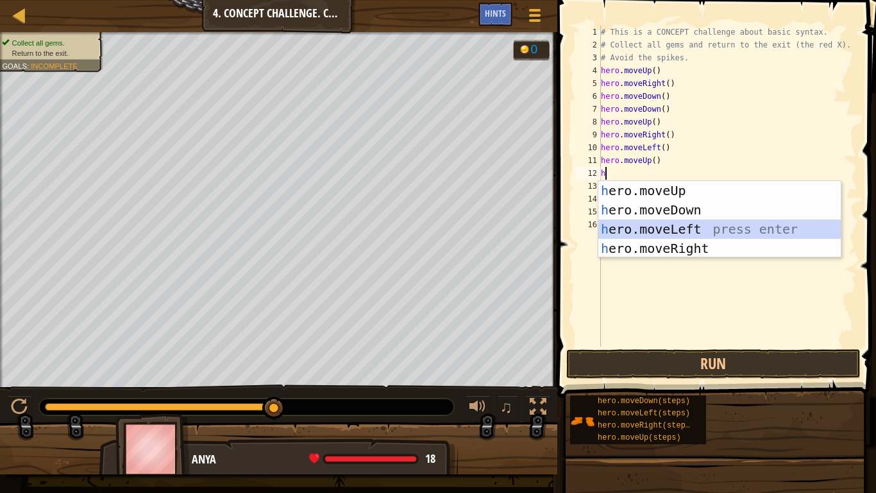
click at [754, 226] on div "h ero.moveUp press enter h ero.moveDown press enter h ero.moveLeft press enter …" at bounding box center [720, 238] width 242 height 115
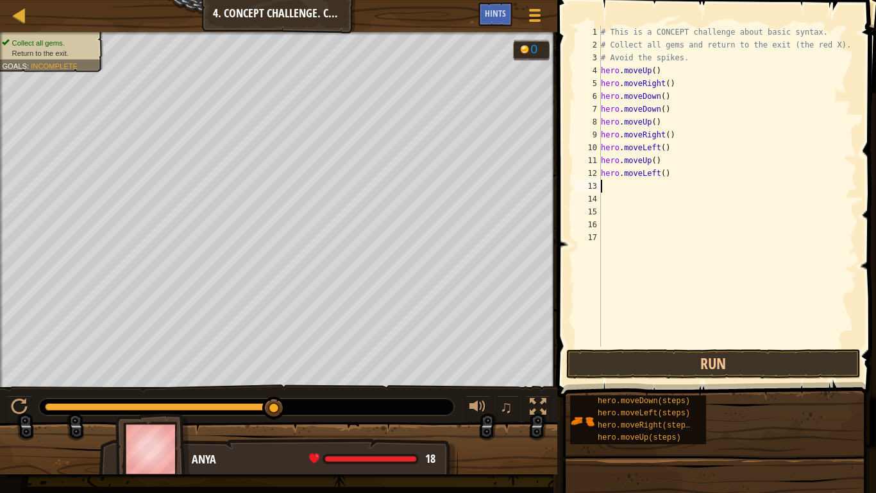
type textarea "h"
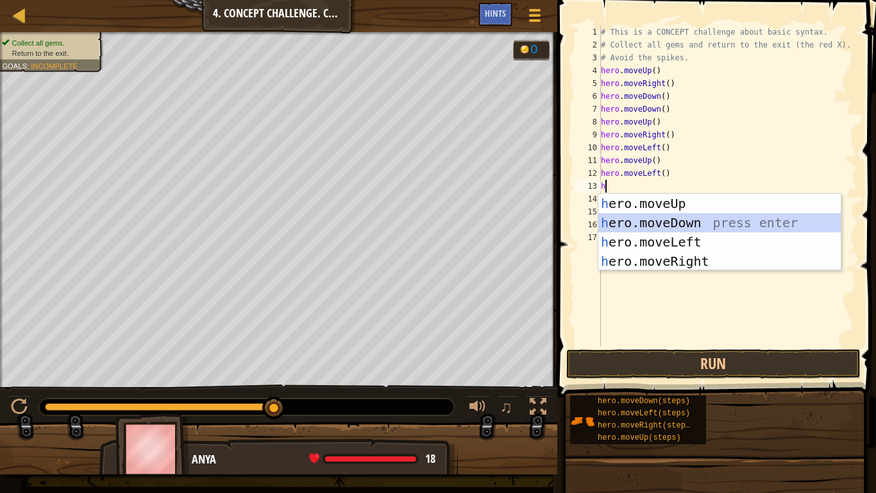
click at [702, 222] on div "h ero.moveUp press enter h ero.moveDown press enter h ero.moveLeft press enter …" at bounding box center [720, 251] width 242 height 115
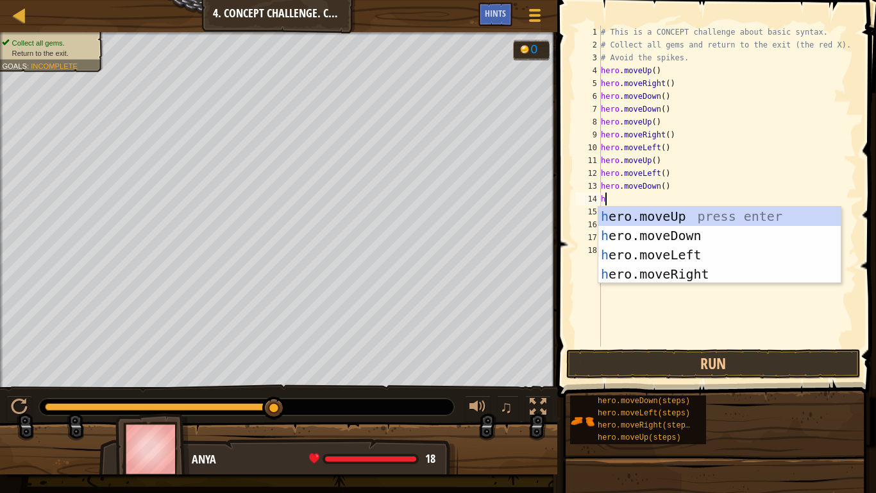
type textarea "h"
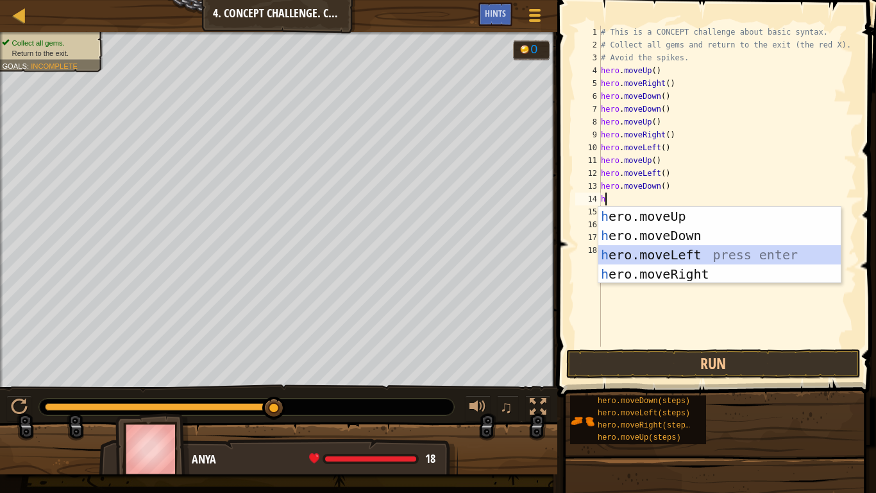
click at [722, 258] on div "h ero.moveUp press enter h ero.moveDown press enter h ero.moveLeft press enter …" at bounding box center [720, 264] width 242 height 115
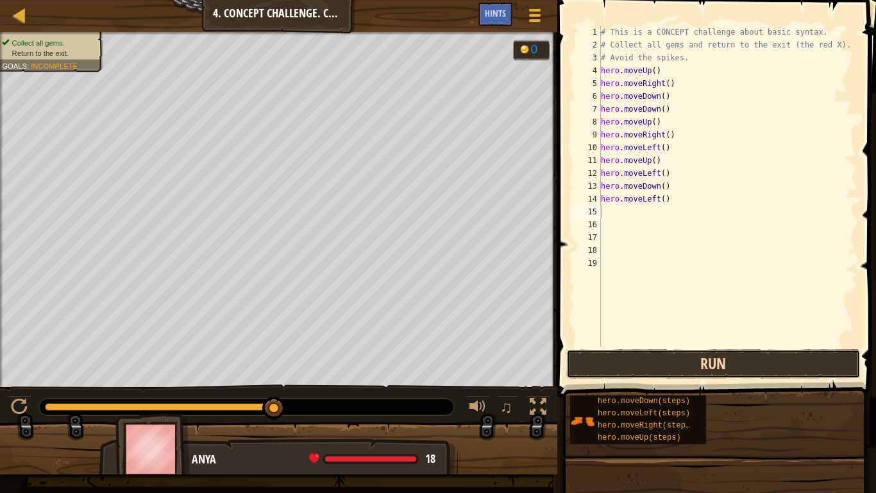
click at [704, 354] on button "Run" at bounding box center [713, 364] width 294 height 30
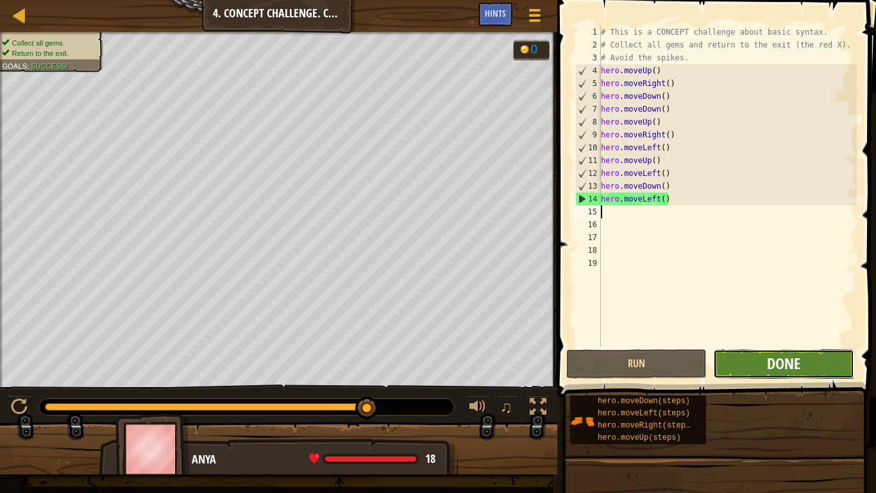
click at [779, 371] on span "Done" at bounding box center [783, 363] width 33 height 21
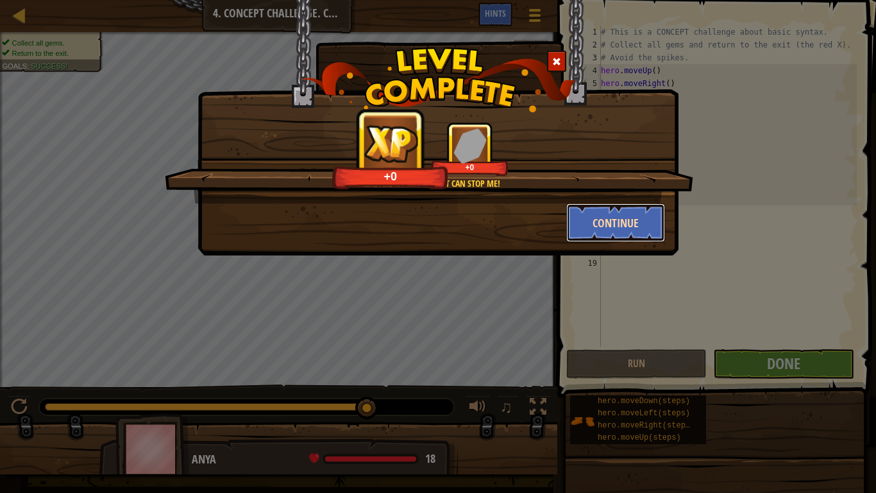
click at [624, 230] on button "Continue" at bounding box center [615, 222] width 99 height 38
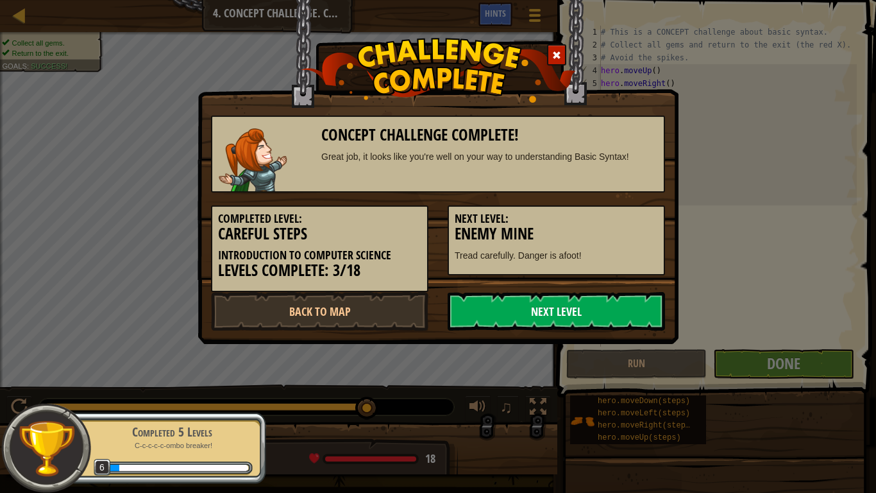
click at [632, 319] on link "Next Level" at bounding box center [556, 311] width 217 height 38
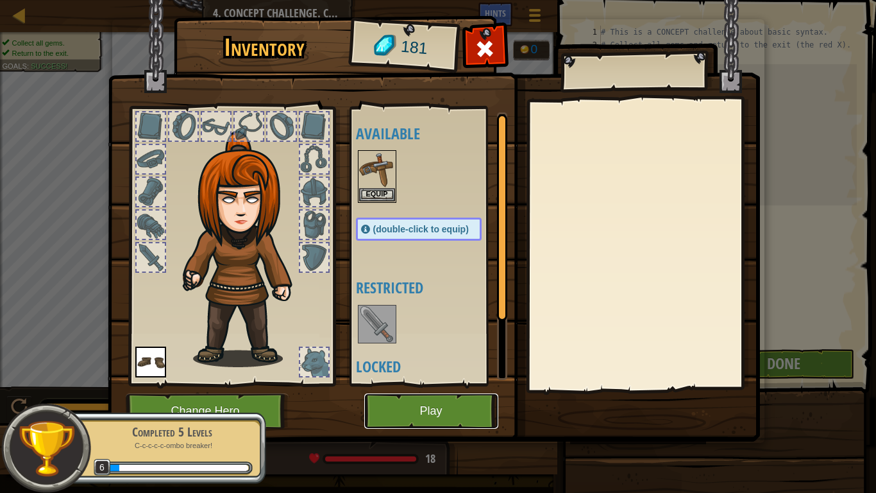
click at [459, 384] on button "Play" at bounding box center [431, 410] width 134 height 35
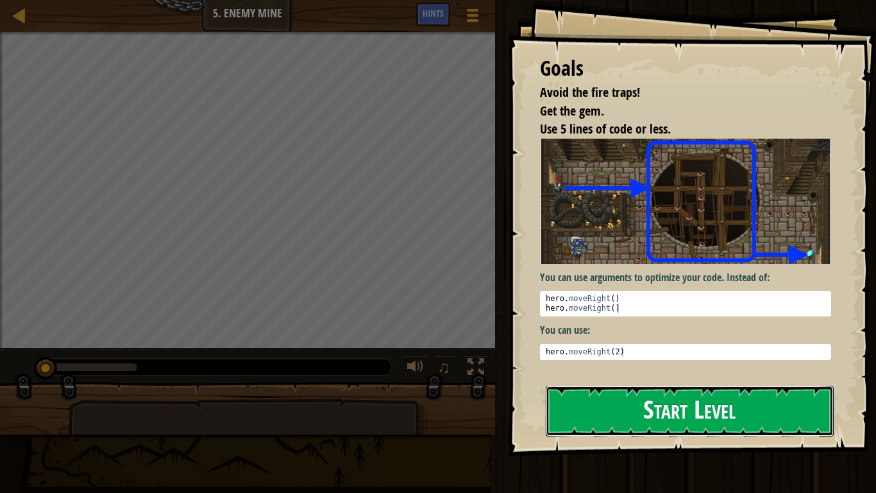
click at [579, 384] on button "Start Level" at bounding box center [690, 411] width 288 height 51
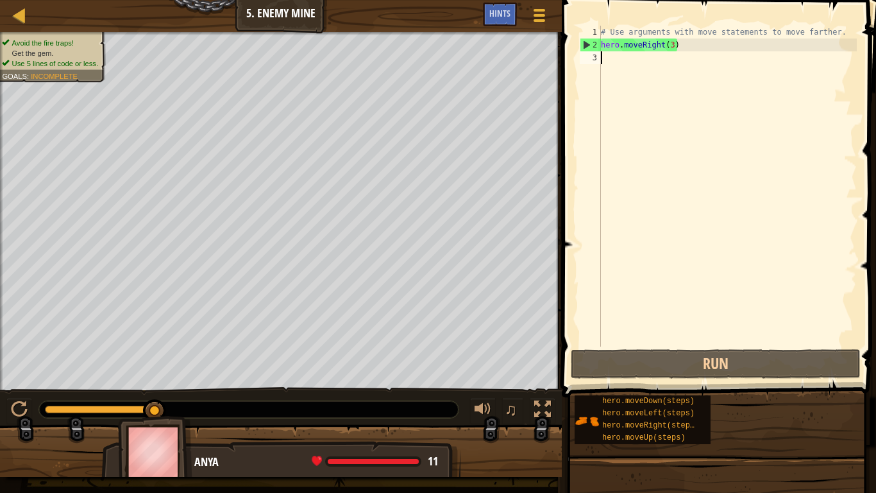
scroll to position [6, 0]
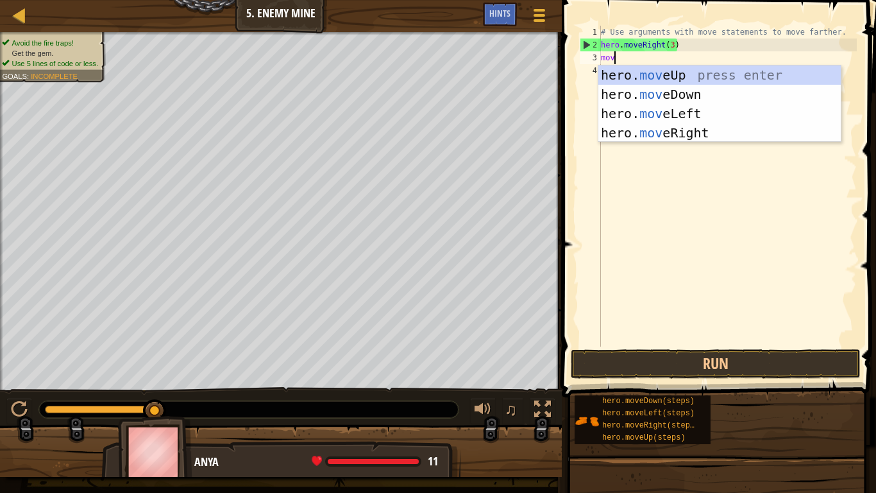
type textarea "move"
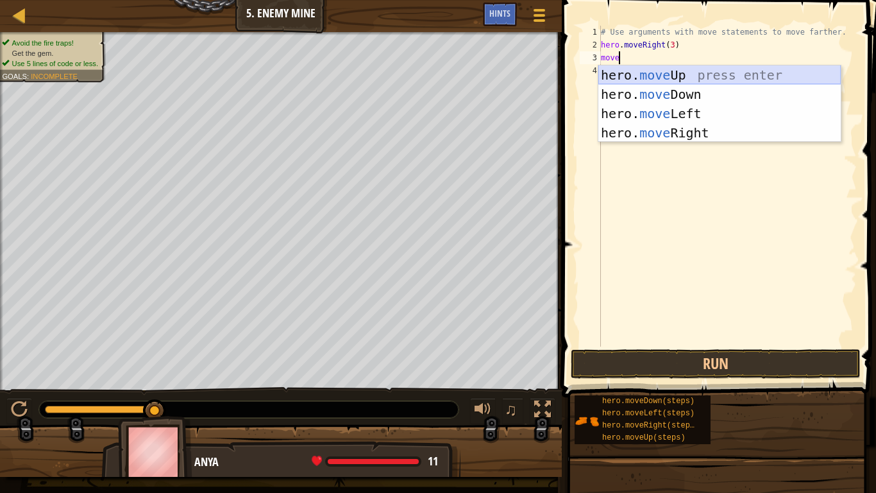
click at [727, 75] on div "hero. move Up press enter hero. move Down press enter hero. move Left press ent…" at bounding box center [720, 122] width 242 height 115
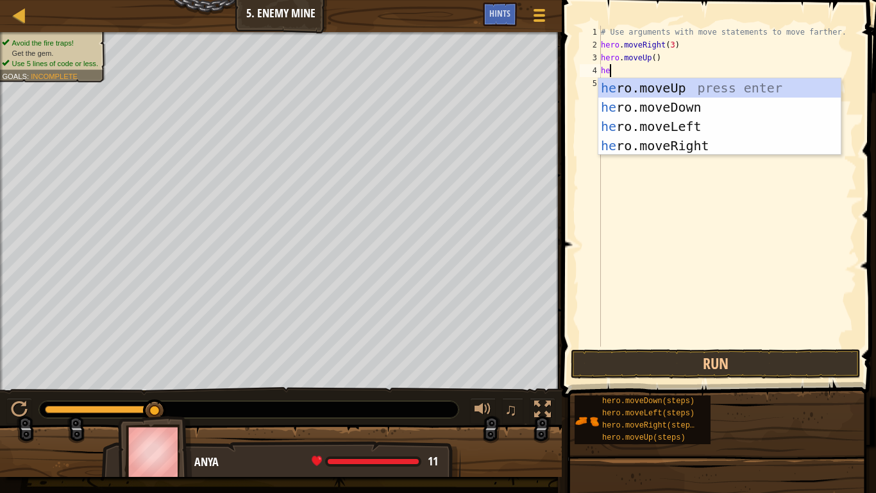
type textarea "hero"
click at [751, 149] on div "hero .moveUp press enter hero .moveDown press enter hero .moveLeft press enter …" at bounding box center [720, 135] width 242 height 115
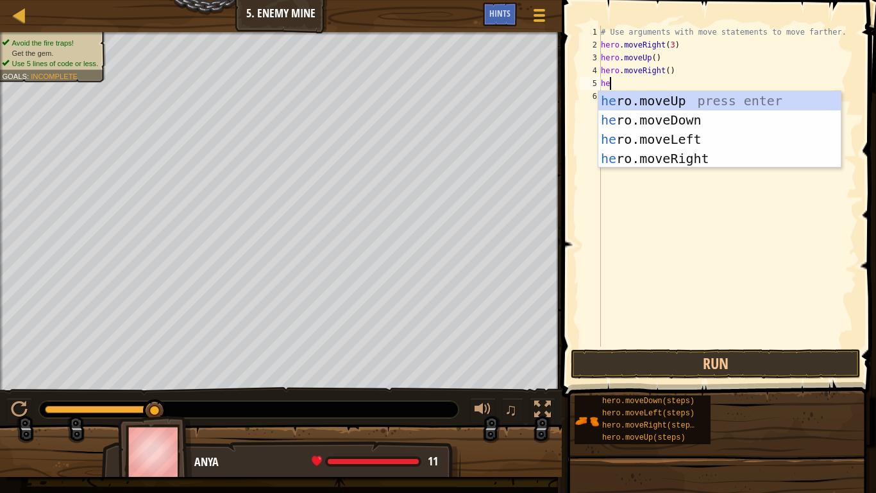
type textarea "her"
click at [781, 124] on div "her o.moveUp press enter her o.moveDown press enter her o.moveLeft press enter …" at bounding box center [720, 148] width 242 height 115
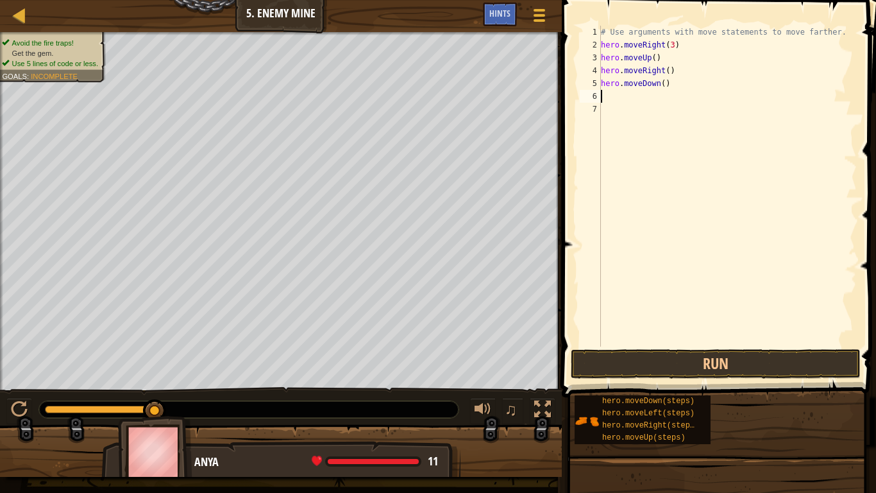
click at [663, 81] on div "# Use arguments with move statements to move farther. hero . moveRight ( 3 ) he…" at bounding box center [728, 199] width 259 height 346
type textarea "hero.moveDown(4)"
click at [616, 93] on div "# Use arguments with move statements to move farther. hero . moveRight ( 3 ) he…" at bounding box center [728, 199] width 259 height 346
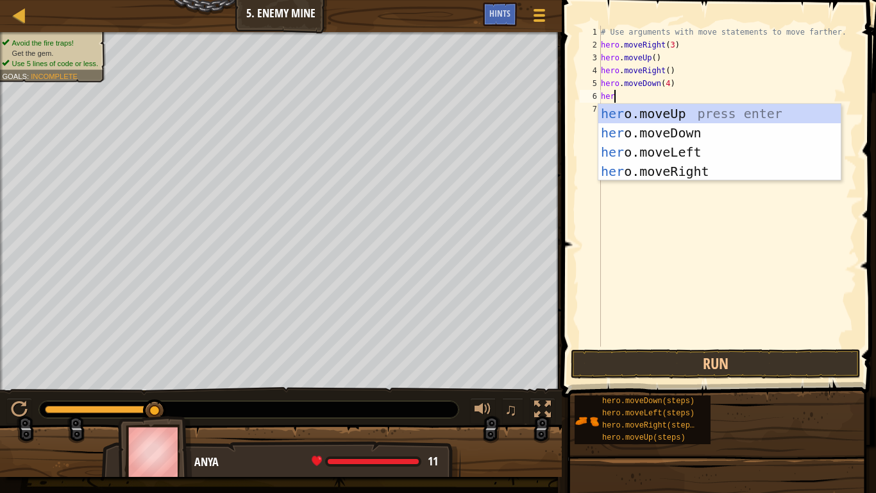
type textarea "hero"
click at [703, 168] on div "hero .moveUp press enter hero .moveDown press enter hero .moveLeft press enter …" at bounding box center [720, 161] width 242 height 115
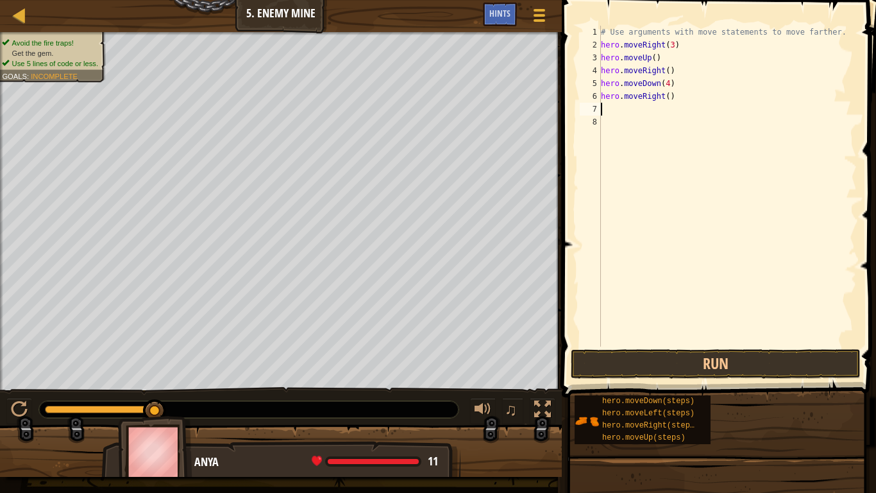
scroll to position [6, 0]
click at [668, 96] on div "# Use arguments with move statements to move farther. hero . moveRight ( 3 ) he…" at bounding box center [728, 199] width 259 height 346
type textarea "hero.moveRight(3)"
click at [699, 362] on button "Run" at bounding box center [716, 364] width 290 height 30
